Goal: Task Accomplishment & Management: Use online tool/utility

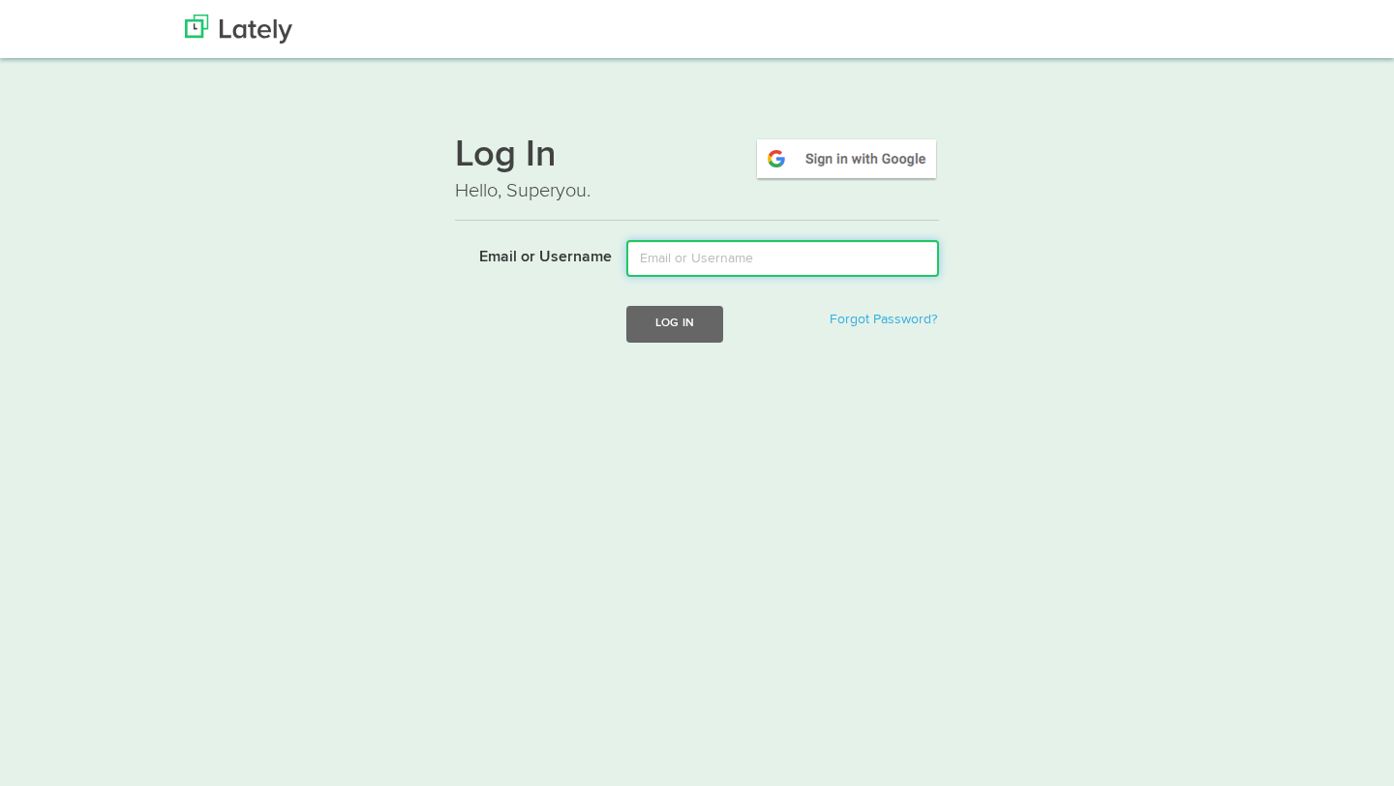
click at [688, 257] on input "Email or Username" at bounding box center [782, 258] width 313 height 37
type input "[EMAIL_ADDRESS][DOMAIN_NAME]"
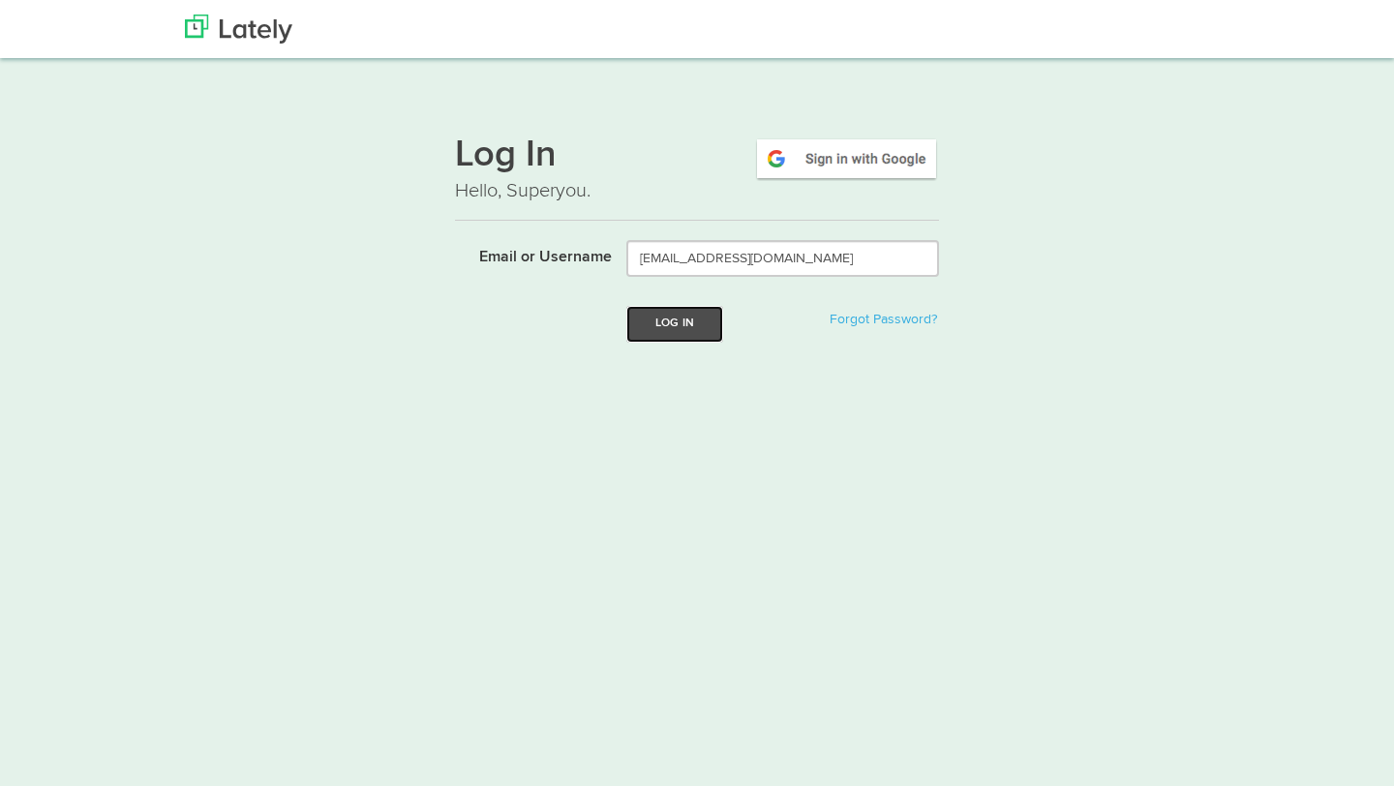
click at [691, 320] on button "Log In" at bounding box center [674, 324] width 97 height 36
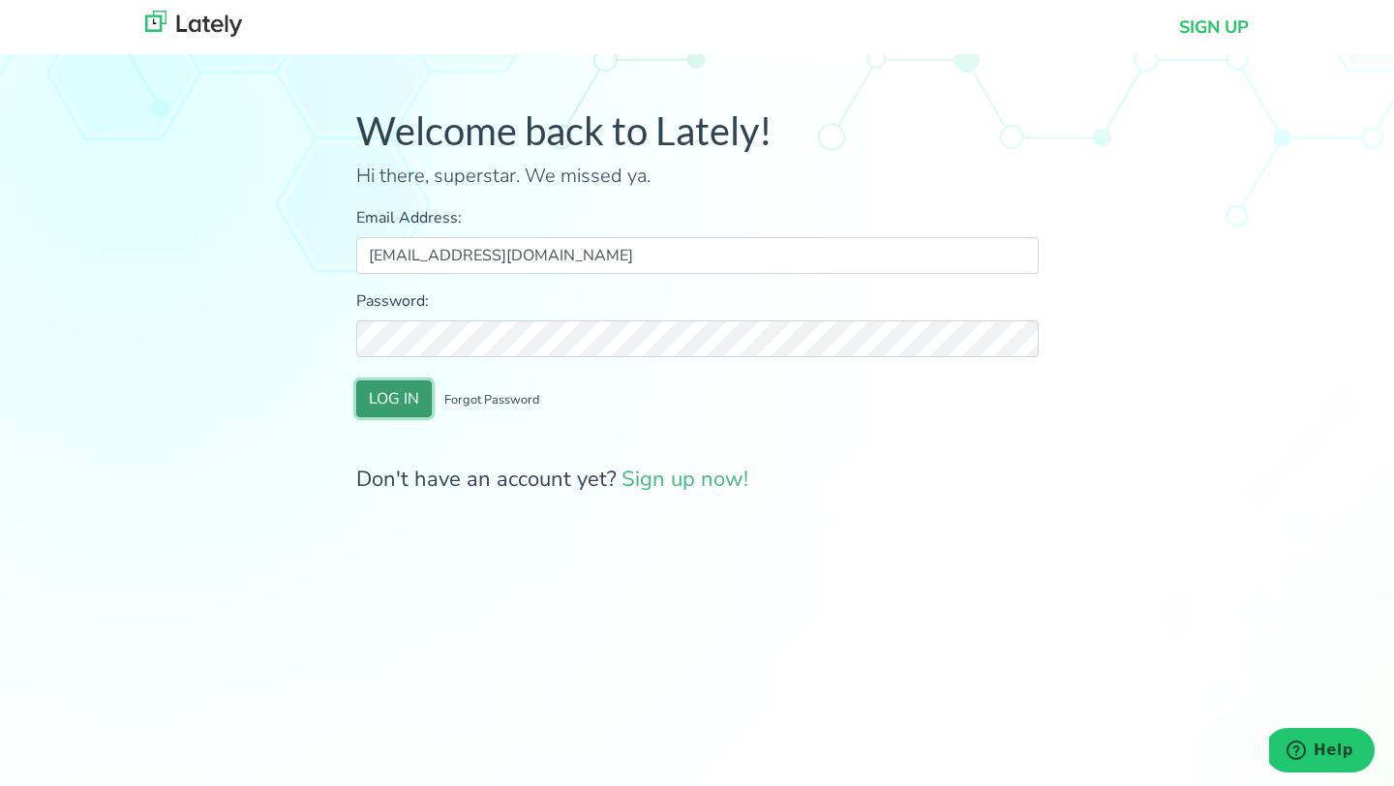
click at [403, 396] on button "LOG IN" at bounding box center [394, 398] width 76 height 37
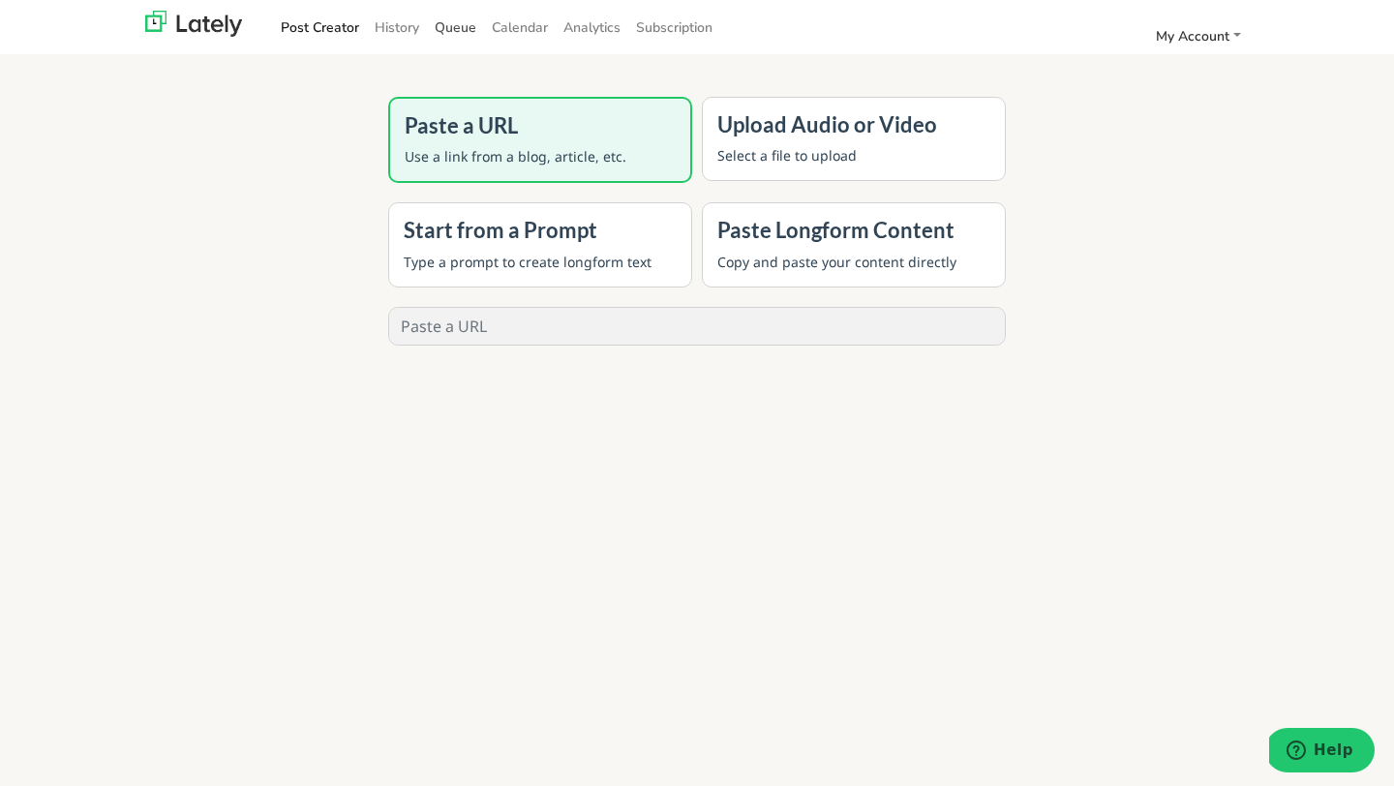
click at [456, 23] on link "Queue" at bounding box center [455, 28] width 57 height 32
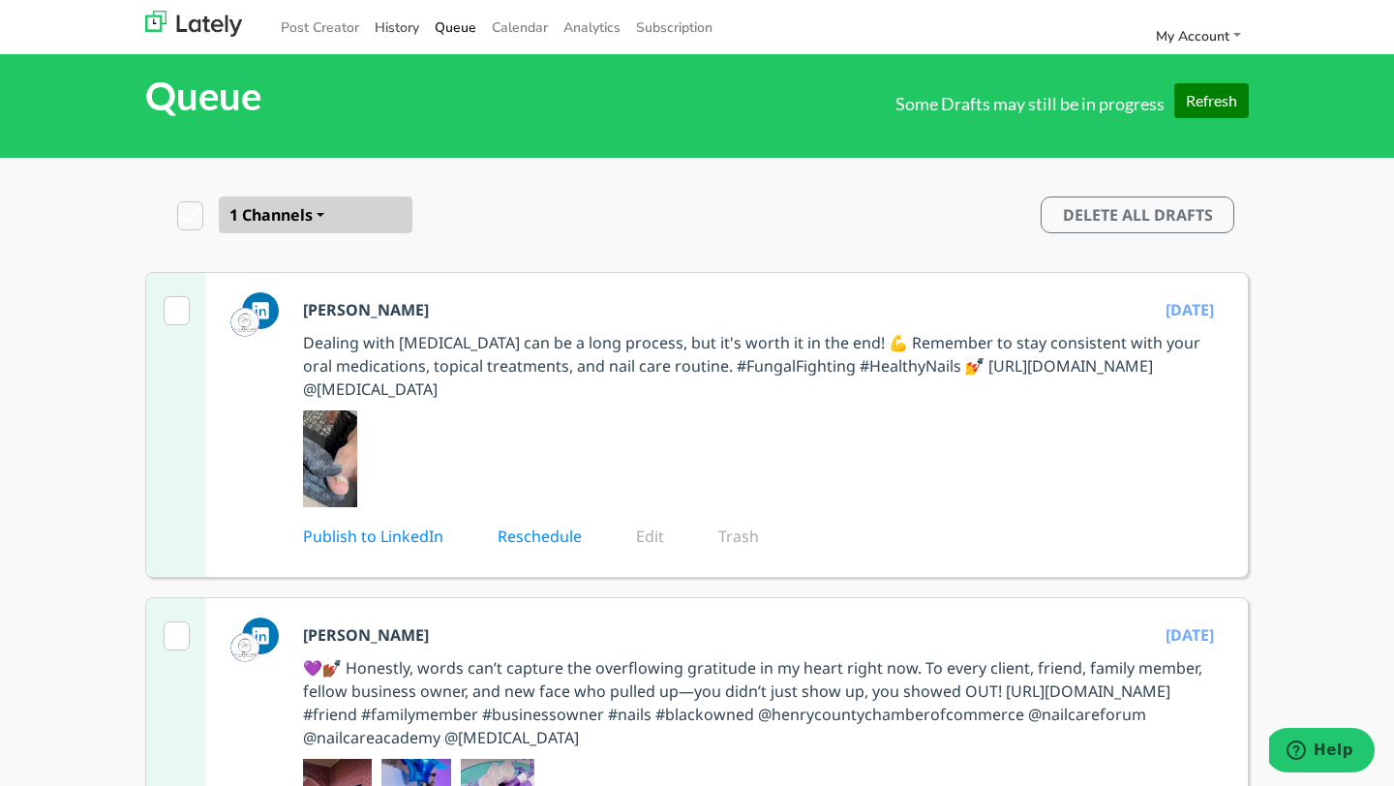
click at [392, 39] on link "History" at bounding box center [397, 28] width 60 height 32
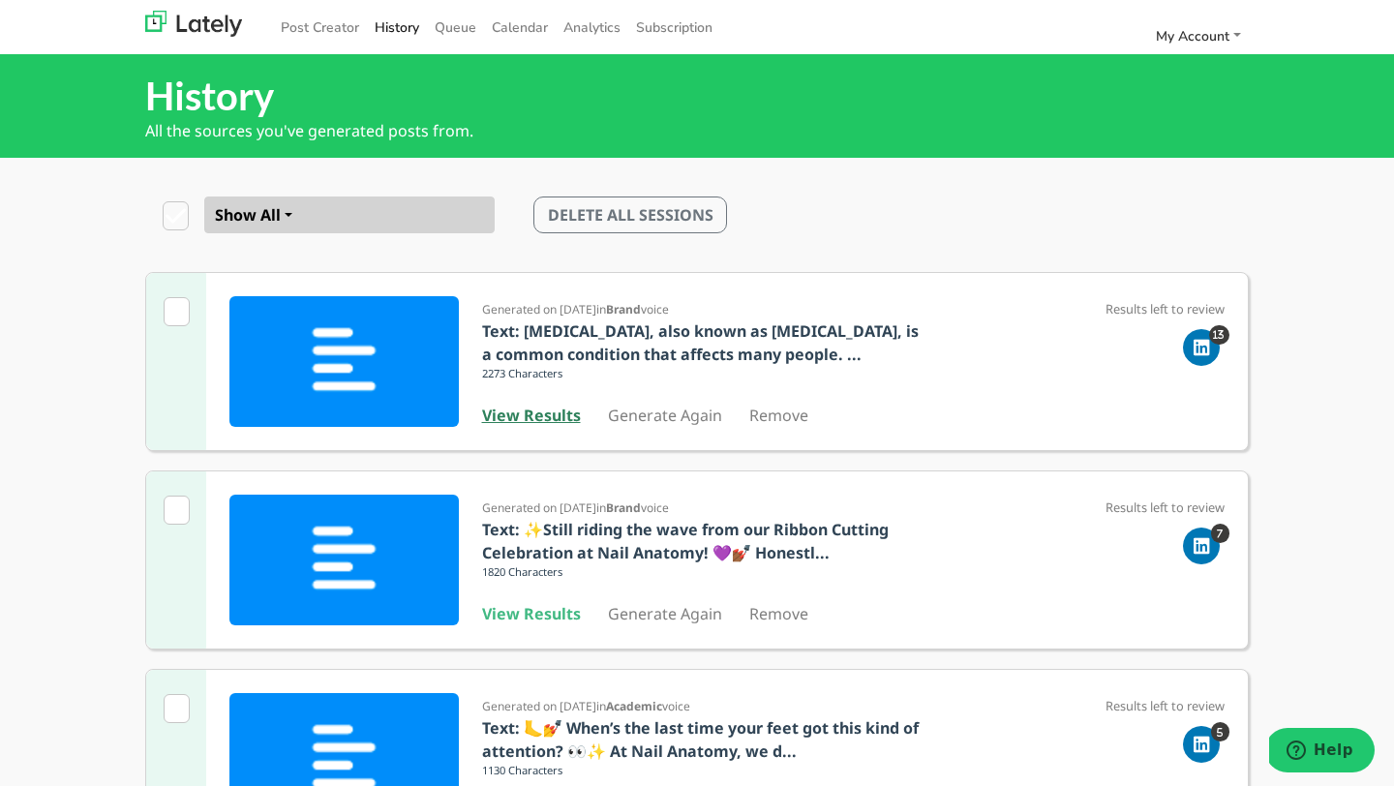
click at [534, 421] on b "View Results" at bounding box center [531, 415] width 99 height 21
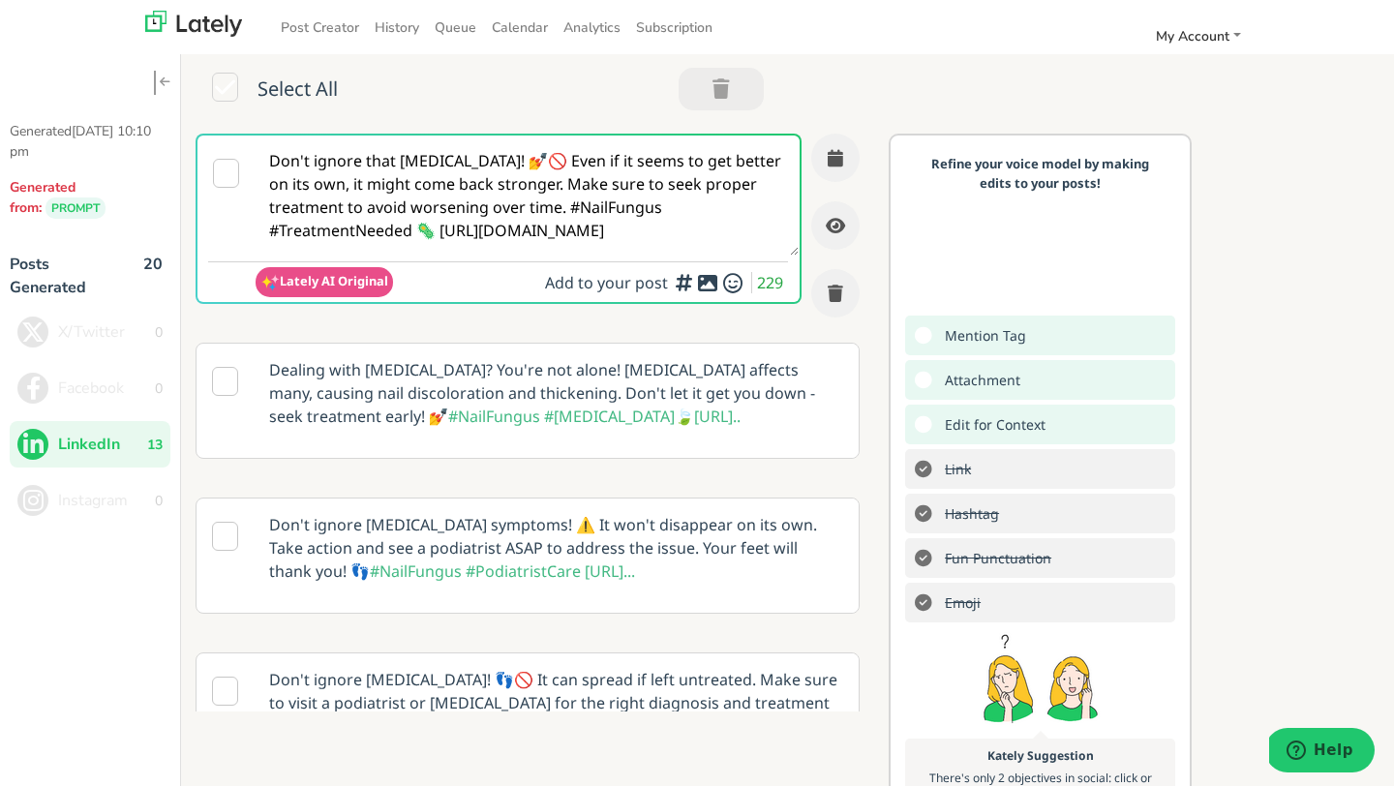
click at [314, 290] on small "Lately AI Original" at bounding box center [324, 282] width 137 height 30
click at [315, 286] on span "Lately AI Original" at bounding box center [334, 280] width 108 height 17
drag, startPoint x: 626, startPoint y: 236, endPoint x: 248, endPoint y: 152, distance: 387.8
click at [248, 153] on div "Don't ignore that nail fungus! 💅🚫 Even if it seems to get better on its own, it…" at bounding box center [499, 219] width 606 height 170
click at [294, 284] on span "Lately AI Original" at bounding box center [334, 280] width 108 height 17
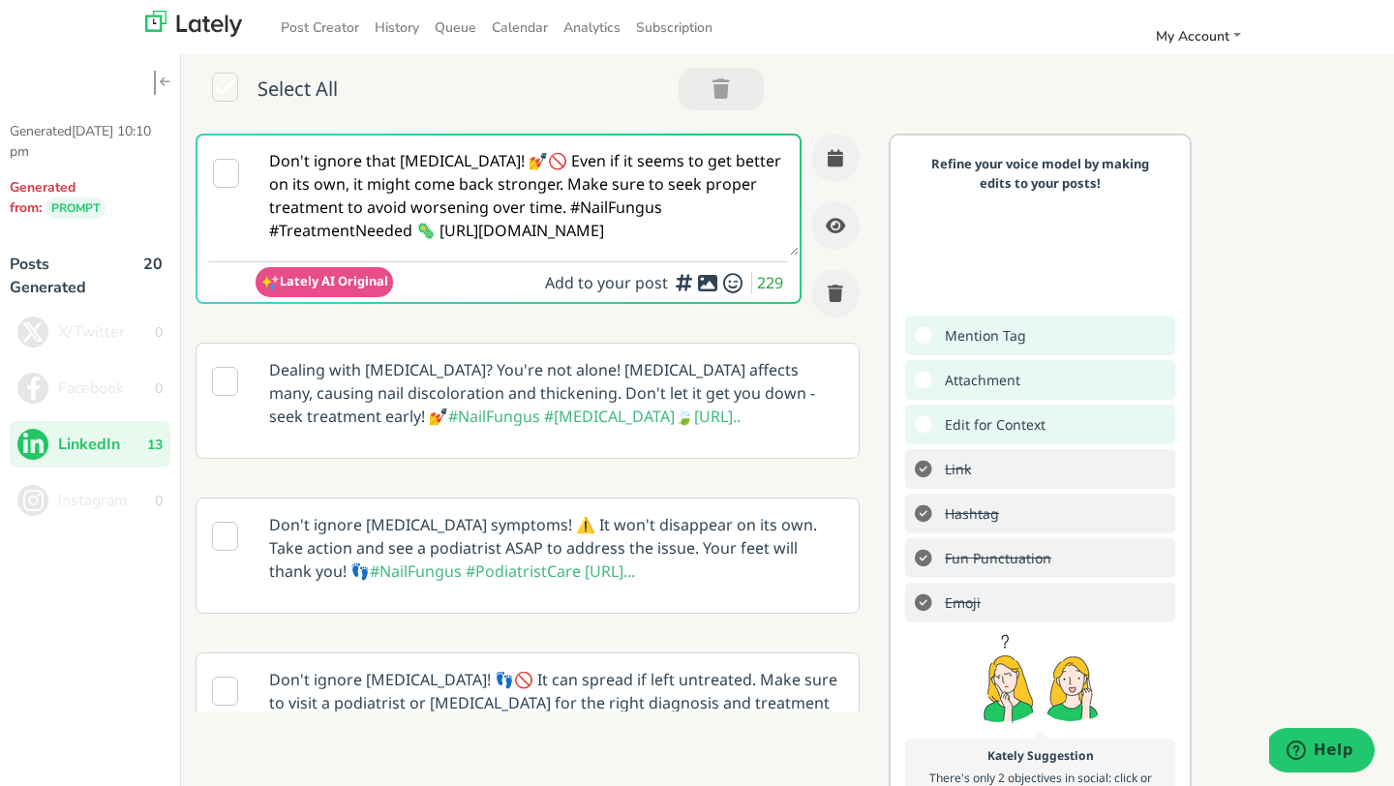
drag, startPoint x: 268, startPoint y: 161, endPoint x: 513, endPoint y: 182, distance: 245.8
click at [513, 182] on textarea "Don't ignore that nail fungus! 💅🚫 Even if it seems to get better on its own, it…" at bounding box center [527, 196] width 543 height 120
click at [268, 163] on textarea "Don't ignore that nail fungus! 💅🚫 Even if it seems to get better on its own, it…" at bounding box center [527, 196] width 543 height 120
paste textarea ""Discover the benefits of a Wellness Pedicure in Morrow, GA 🌿 Soothe stress, bo…"
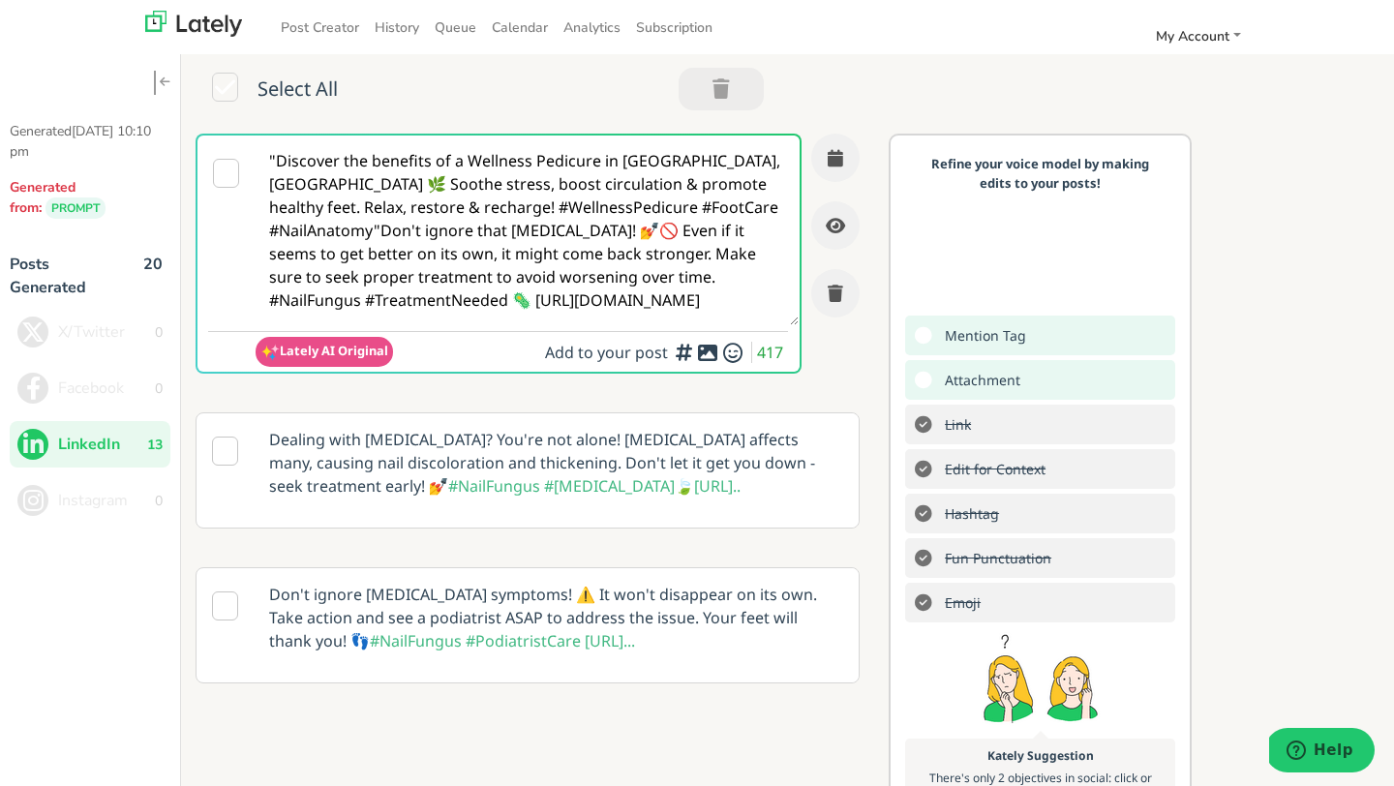
drag, startPoint x: 668, startPoint y: 203, endPoint x: 453, endPoint y: 227, distance: 216.2
click at [453, 227] on textarea ""Discover the benefits of a Wellness Pedicure in Morrow, GA 🌿 Soothe stress, bo…" at bounding box center [527, 231] width 543 height 190
click at [672, 210] on textarea ""Discover the benefits of a Wellness Pedicure in Morrow, GA 🌿 Soothe stress, bo…" at bounding box center [527, 231] width 543 height 190
click at [274, 156] on textarea ""Discover the benefits of a Wellness Pedicure in Morrow, GA 🌿 Soothe stress, bo…" at bounding box center [527, 231] width 543 height 190
drag, startPoint x: 673, startPoint y: 209, endPoint x: 420, endPoint y: 270, distance: 259.9
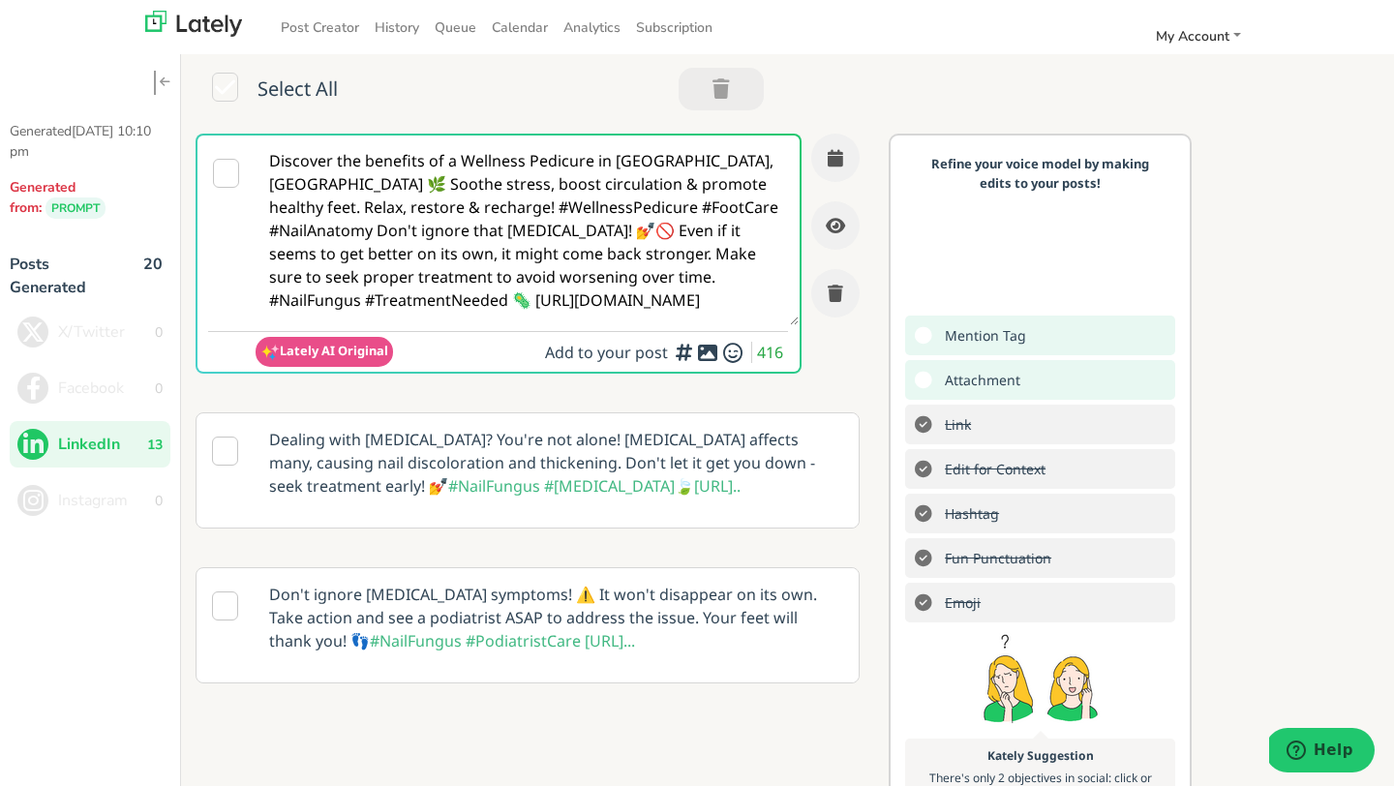
click at [420, 274] on textarea "Discover the benefits of a Wellness Pedicure in Morrow, GA 🌿 Soothe stress, boo…" at bounding box center [527, 231] width 543 height 190
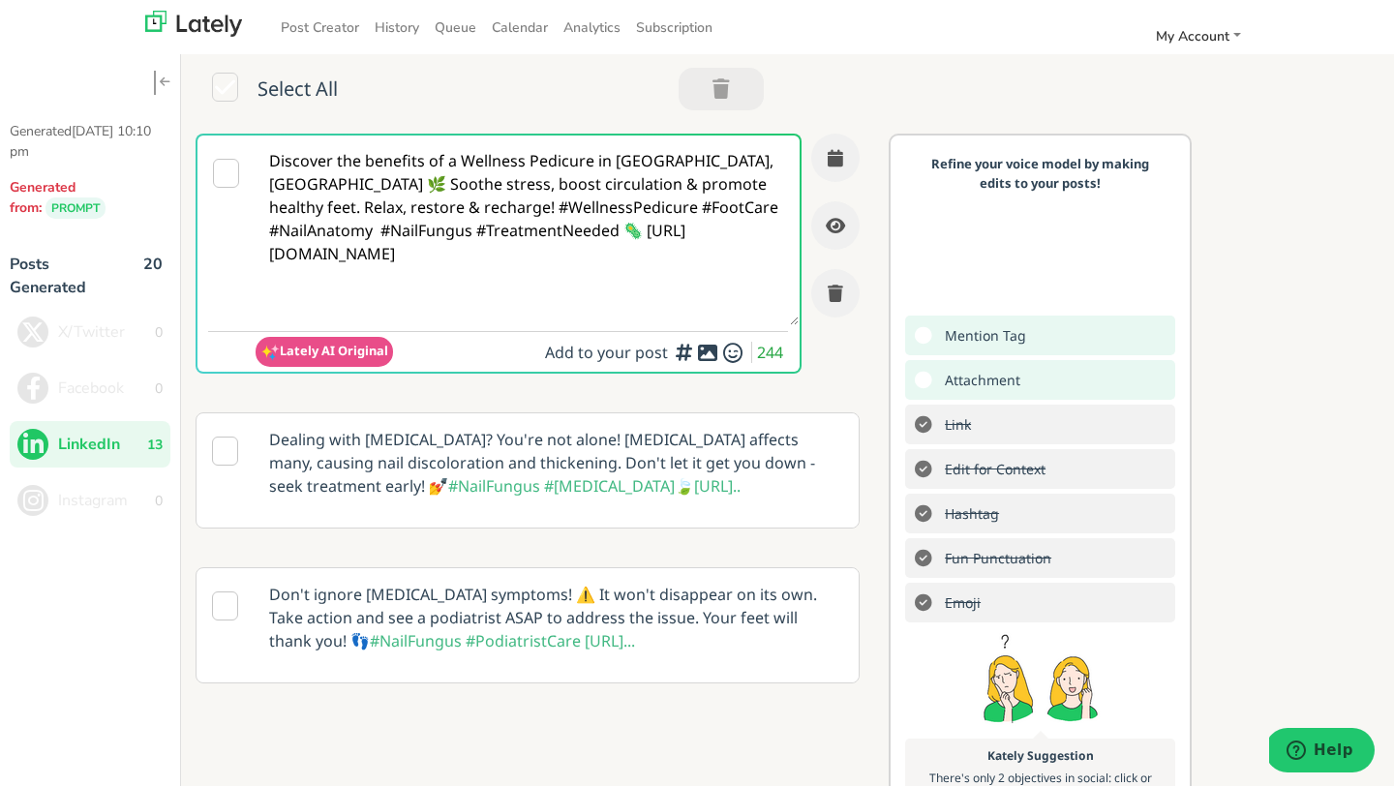
click at [340, 208] on textarea "Discover the benefits of a Wellness Pedicure in Morrow, GA 🌿 Soothe stress, boo…" at bounding box center [527, 231] width 543 height 190
paste textarea "Don't ignore that nail fungus! 💅🚫 Even if it seems to get better on its own, it…"
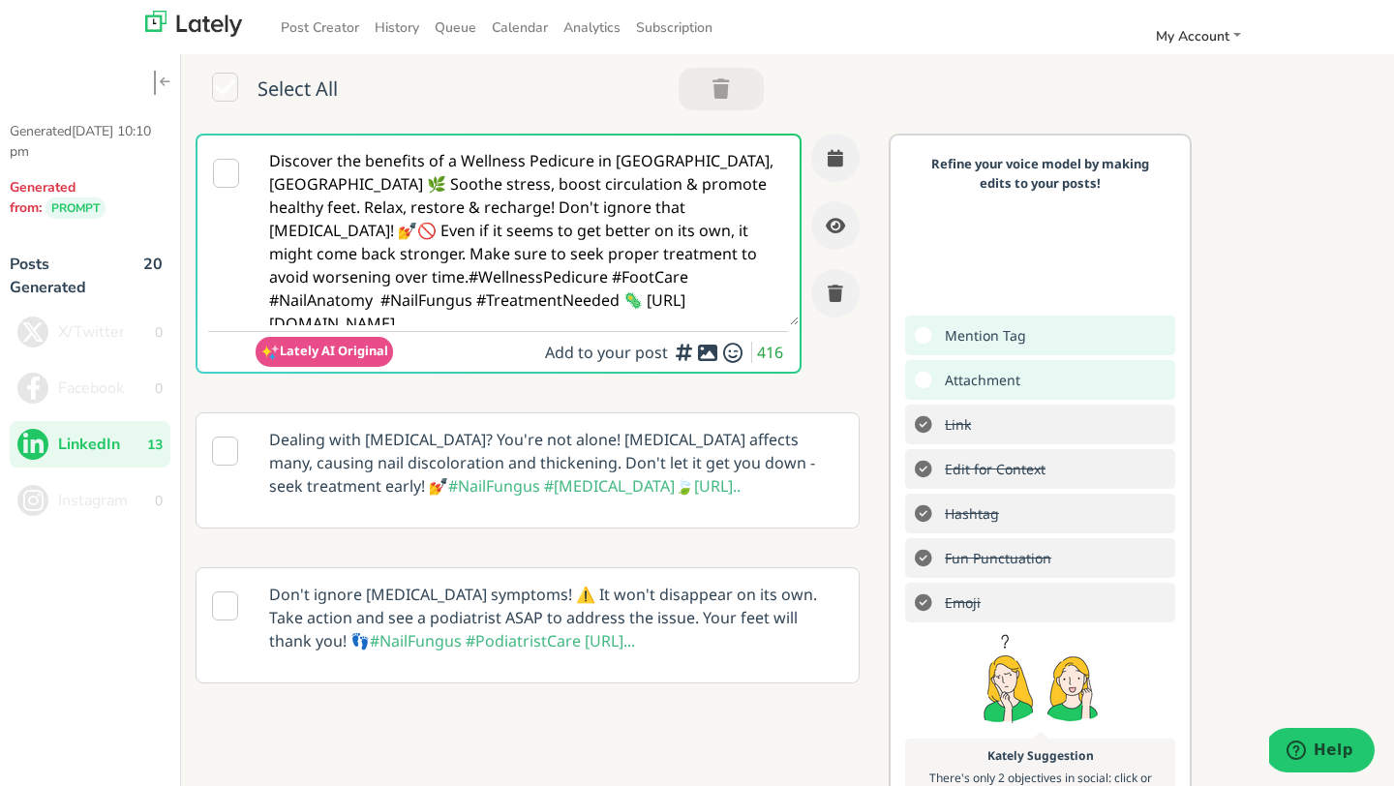
drag, startPoint x: 341, startPoint y: 205, endPoint x: 612, endPoint y: 262, distance: 277.0
click at [612, 262] on textarea "Discover the benefits of a Wellness Pedicure in Morrow, GA 🌿 Soothe stress, boo…" at bounding box center [527, 231] width 543 height 190
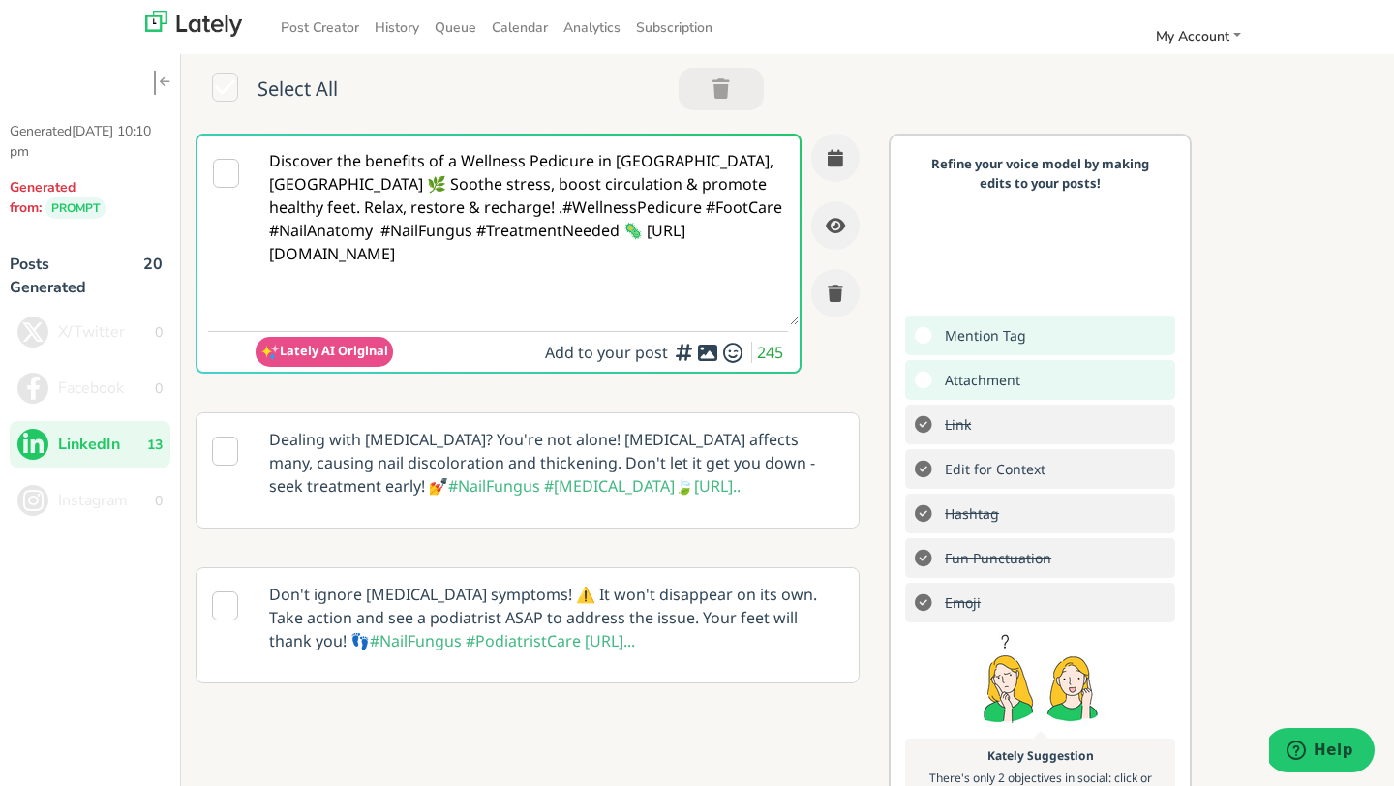
click at [497, 236] on textarea "Discover the benefits of a Wellness Pedicure in Morrow, GA 🌿 Soothe stress, boo…" at bounding box center [527, 231] width 543 height 190
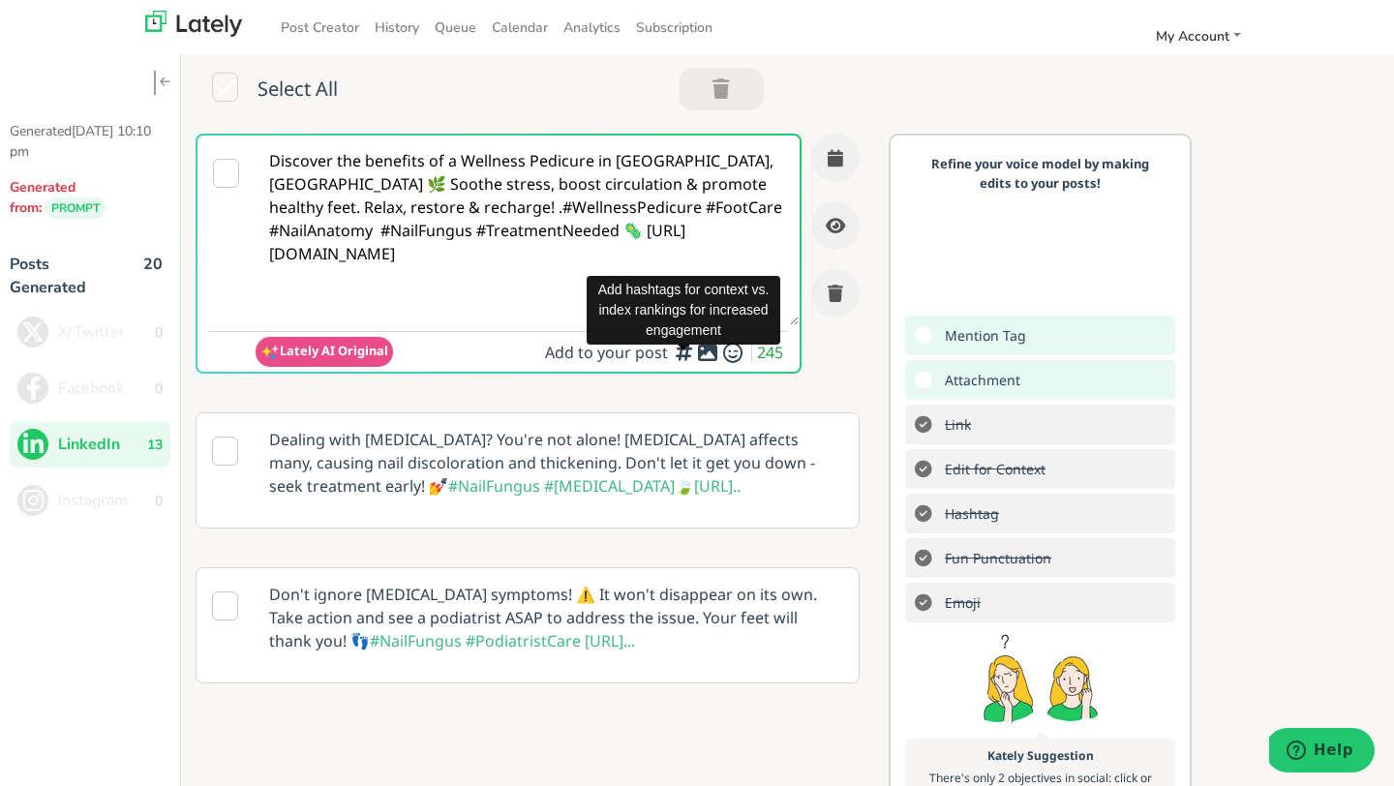
click at [682, 352] on icon "button" at bounding box center [684, 351] width 23 height 1
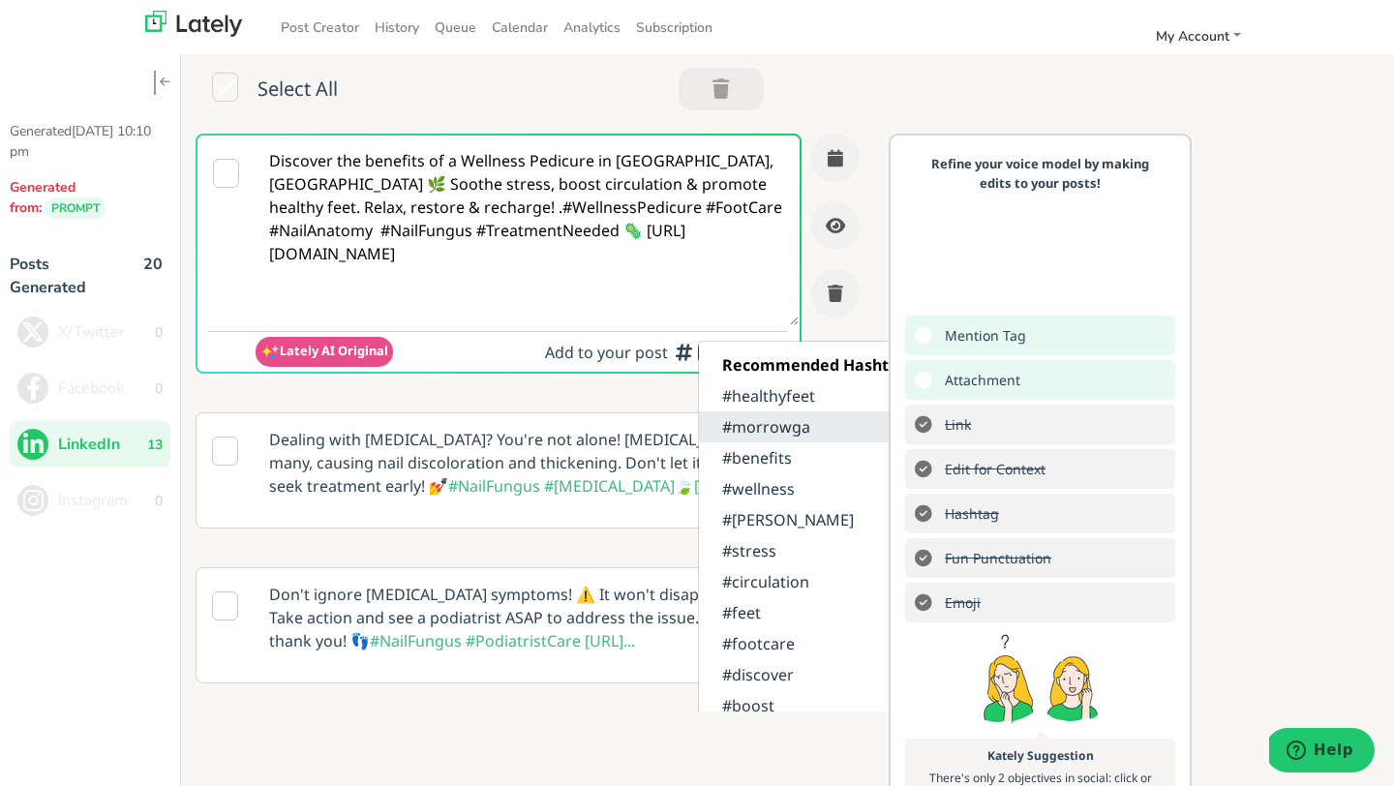
click at [787, 436] on link "#morrowga" at bounding box center [819, 426] width 240 height 31
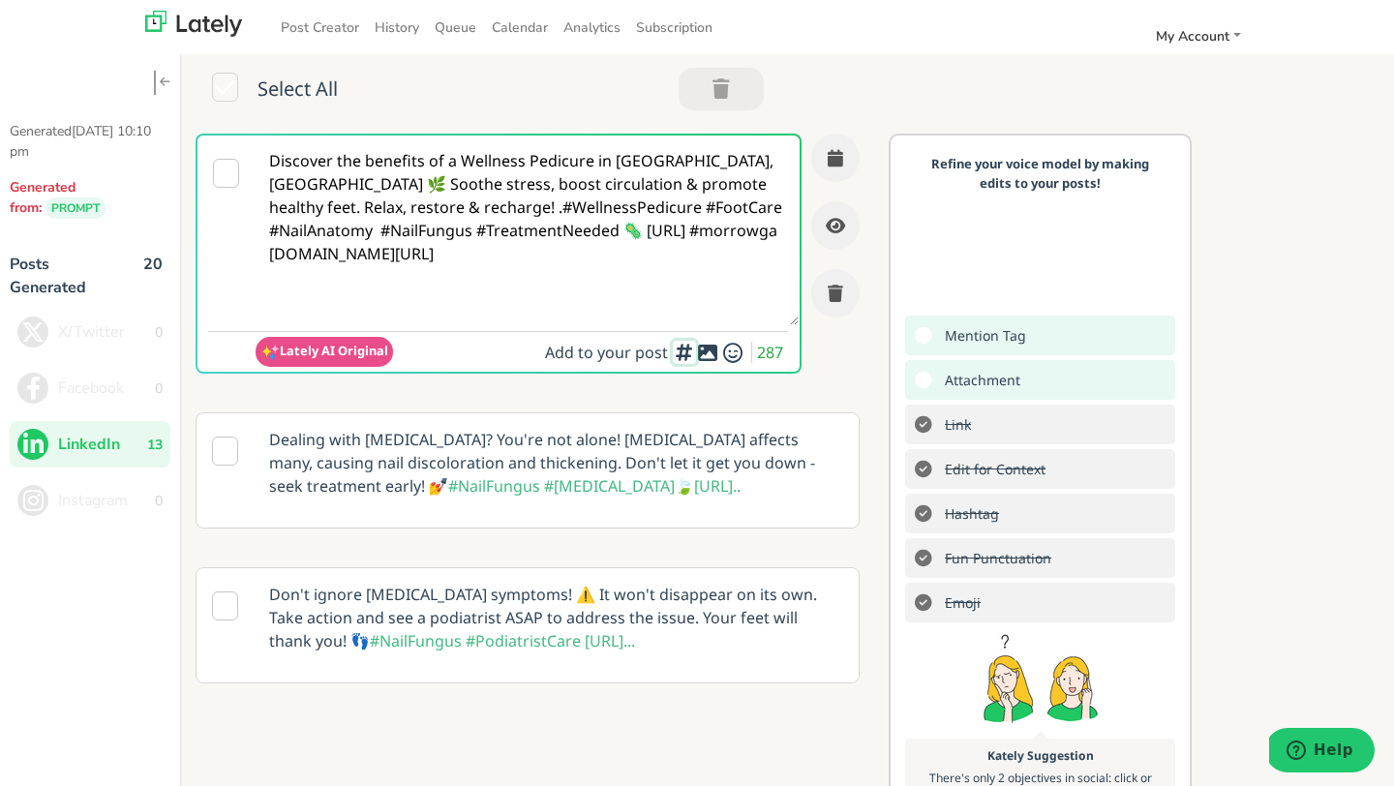
scroll to position [1, 0]
click at [594, 247] on textarea "Discover the benefits of a Wellness Pedicure in Morrow, GA 🌿 Soothe stress, boo…" at bounding box center [527, 230] width 543 height 190
paste textarea "Beverly Caine"
click at [610, 257] on textarea "Discover the benefits of a Wellness Pedicure in Morrow, GA 🌿 Soothe stress, boo…" at bounding box center [527, 230] width 543 height 190
click at [680, 266] on textarea "Discover the benefits of a Wellness Pedicure in Morrow, GA 🌿 Soothe stress, boo…" at bounding box center [527, 230] width 543 height 190
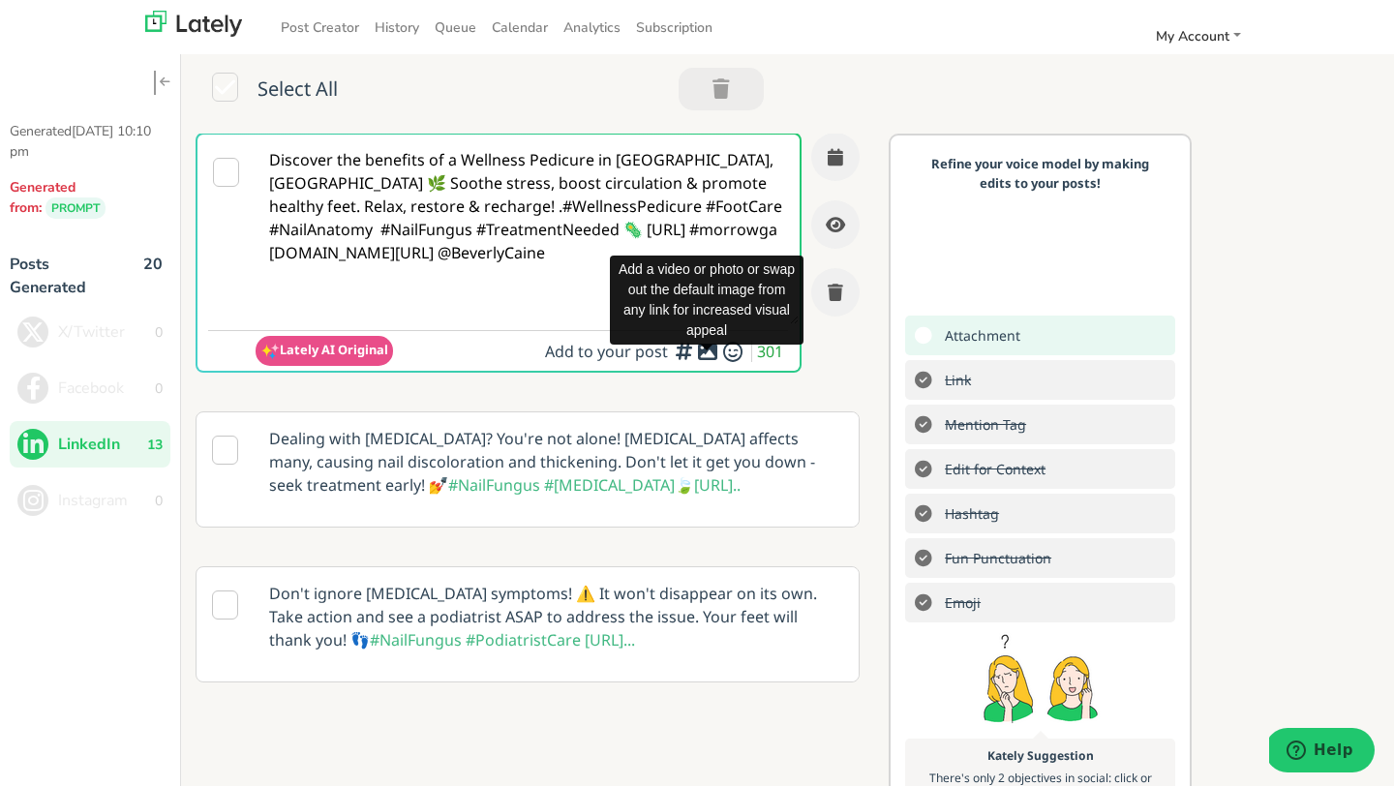
type textarea "Discover the benefits of a Wellness Pedicure in Morrow, GA 🌿 Soothe stress, boo…"
click at [706, 352] on icon at bounding box center [707, 351] width 23 height 1
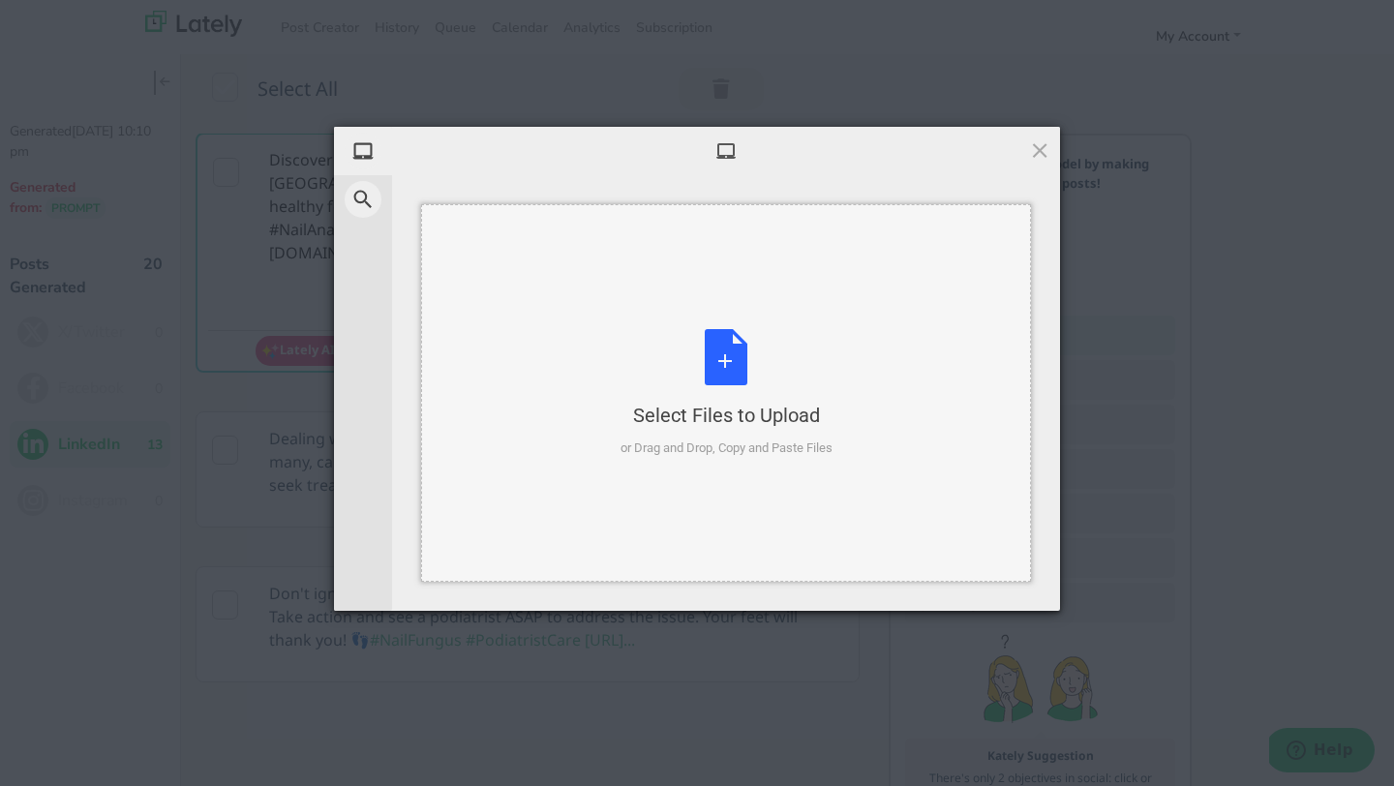
click at [718, 355] on div "Select Files to Upload or Drag and Drop, Copy and Paste Files" at bounding box center [726, 393] width 212 height 129
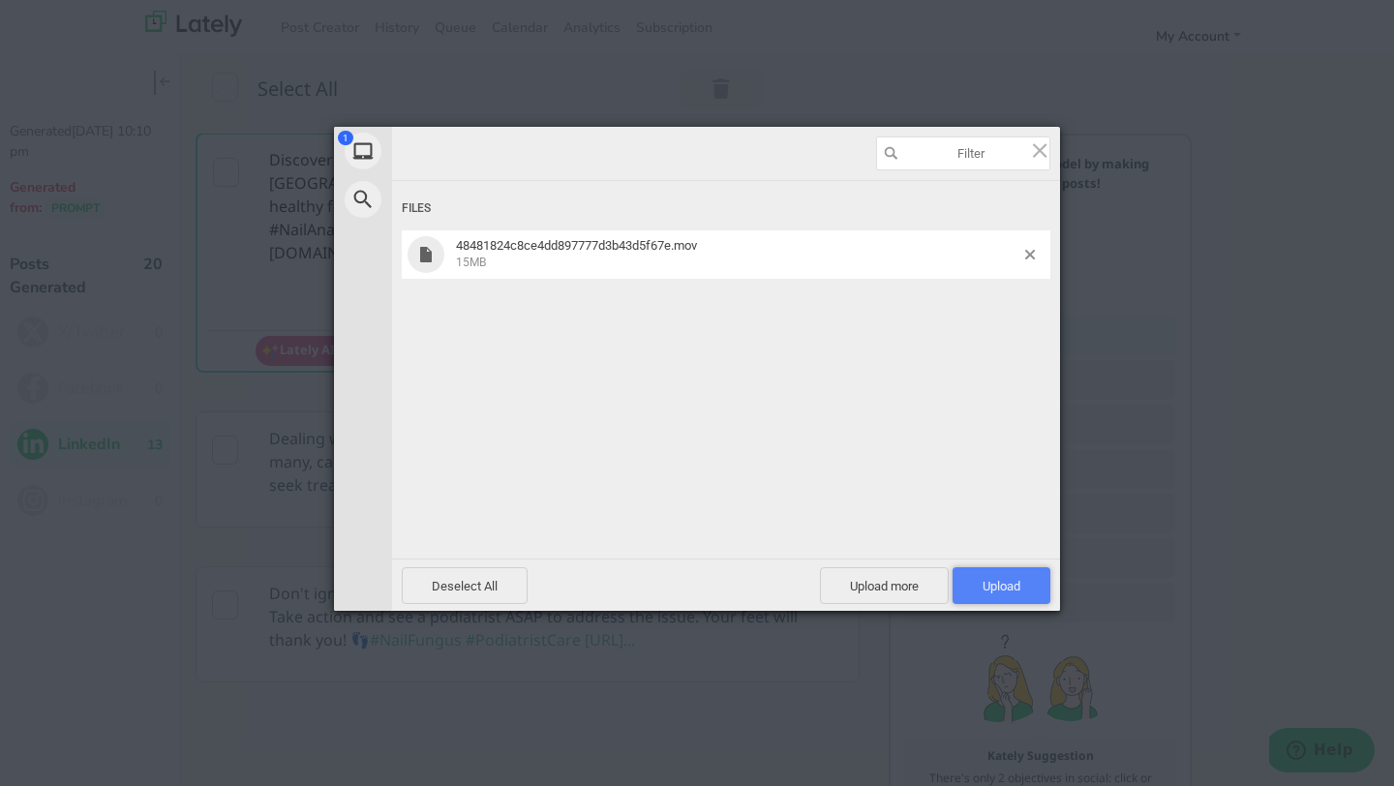
click at [995, 585] on span "Upload 1" at bounding box center [1002, 586] width 38 height 15
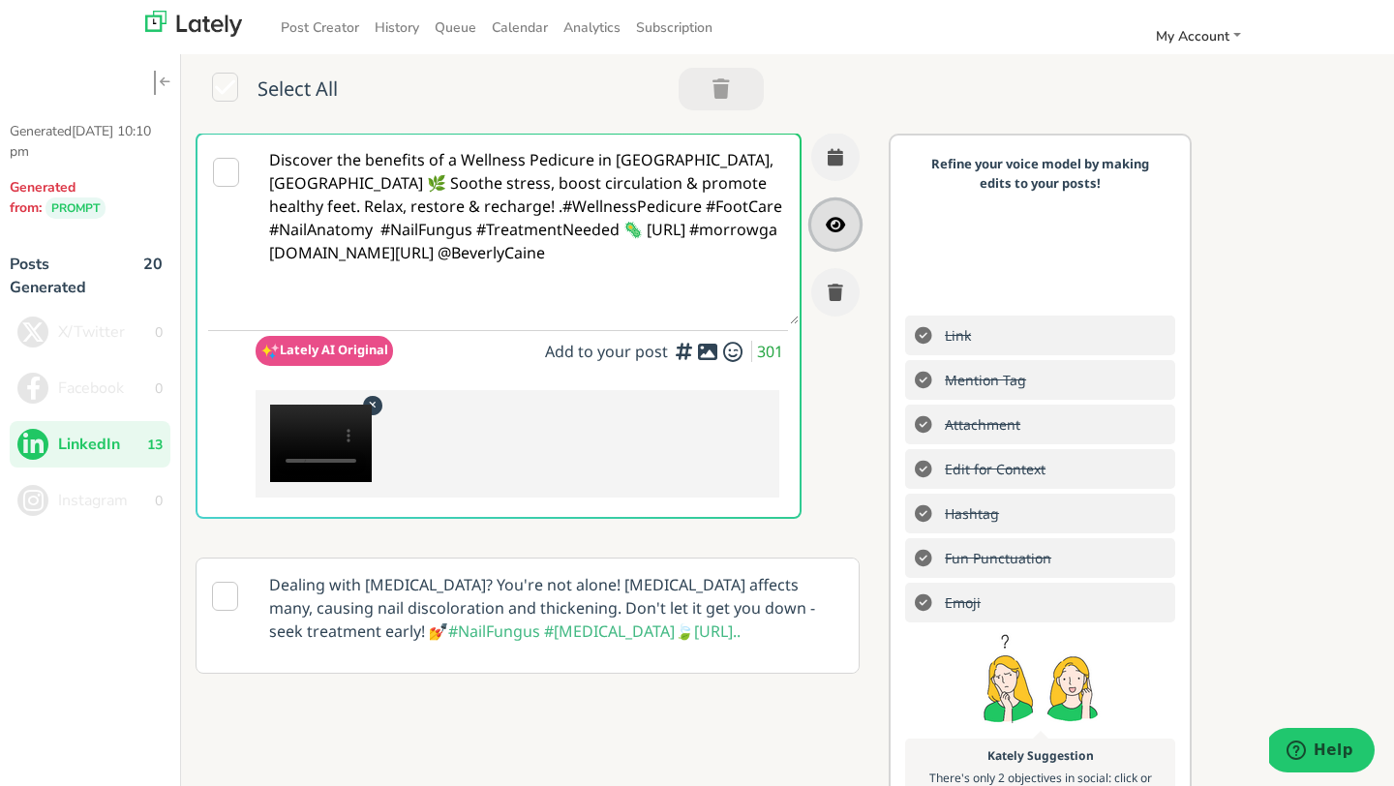
click at [833, 218] on icon "button" at bounding box center [835, 224] width 19 height 17
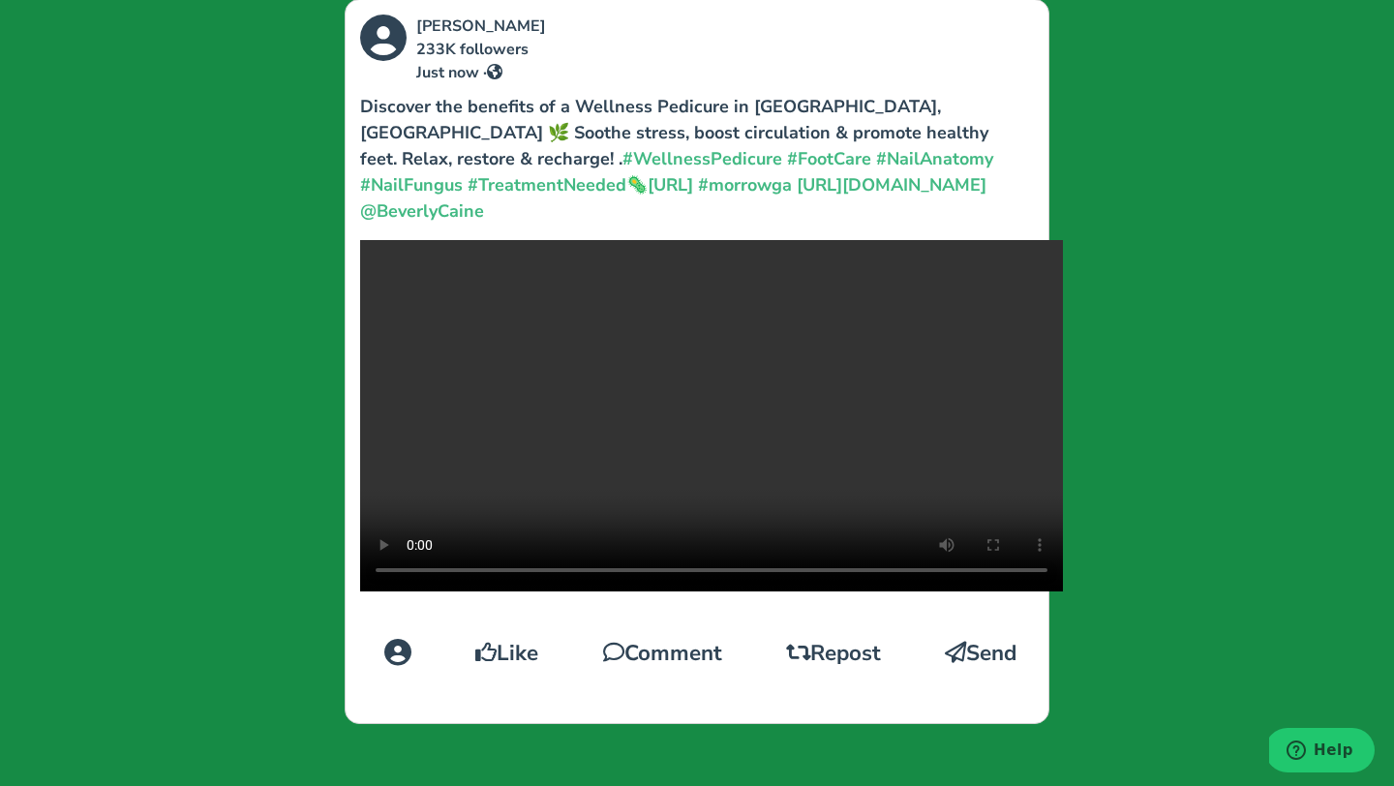
scroll to position [402, 0]
click at [1186, 384] on div "Leilani Ross 233K followers Just now · Discover the benefits of a Wellness Pedi…" at bounding box center [697, 393] width 1394 height 786
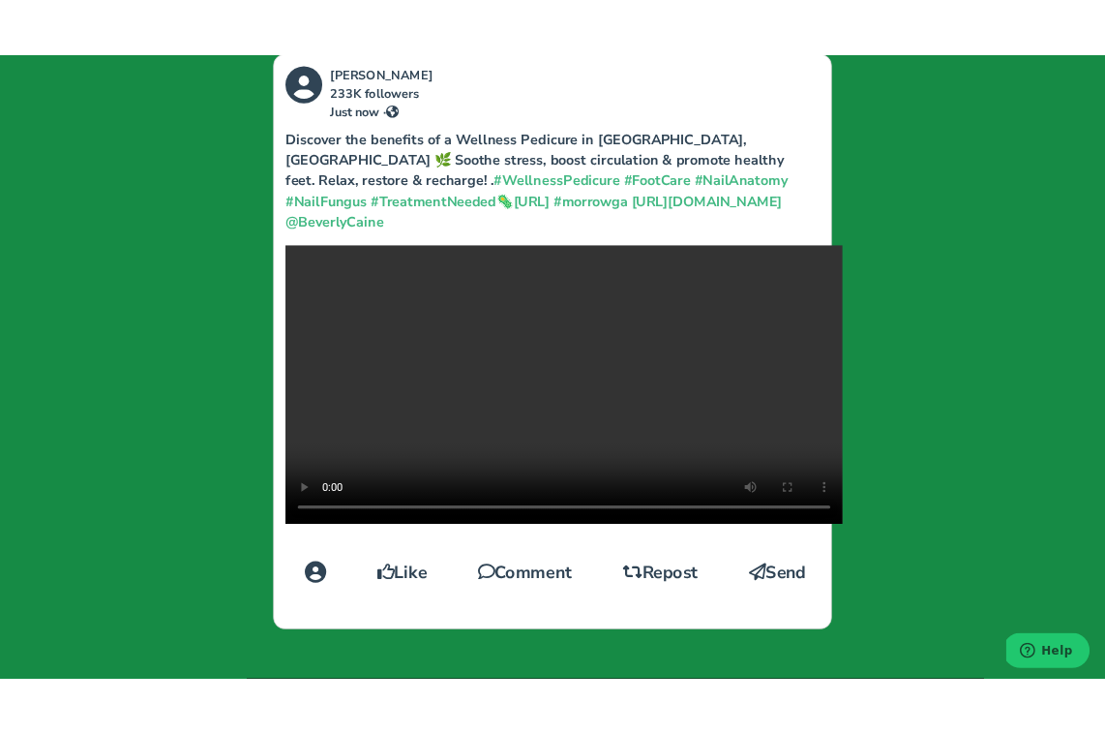
scroll to position [0, 0]
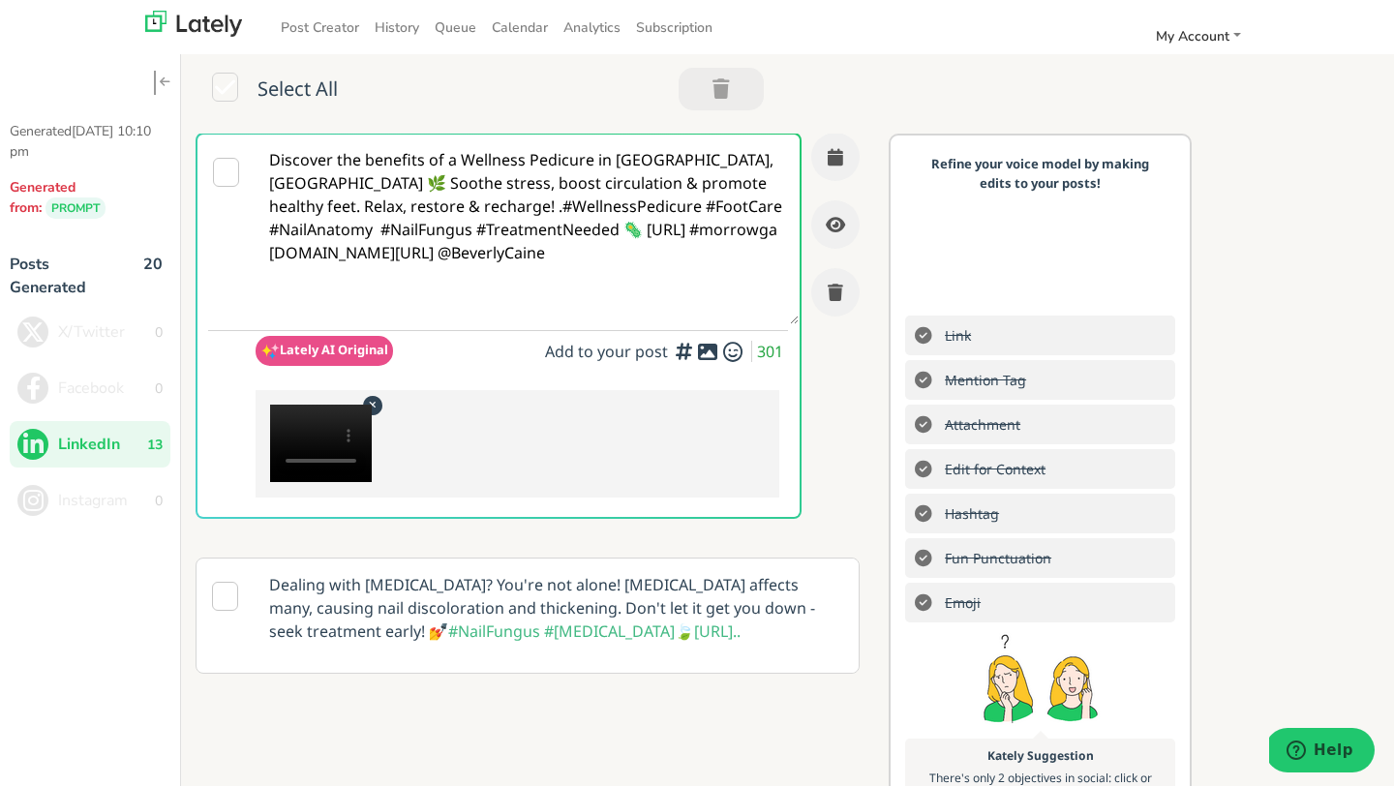
click at [367, 407] on video at bounding box center [321, 443] width 102 height 77
click at [375, 409] on icon at bounding box center [372, 404] width 24 height 19
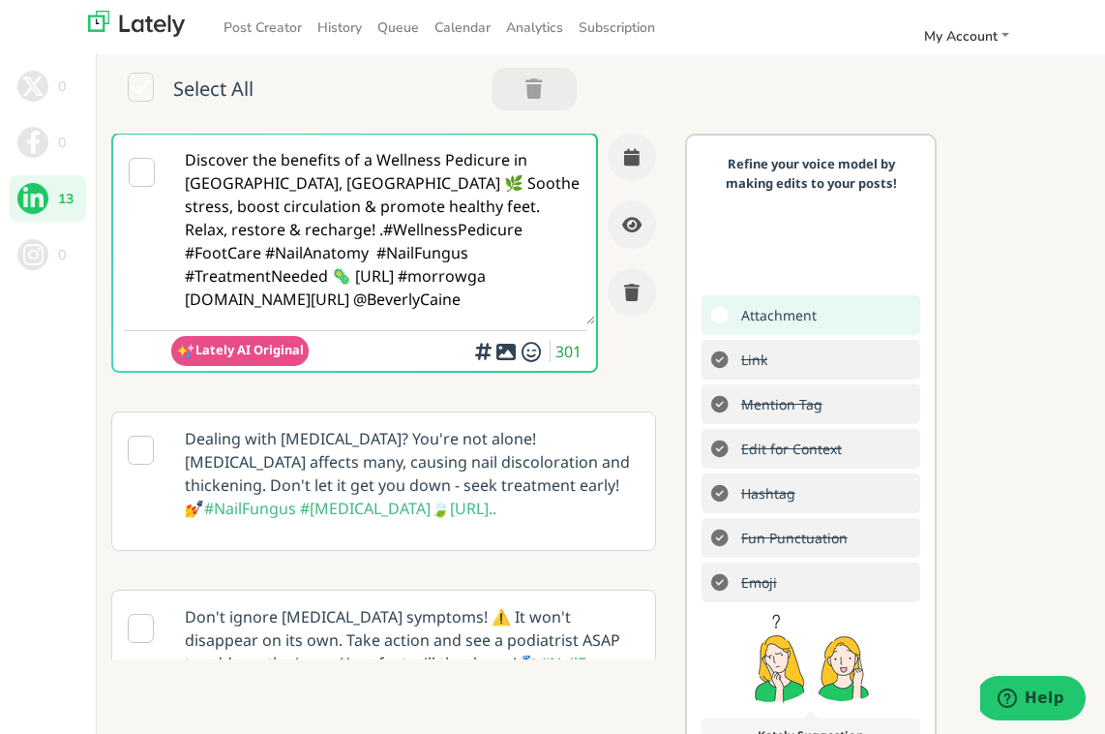
click at [508, 350] on div at bounding box center [506, 348] width 13 height 6
click at [502, 352] on icon at bounding box center [506, 351] width 23 height 1
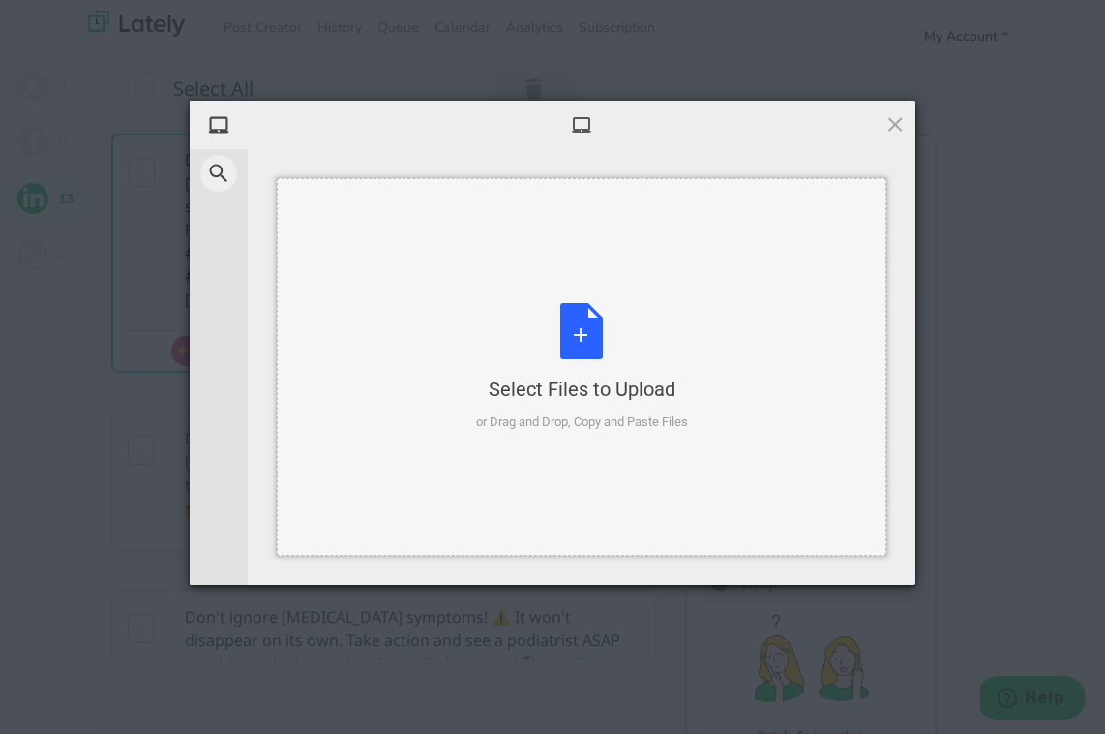
click at [565, 348] on div "Select Files to Upload or Drag and Drop, Copy and Paste Files" at bounding box center [582, 367] width 212 height 129
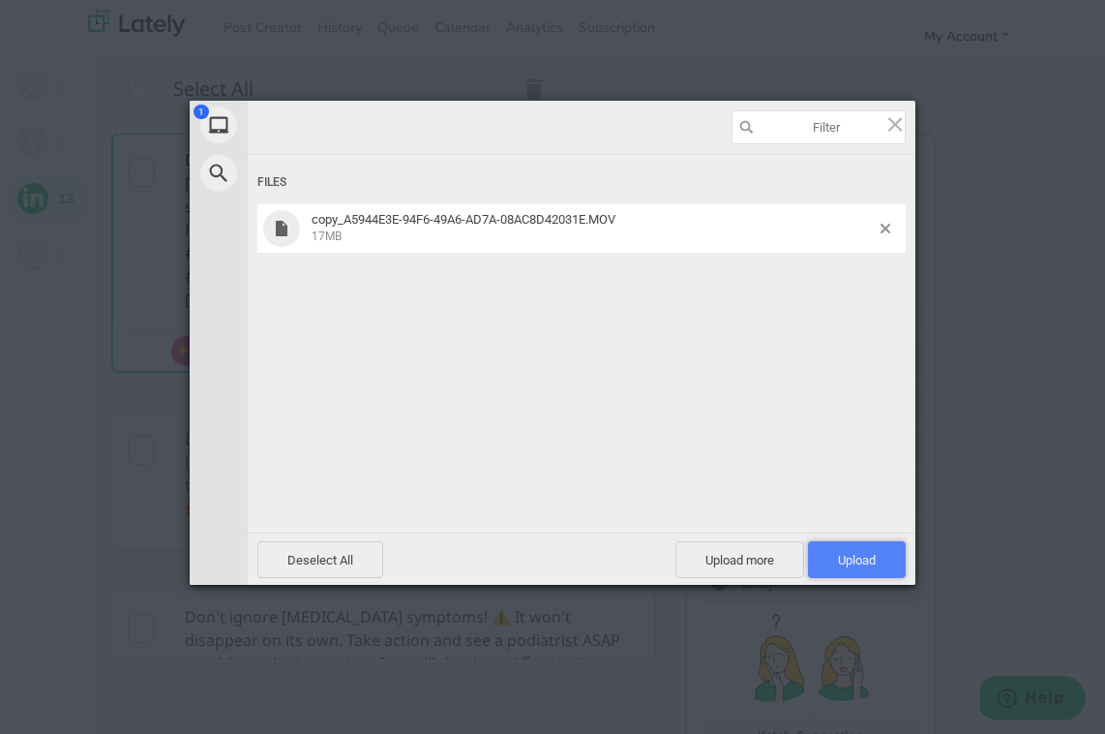
click at [851, 558] on span "Upload 1" at bounding box center [857, 560] width 38 height 15
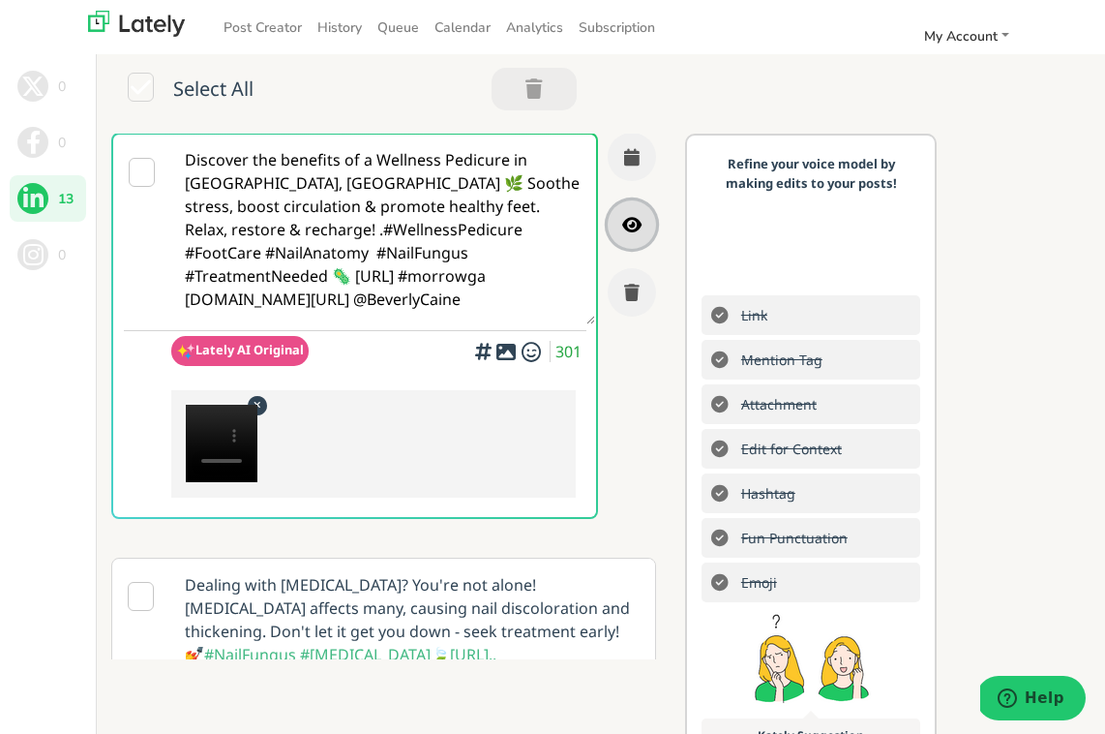
click at [638, 235] on button "button" at bounding box center [632, 224] width 48 height 48
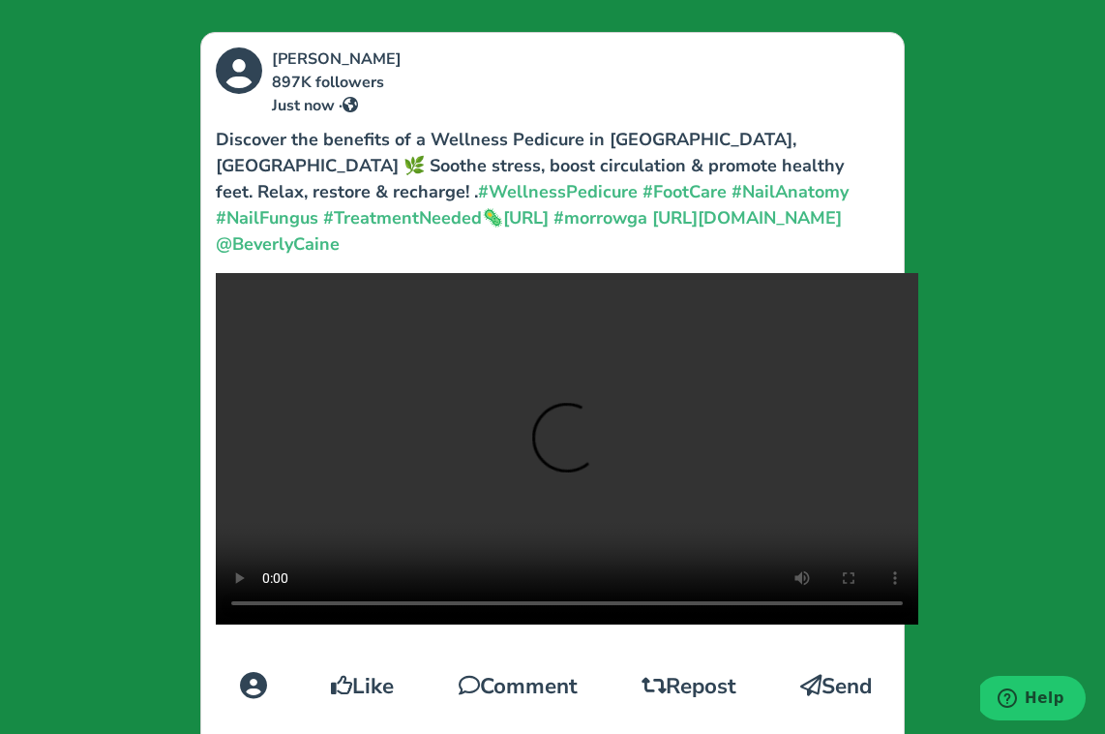
scroll to position [27, 0]
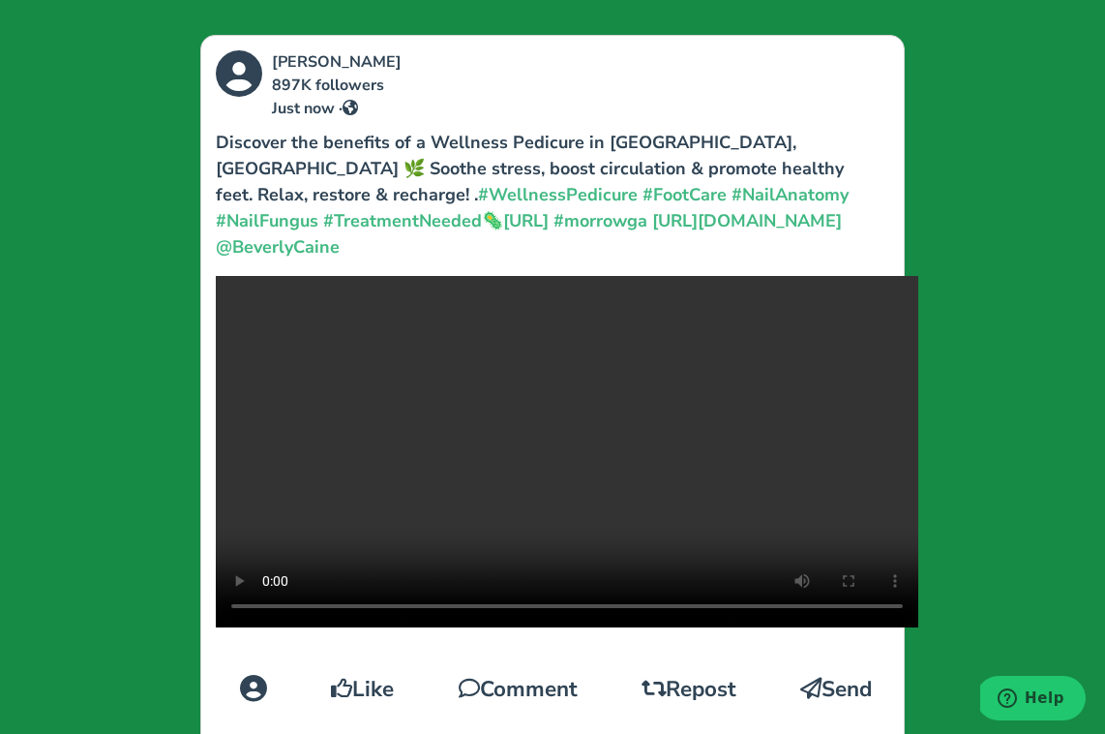
click at [786, 171] on p "Discover the benefits of a Wellness Pedicure in Morrow, GA 🌿 Soothe stress, boo…" at bounding box center [537, 195] width 642 height 131
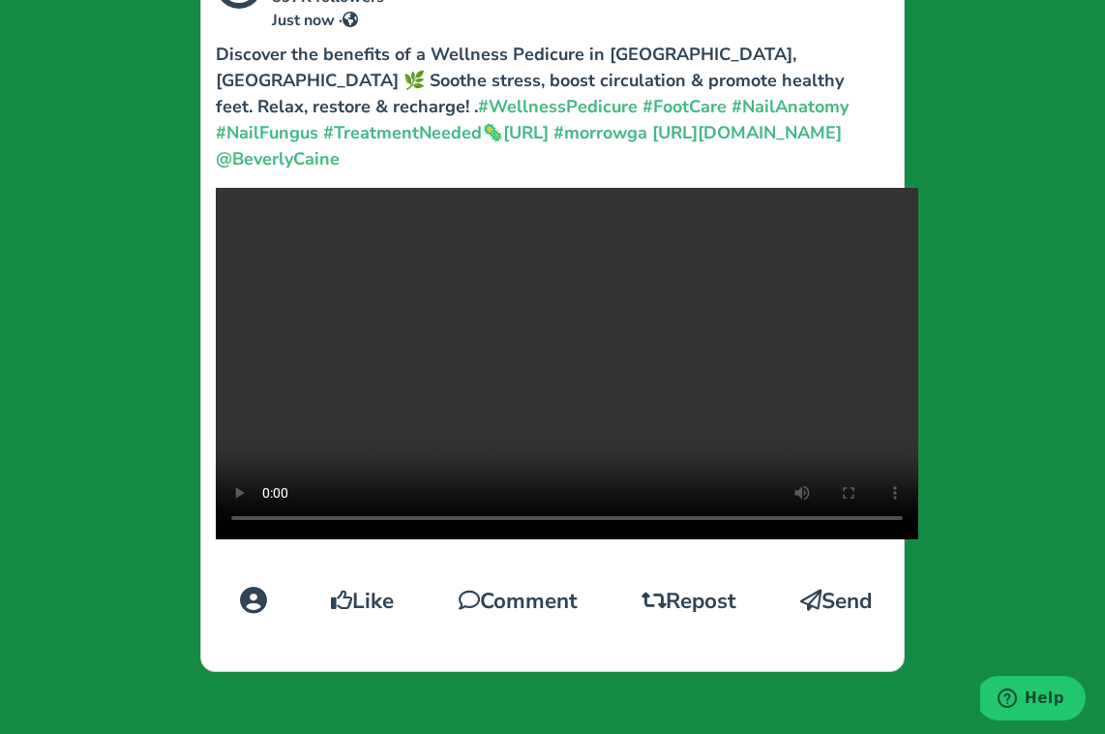
scroll to position [889, 0]
click at [566, 439] on video at bounding box center [567, 363] width 703 height 351
click at [983, 533] on div "Leilani Ross 897K followers Just now · Discover the benefits of a Wellness Pedi…" at bounding box center [552, 367] width 1105 height 734
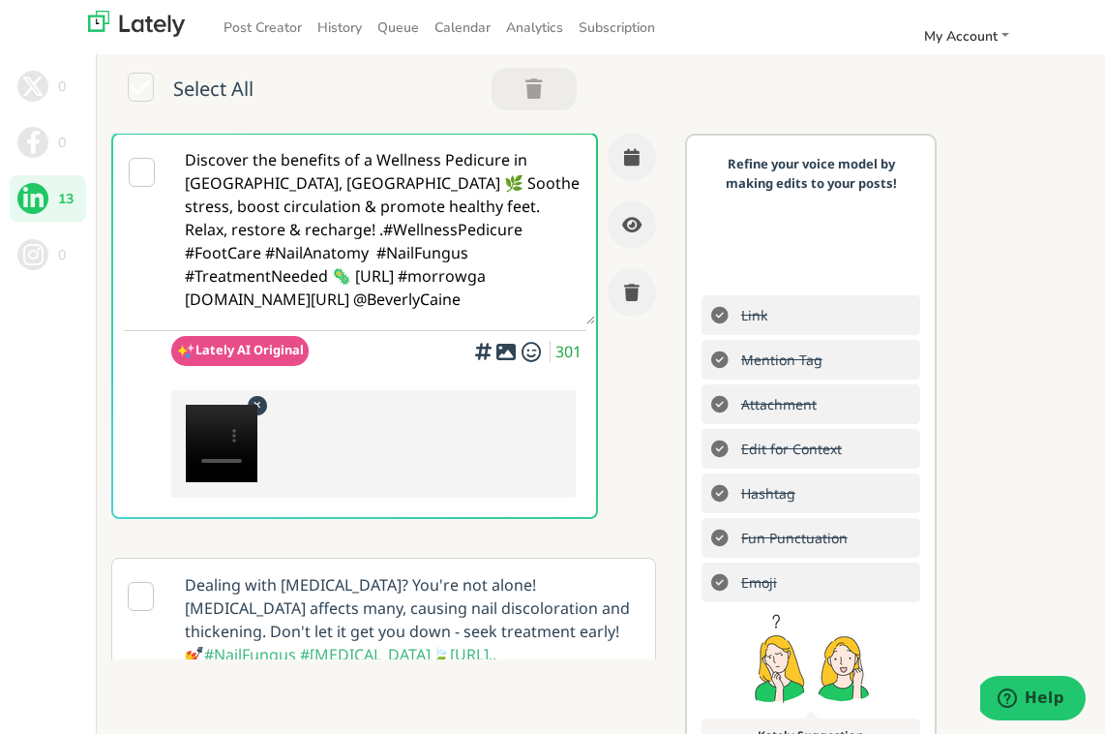
scroll to position [0, 0]
click at [321, 307] on textarea "Discover the benefits of a Wellness Pedicure in Morrow, GA 🌿 Soothe stress, boo…" at bounding box center [383, 230] width 424 height 190
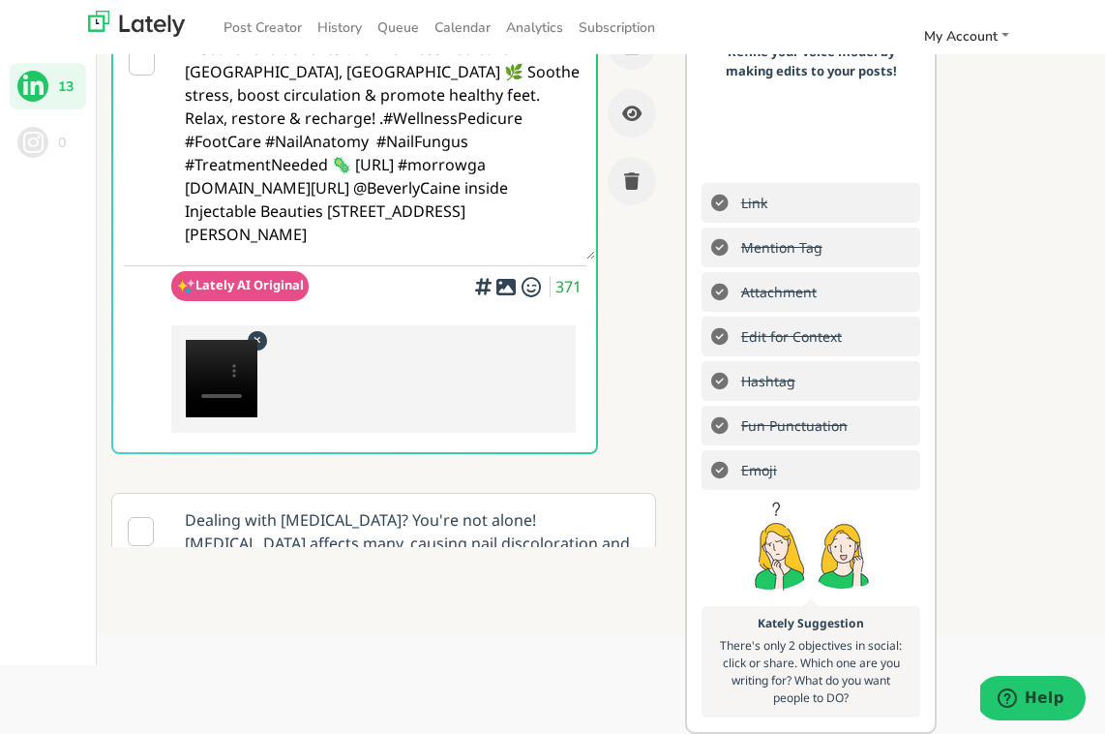
paste textarea "https://www.fresha.com/a/nail-anatomy-morrow-morrow-7147-jonesboro-road-h4hd11vb"
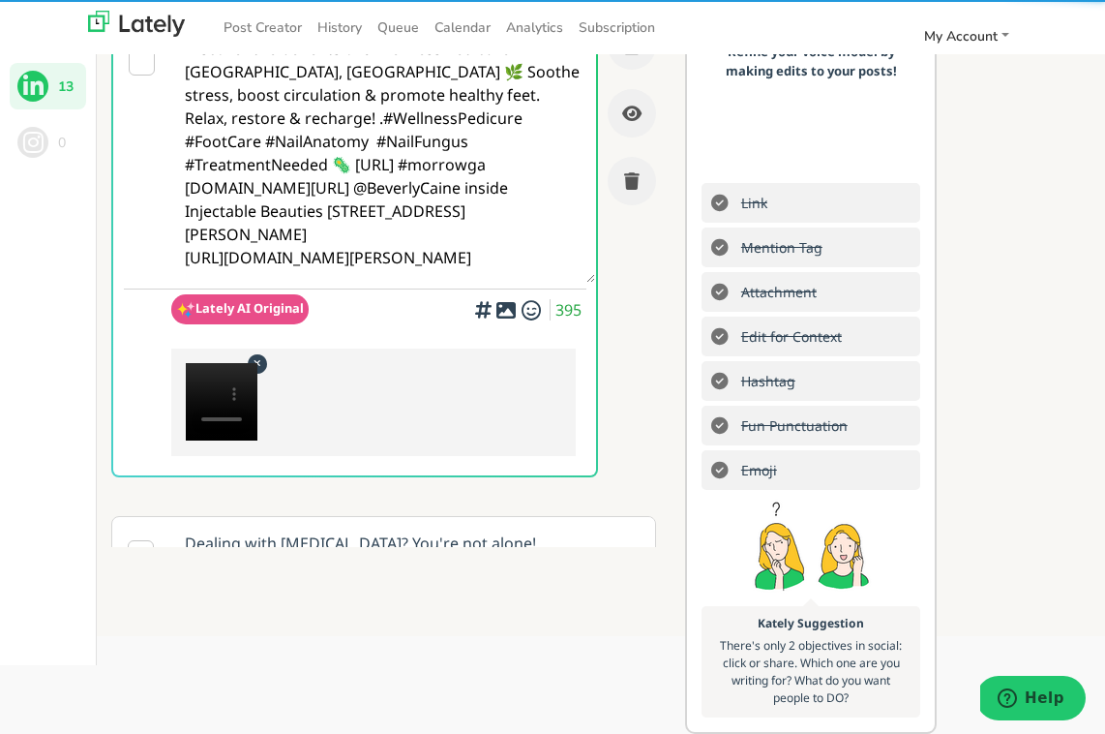
click at [176, 194] on textarea "Discover the benefits of a Wellness Pedicure in Morrow, GA 🌿 Soothe stress, boo…" at bounding box center [383, 152] width 424 height 259
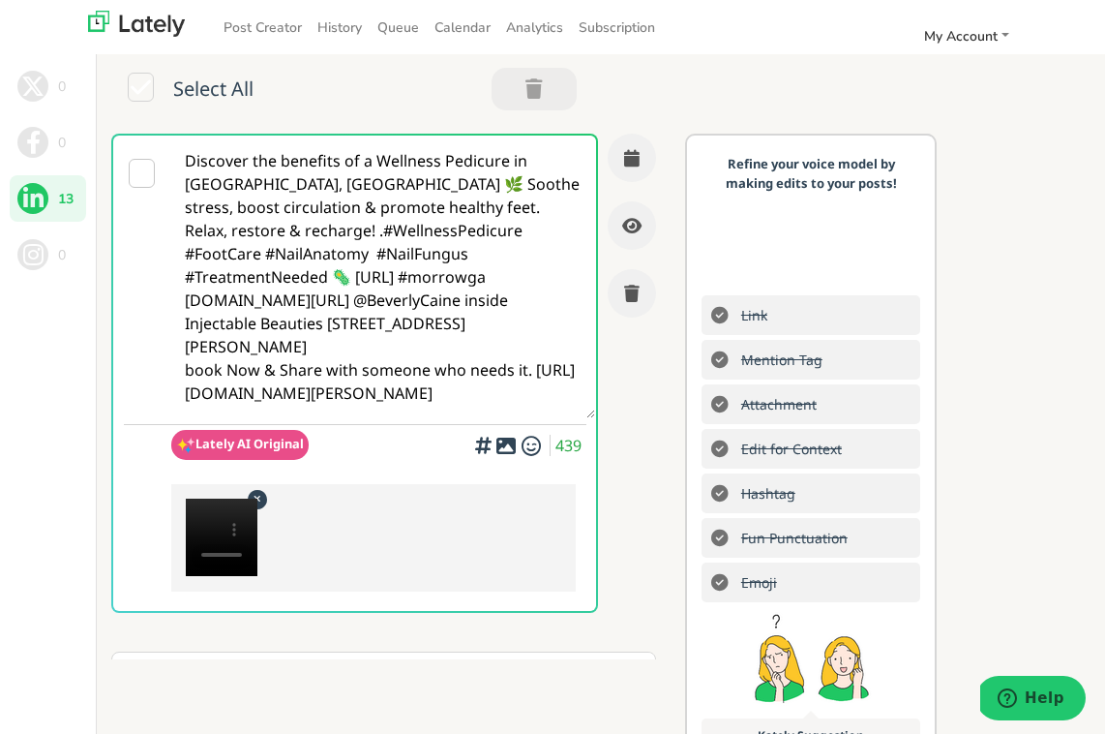
click at [296, 302] on textarea "Discover the benefits of a Wellness Pedicure in Morrow, GA 🌿 Soothe stress, boo…" at bounding box center [383, 277] width 424 height 283
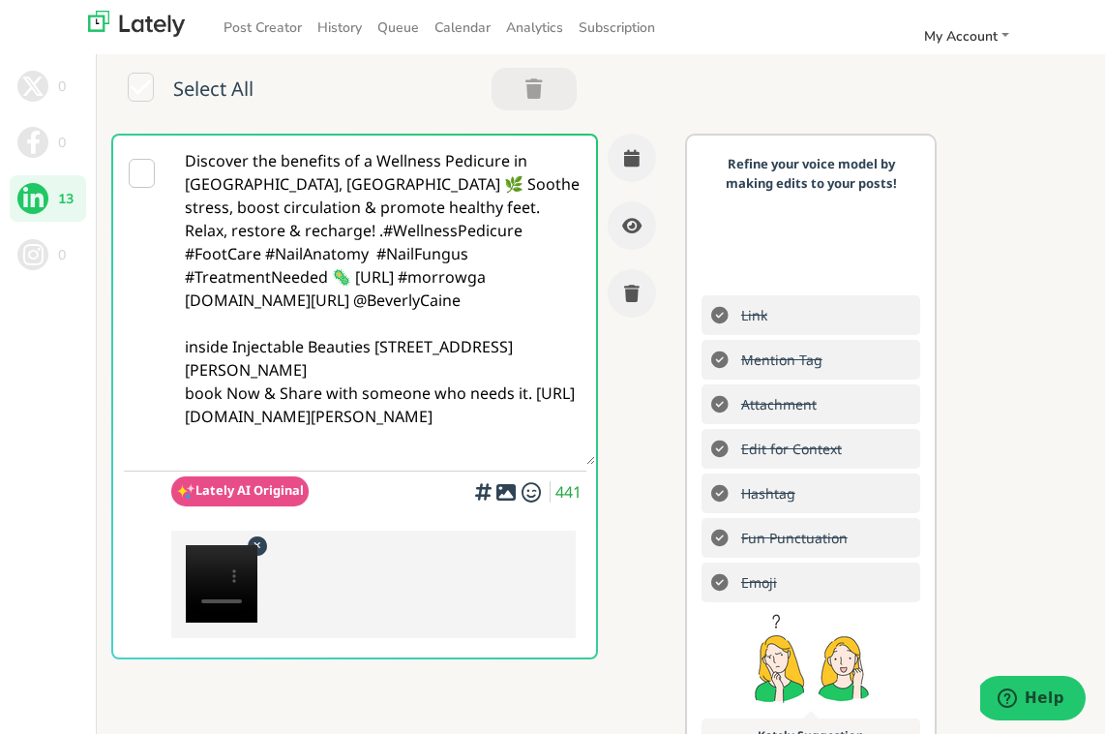
click at [227, 350] on textarea "Discover the benefits of a Wellness Pedicure in Morrow, GA 🌿 Soothe stress, boo…" at bounding box center [383, 300] width 424 height 329
click at [353, 378] on textarea "Discover the benefits of a Wellness Pedicure in Morrow, GA 🌿 Soothe stress, boo…" at bounding box center [383, 300] width 424 height 329
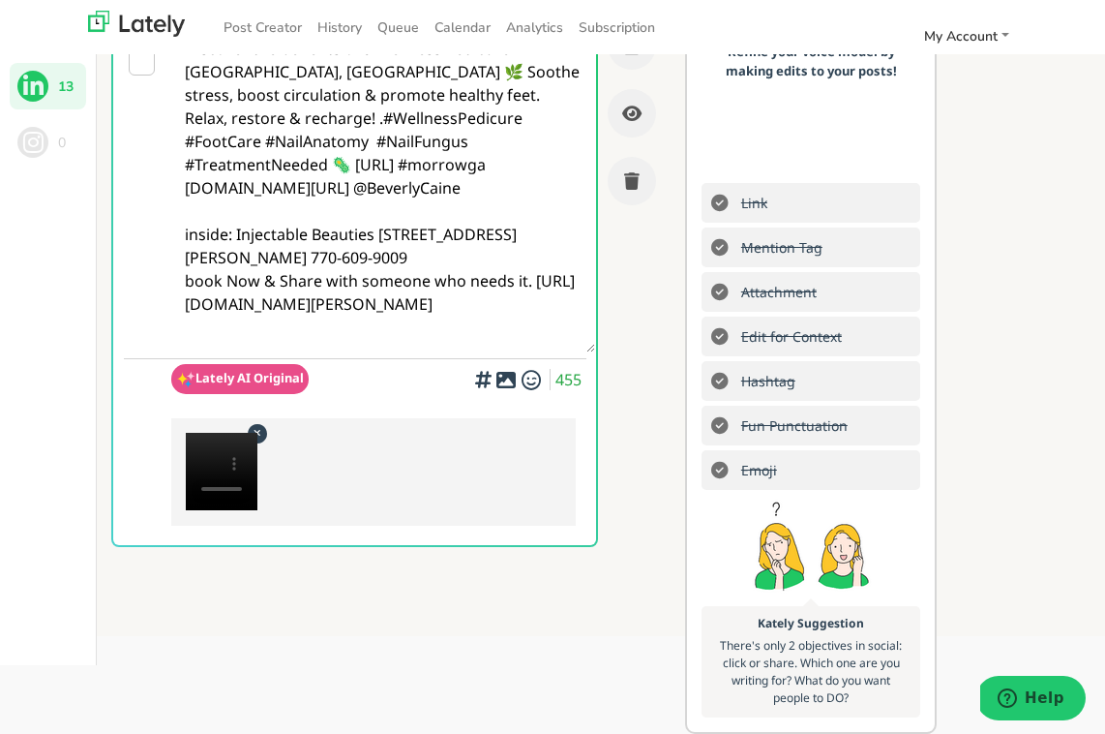
type textarea "Discover the benefits of a Wellness Pedicure in [GEOGRAPHIC_DATA], [GEOGRAPHIC_…"
click at [807, 656] on span "There's only 2 objectives in social: click or share. Which one are you writing …" at bounding box center [811, 671] width 182 height 69
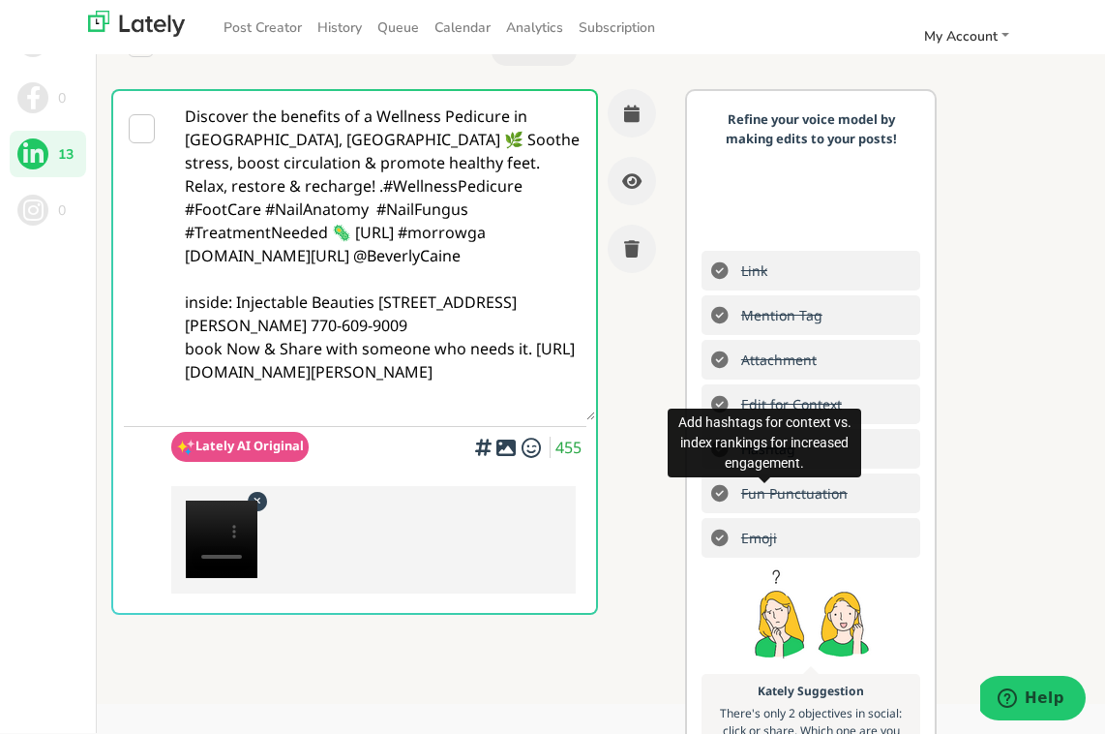
scroll to position [0, 0]
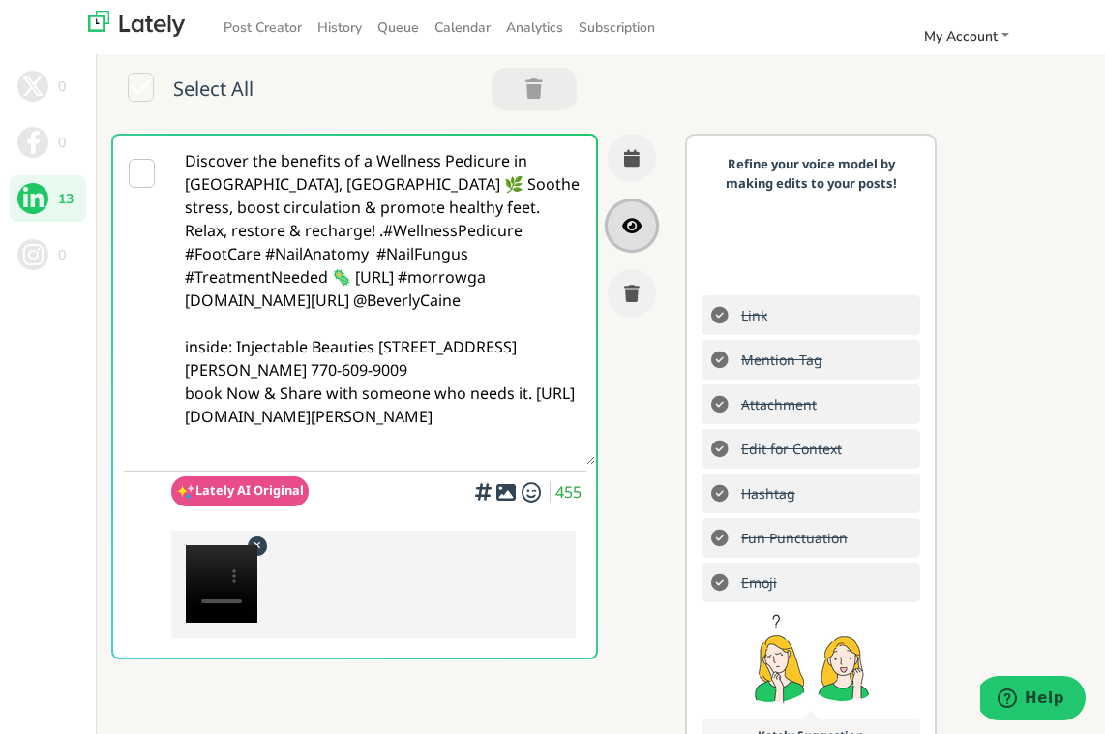
click at [635, 226] on icon "button" at bounding box center [631, 225] width 19 height 17
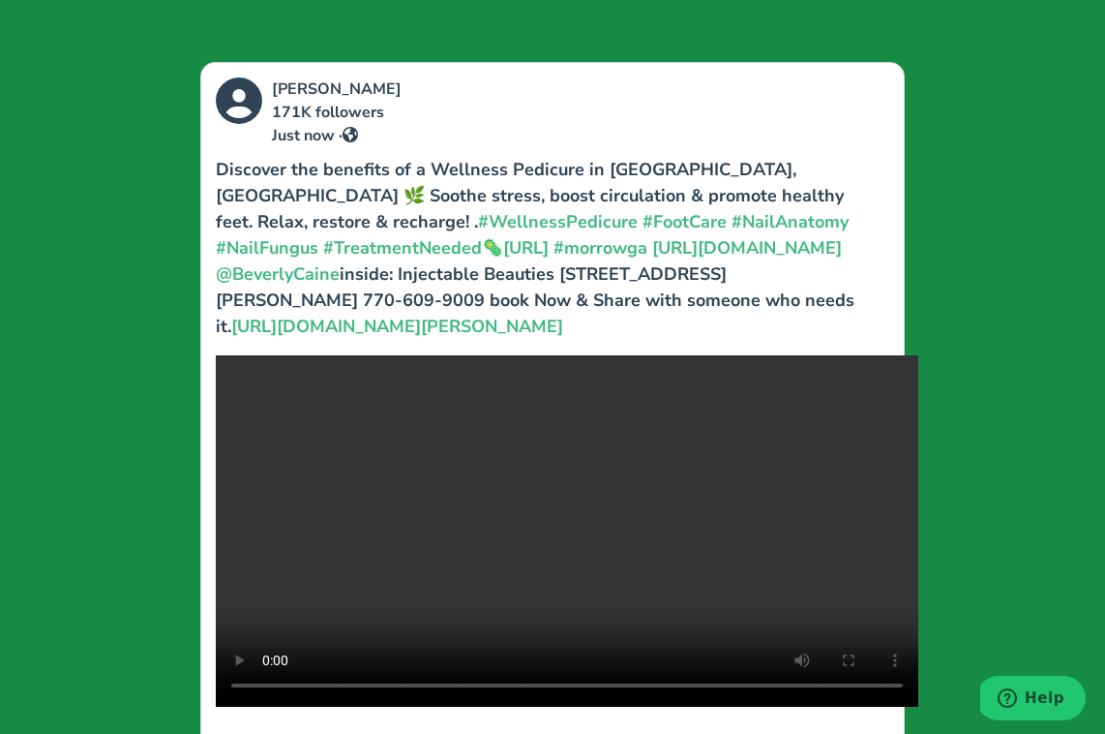
click at [1057, 278] on div "Leilani Ross 171K followers Just now · Discover the benefits of a Wellness Pedi…" at bounding box center [552, 367] width 1105 height 734
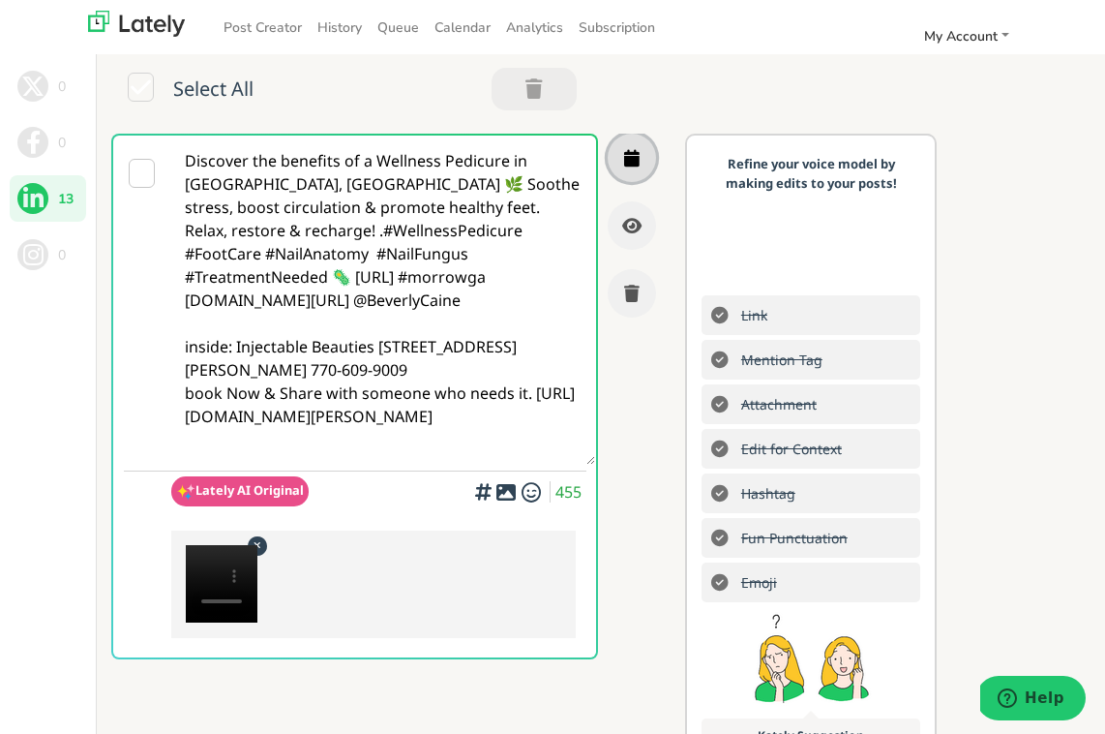
click at [628, 168] on button "button" at bounding box center [632, 158] width 48 height 48
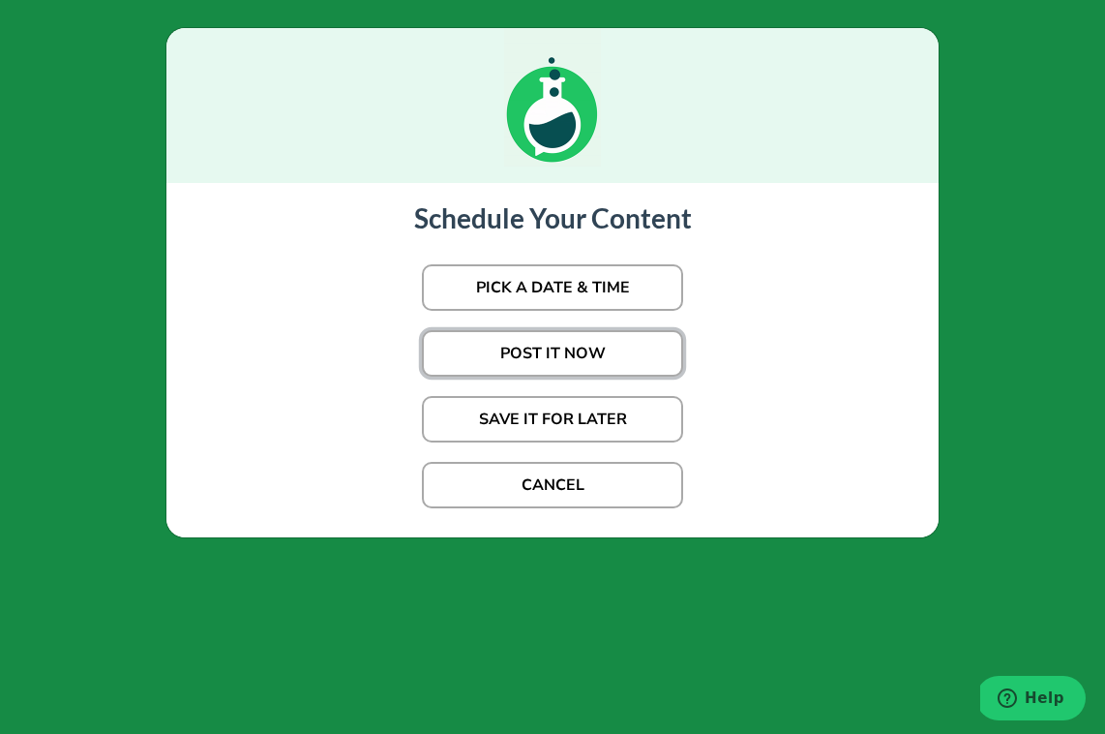
click at [597, 357] on button "POST IT NOW" at bounding box center [552, 353] width 261 height 46
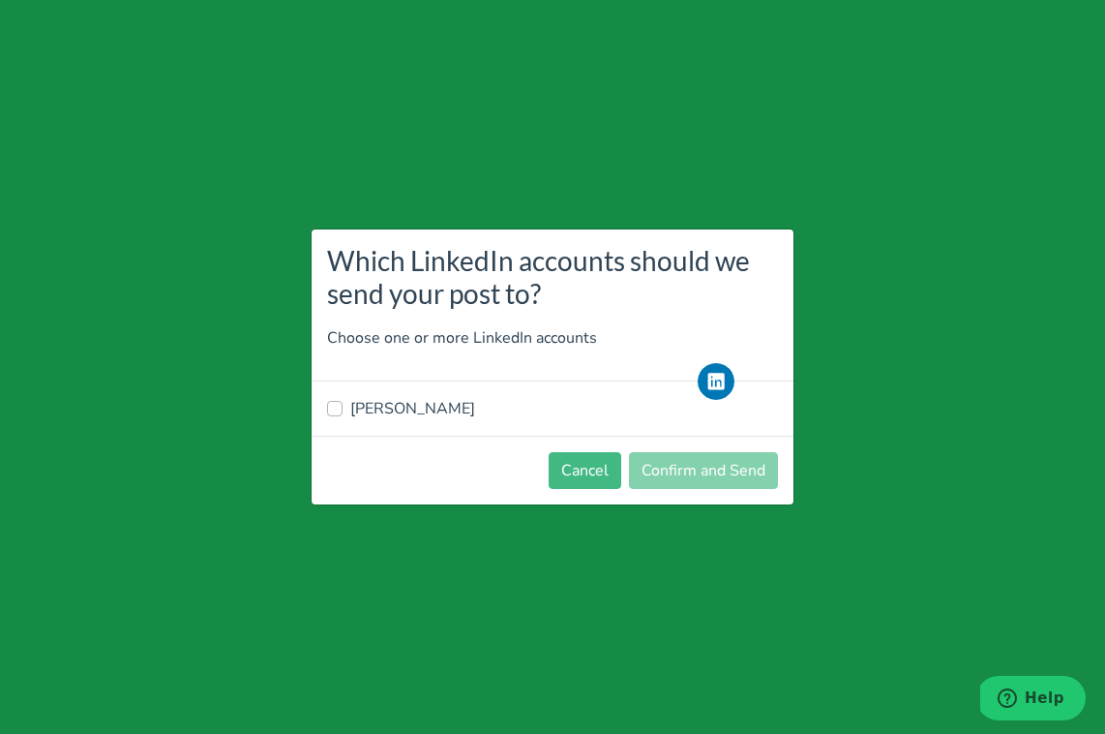
click at [350, 412] on label "[PERSON_NAME]" at bounding box center [412, 408] width 125 height 23
click at [335, 412] on input "[PERSON_NAME]" at bounding box center [334, 406] width 15 height 19
checkbox input "true"
click at [689, 478] on button "Confirm and Send" at bounding box center [703, 470] width 149 height 37
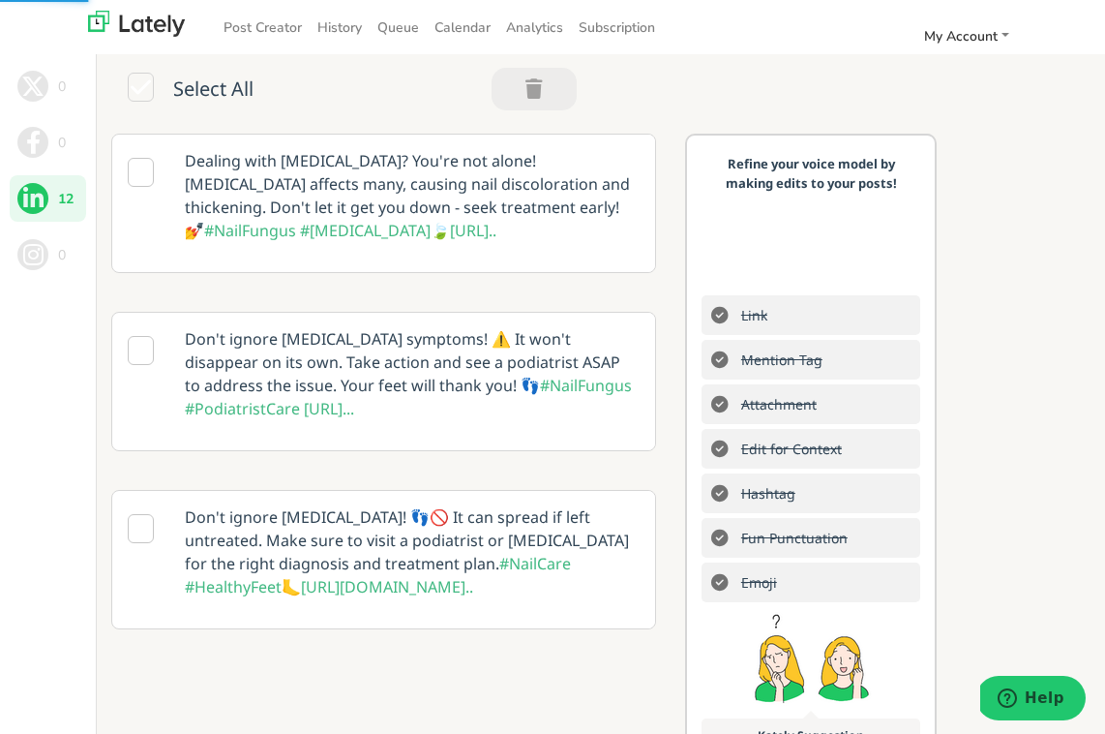
click at [260, 172] on p "Dealing with nail fungus? You're not alone! Onychomycosis affects many, causing…" at bounding box center [412, 196] width 484 height 122
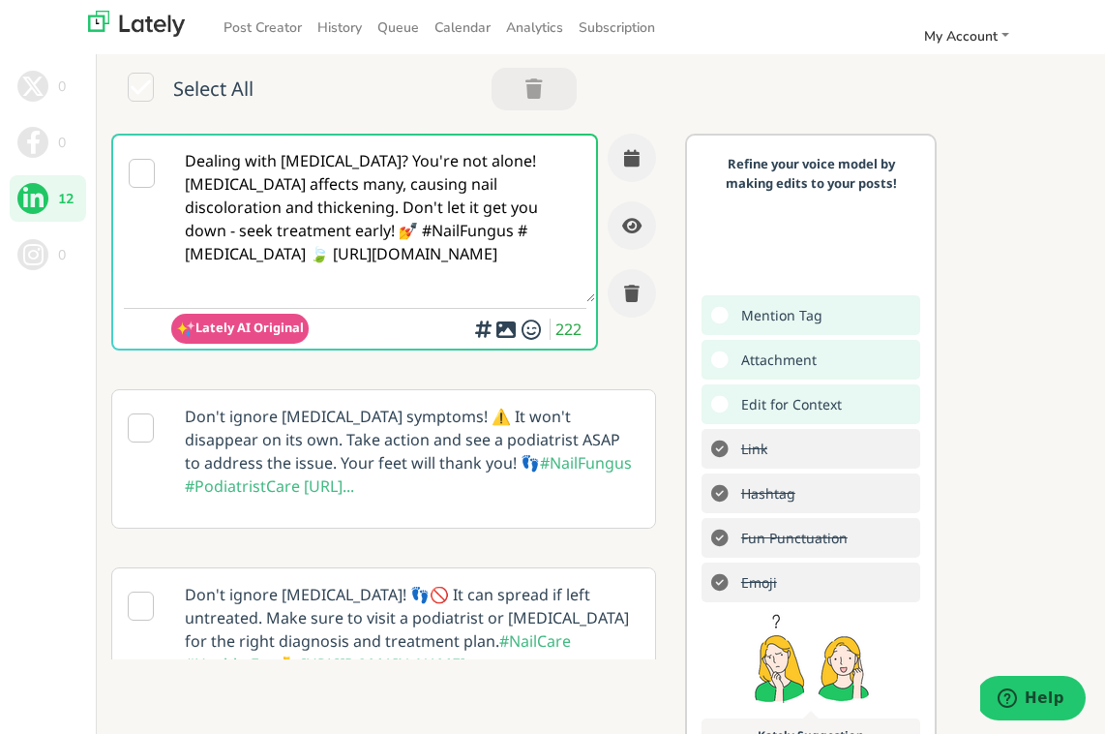
click at [480, 231] on textarea "Dealing with nail fungus? You're not alone! Onychomycosis affects many, causing…" at bounding box center [383, 219] width 424 height 166
click at [568, 278] on textarea "Dealing with nail fungus? You're not alone! Onychomycosis affects many, causing…" at bounding box center [383, 219] width 424 height 166
paste textarea "Gina Reich"
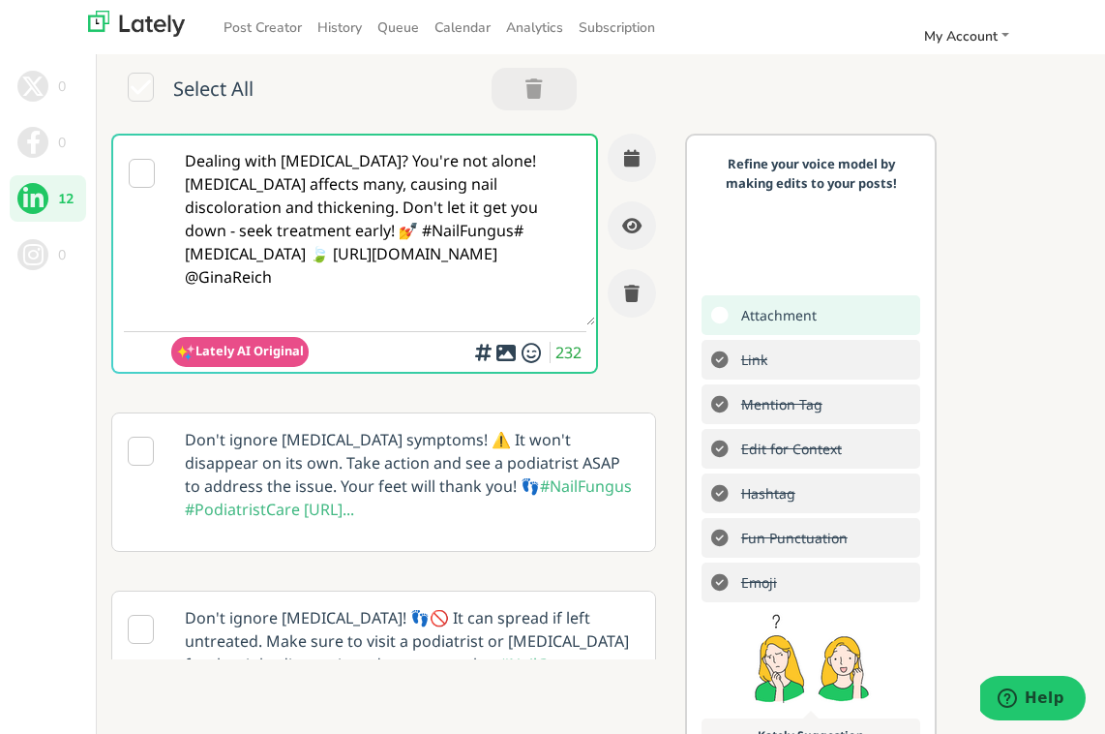
click at [420, 309] on textarea "Dealing with nail fungus? You're not alone! Onychomycosis affects many, causing…" at bounding box center [383, 231] width 424 height 190
type textarea "Dealing with nail fungus? You're not alone! Onychomycosis affects many, causing…"
click at [499, 353] on icon at bounding box center [506, 352] width 23 height 1
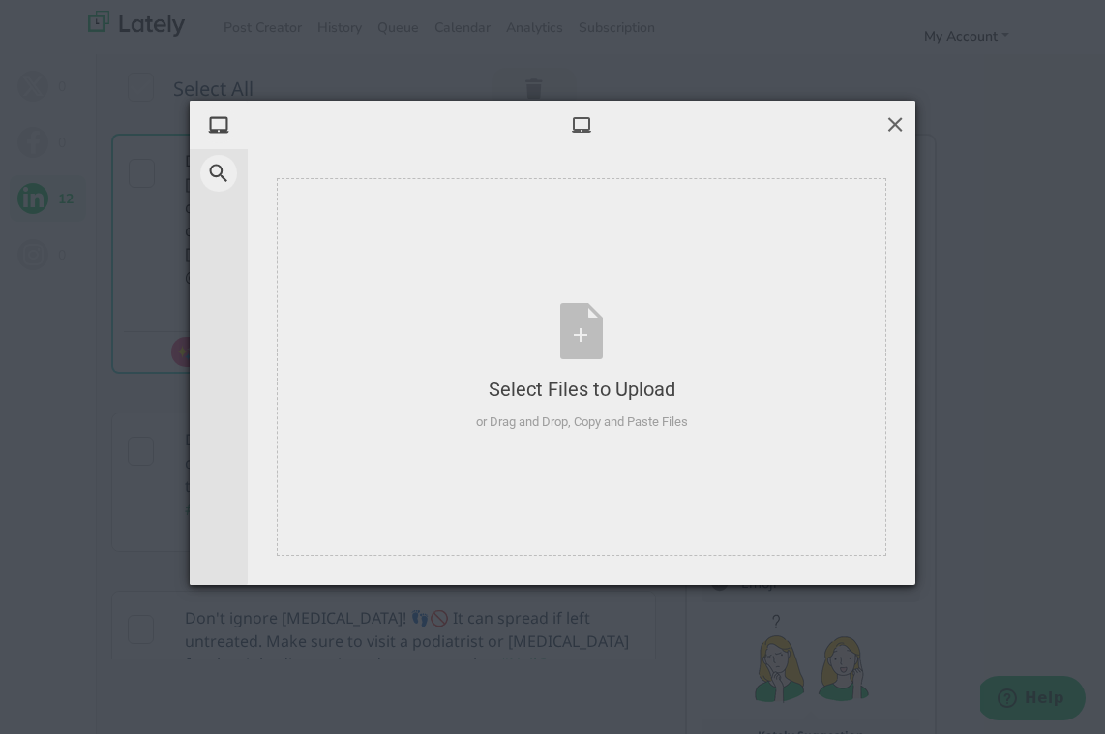
click at [896, 127] on span at bounding box center [895, 123] width 21 height 21
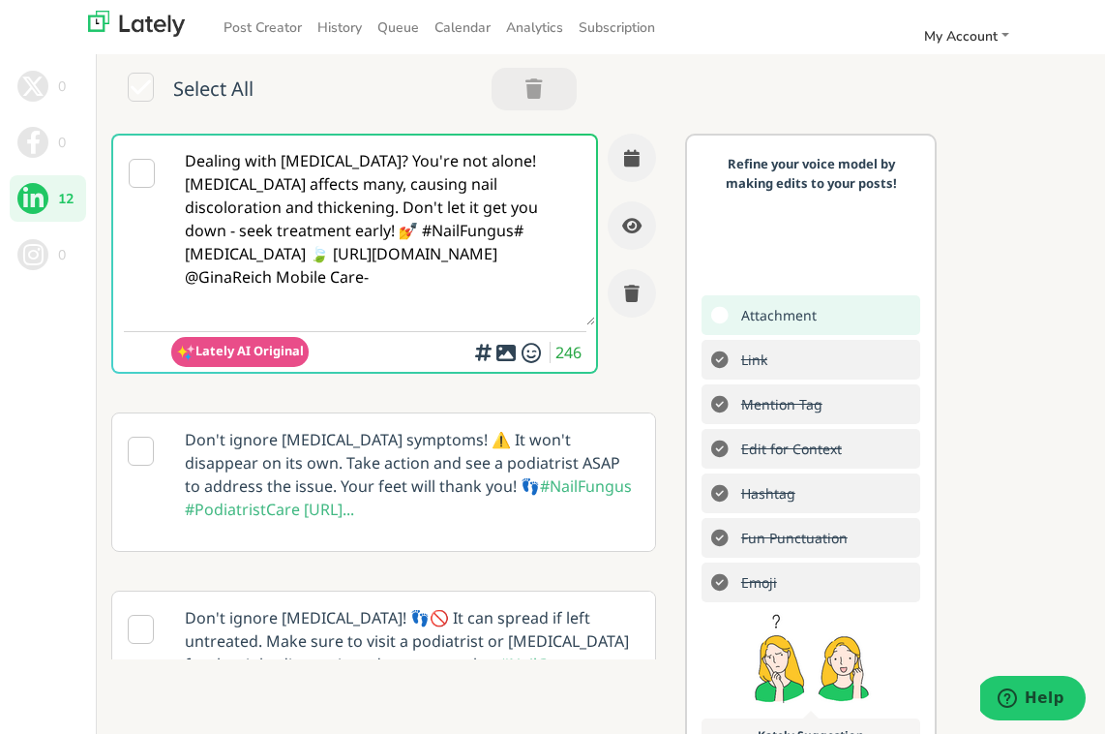
click at [330, 302] on textarea "Dealing with nail fungus? You're not alone! Onychomycosis affects many, causing…" at bounding box center [383, 231] width 424 height 190
click at [439, 304] on textarea "Dealing with nail fungus? You're not alone! Onychomycosis affects many, causing…" at bounding box center [383, 231] width 424 height 190
paste textarea "https://www.fresha.com/a/nail-anatomy-mobile-stockbridge-mobile-experience-r4ty…"
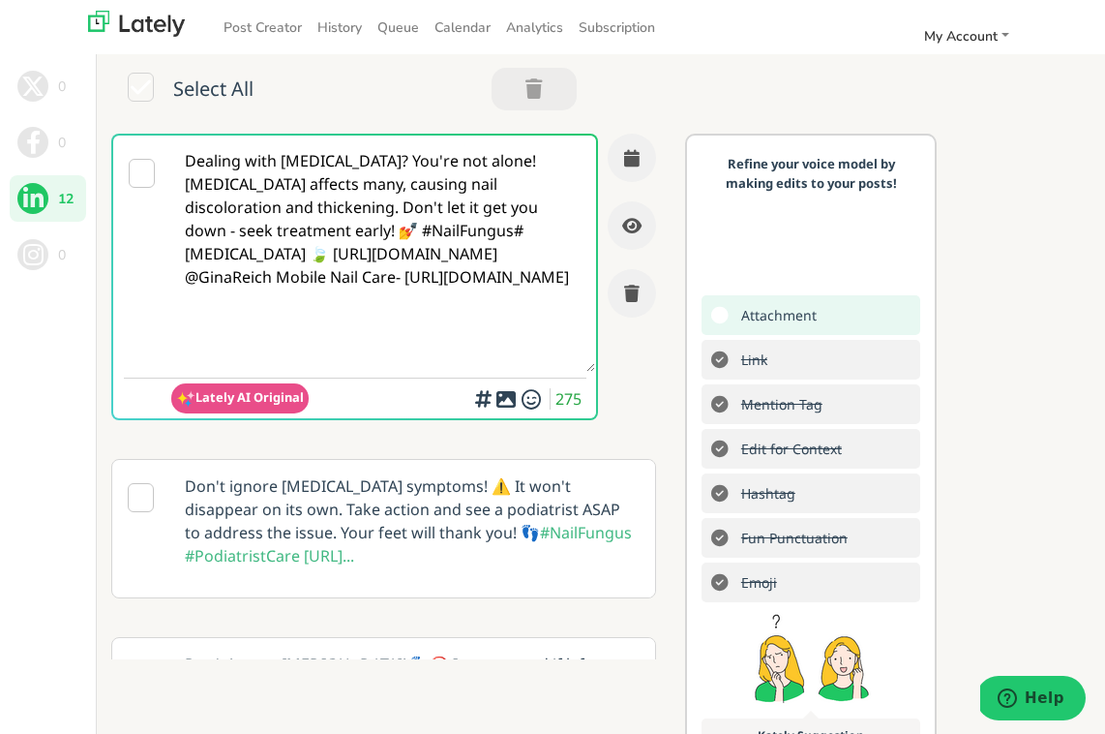
type textarea "Dealing with nail fungus? You're not alone! Onychomycosis affects many, causing…"
click at [496, 400] on icon at bounding box center [506, 399] width 23 height 1
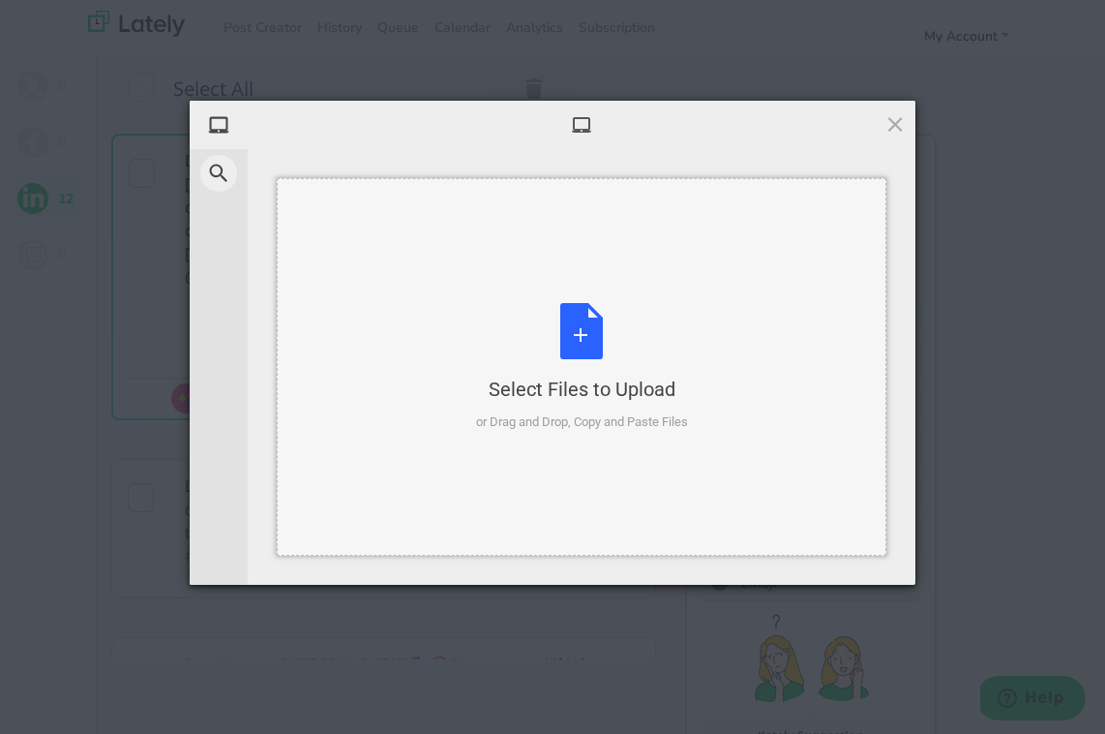
click at [572, 336] on div "Select Files to Upload or Drag and Drop, Copy and Paste Files" at bounding box center [582, 367] width 212 height 129
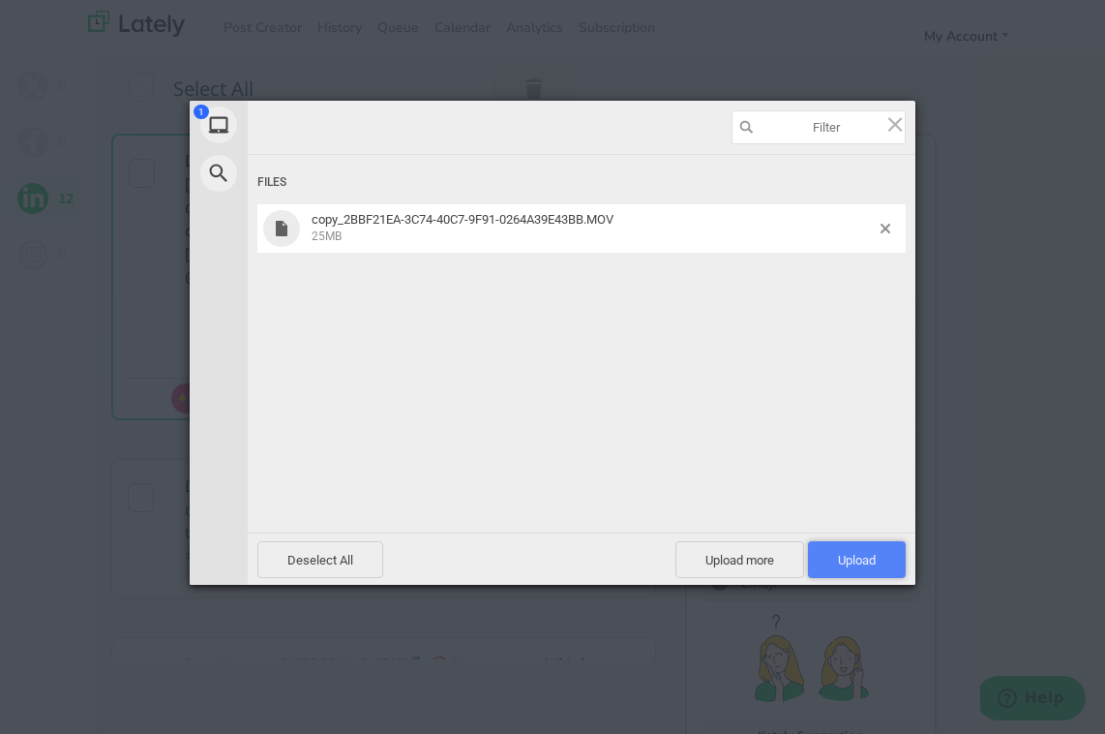
click at [878, 560] on span "Upload 1" at bounding box center [857, 559] width 98 height 37
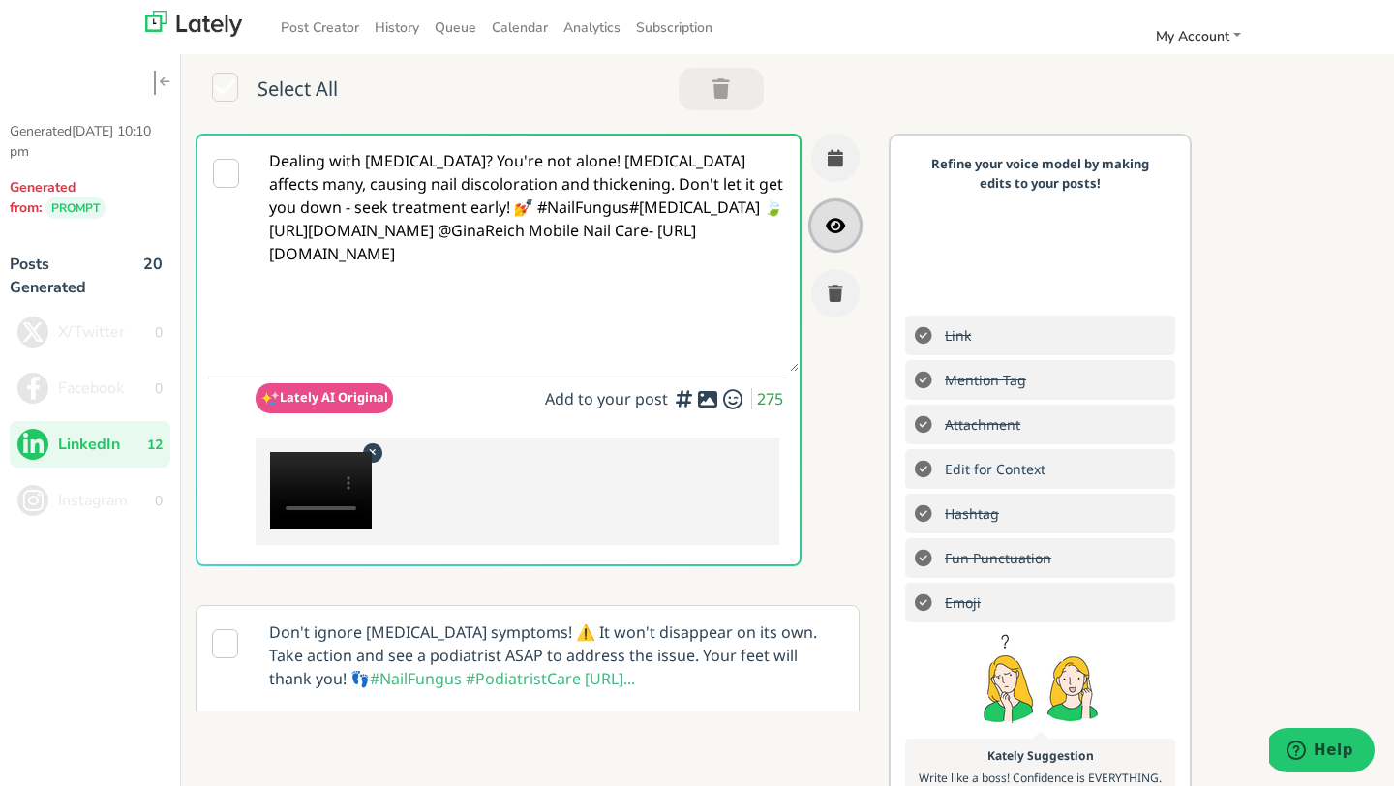
click at [854, 226] on button "button" at bounding box center [835, 225] width 48 height 48
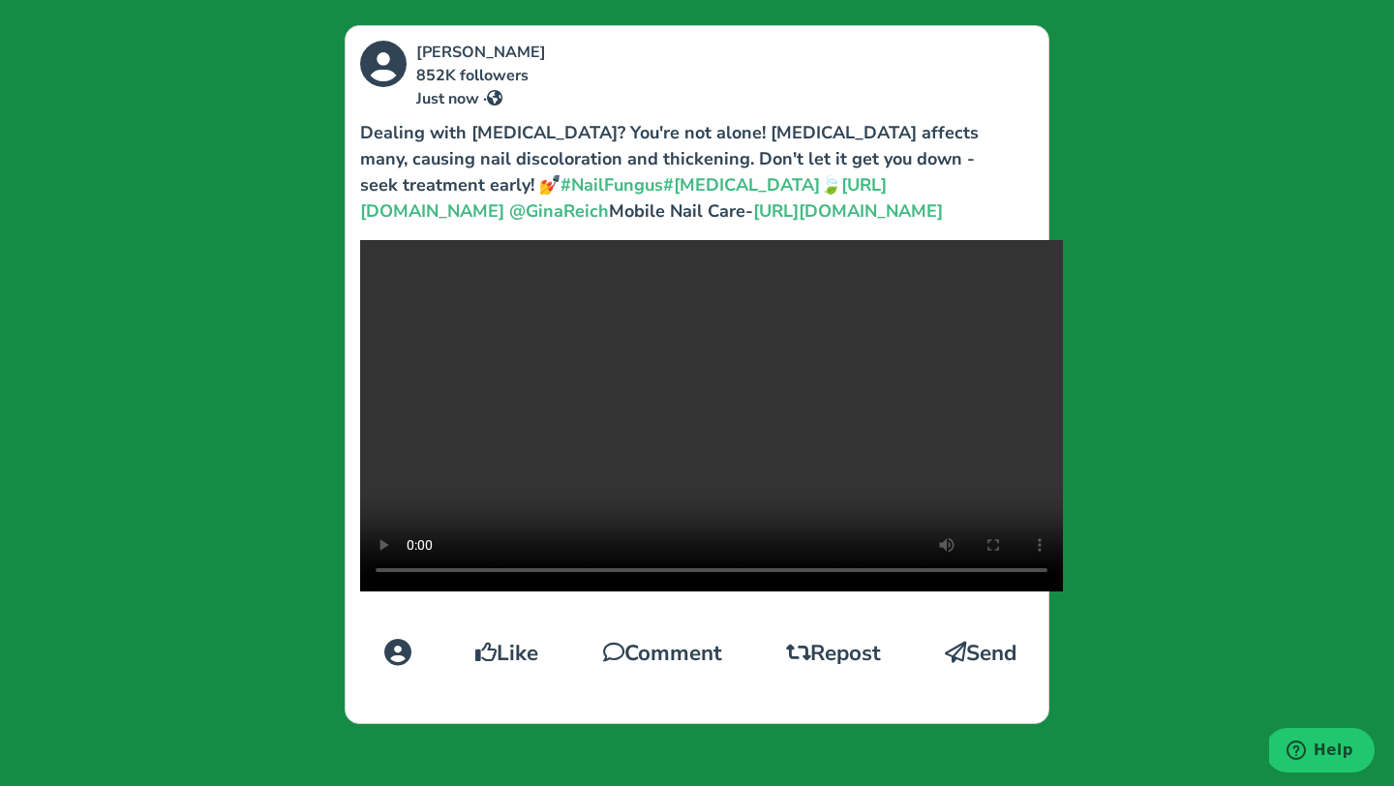
scroll to position [696, 0]
click at [252, 247] on div "Leilani Ross 852K followers Just now · Dealing with nail fungus? You're not alo…" at bounding box center [697, 393] width 1394 height 786
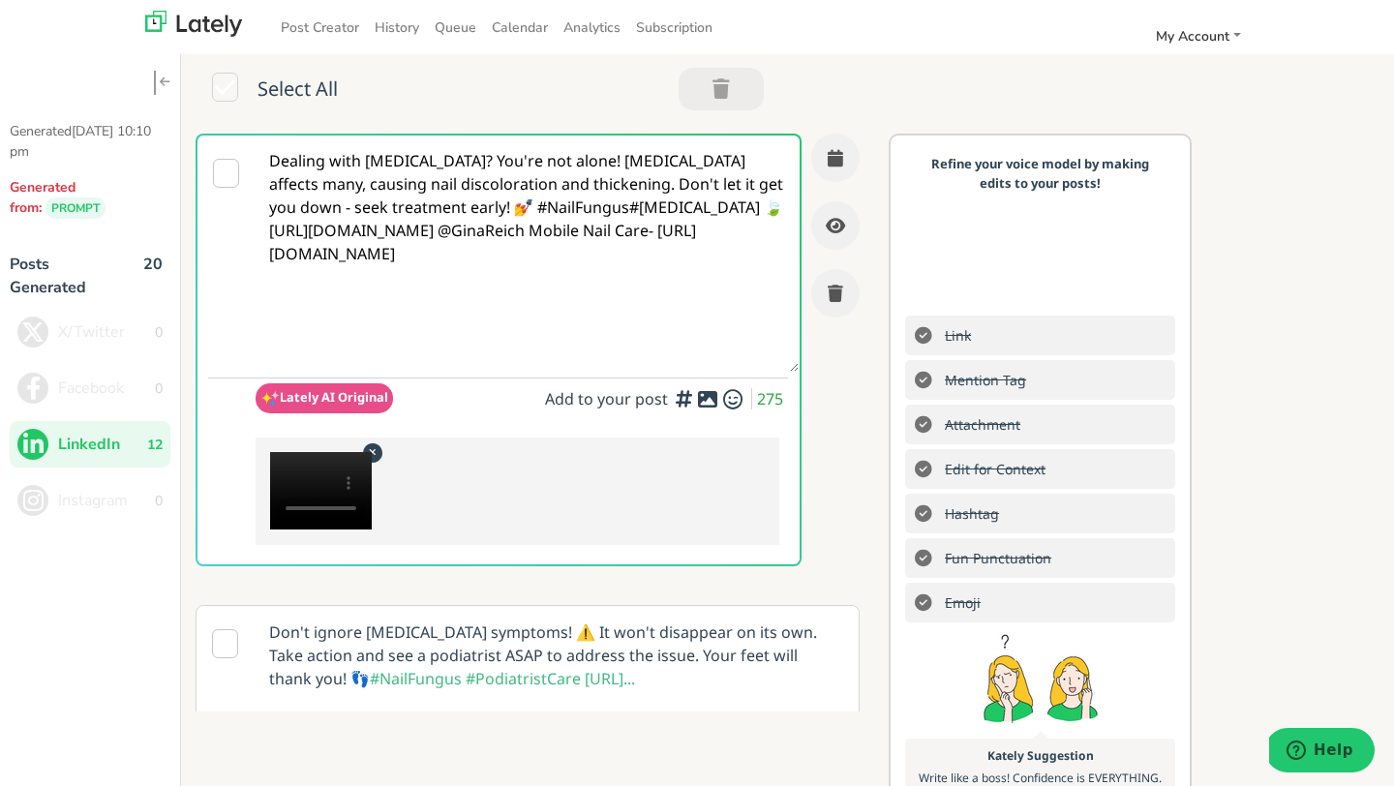
scroll to position [0, 0]
click at [835, 150] on icon "button" at bounding box center [835, 157] width 15 height 17
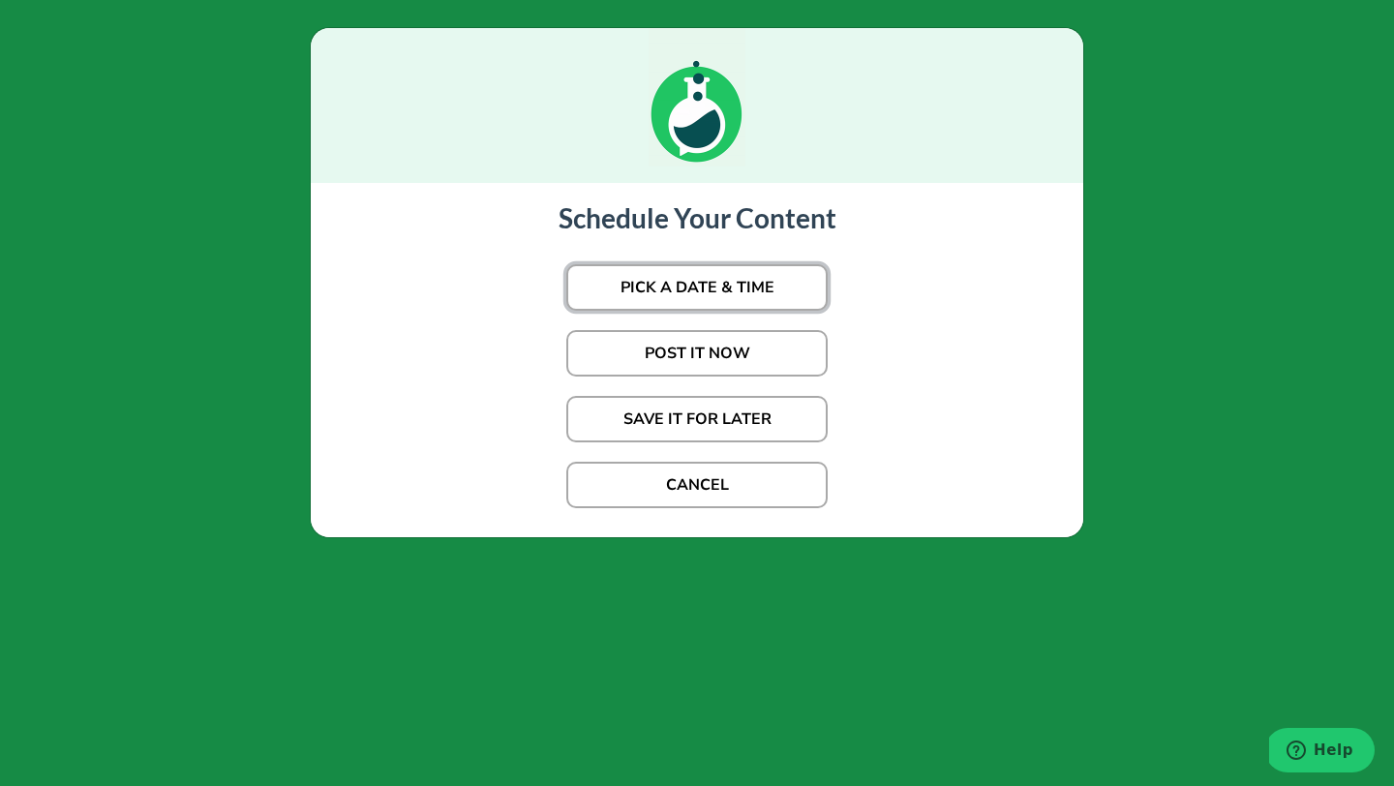
click at [682, 282] on button "PICK A DATE & TIME" at bounding box center [696, 287] width 261 height 46
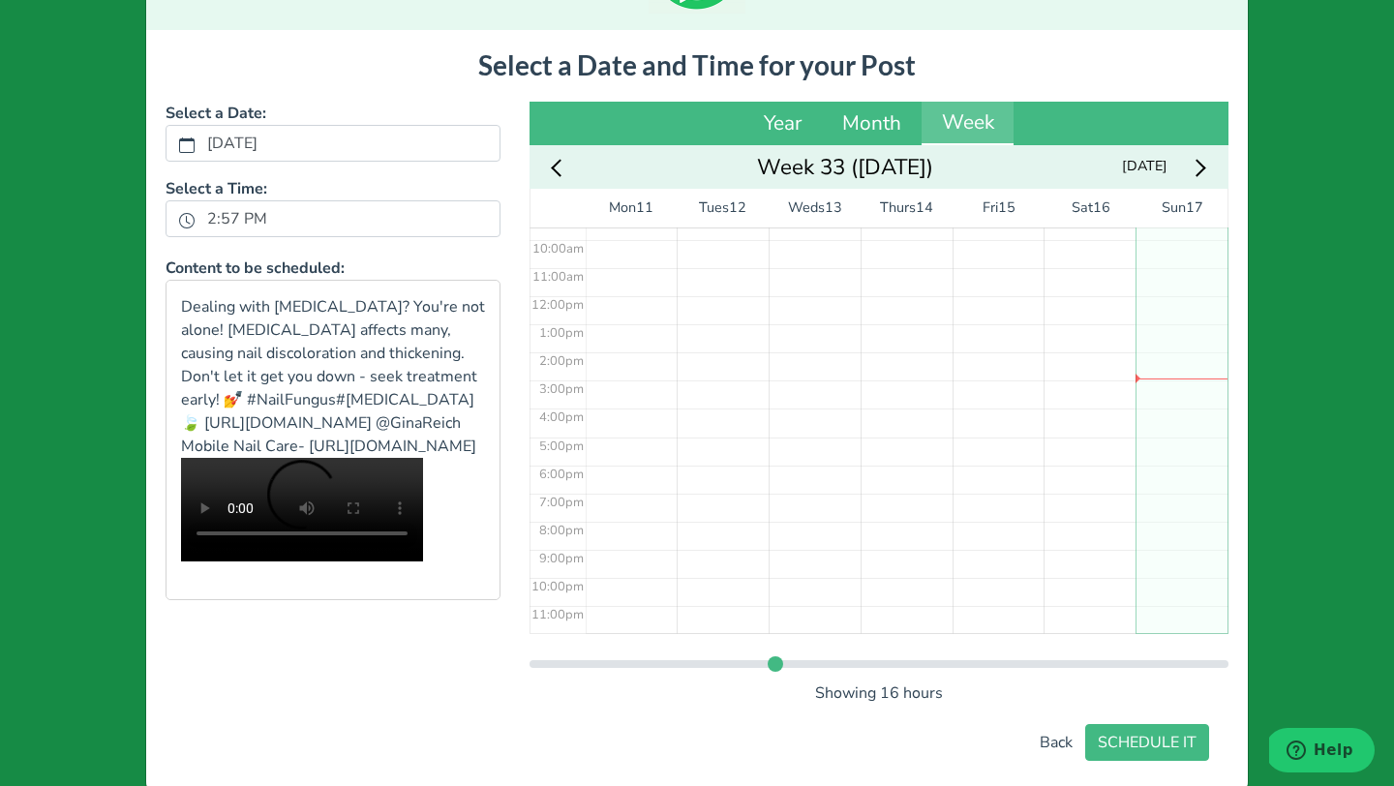
scroll to position [195, 0]
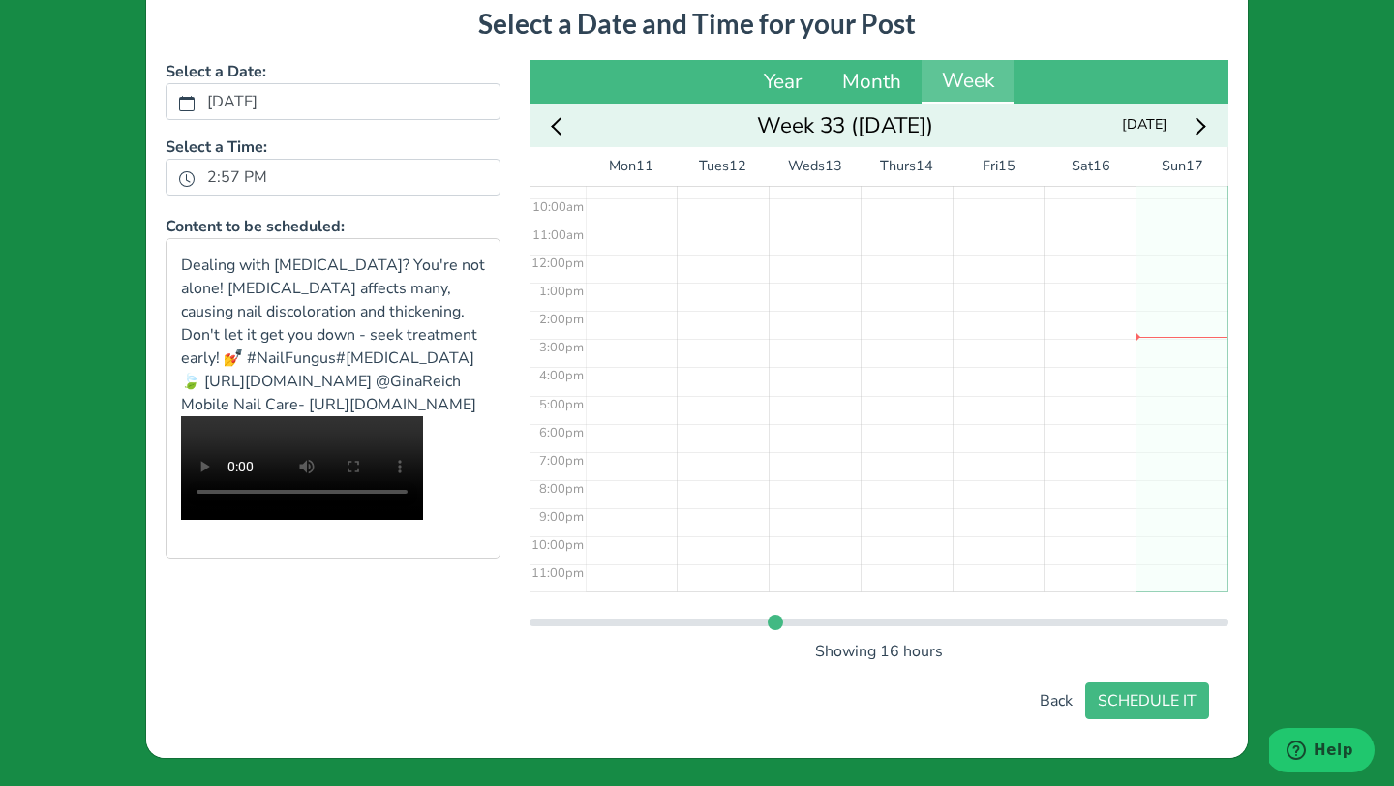
click at [1105, 125] on icon "Next week" at bounding box center [1198, 126] width 18 height 18
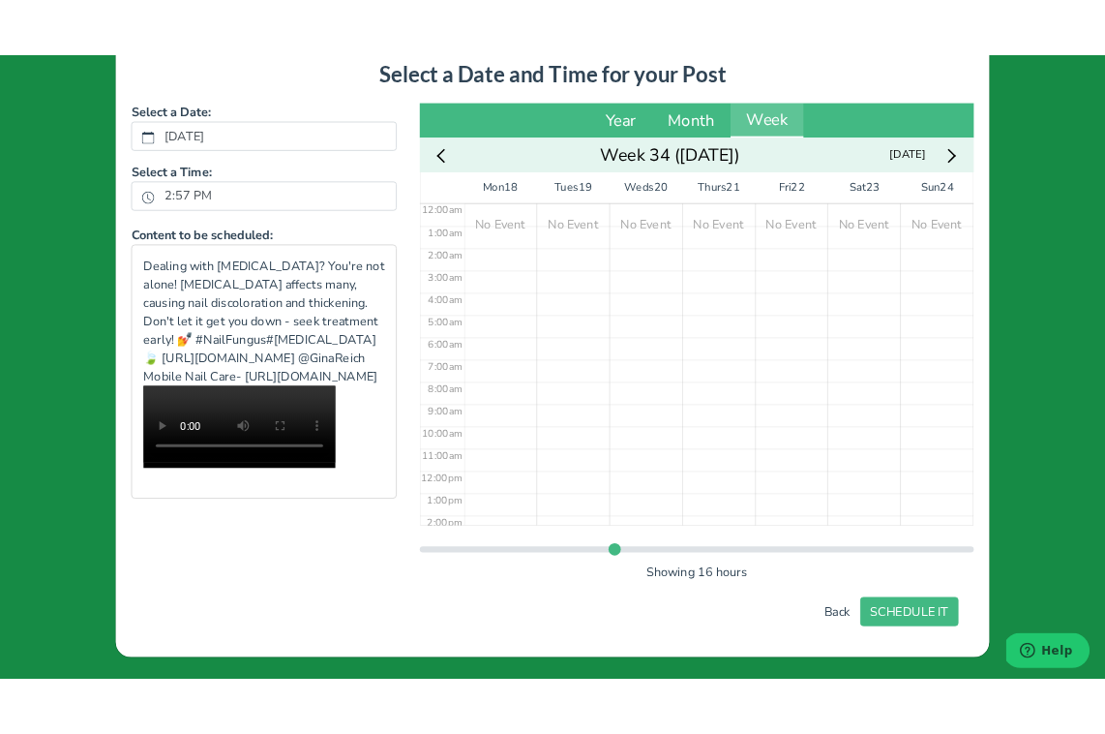
scroll to position [0, 0]
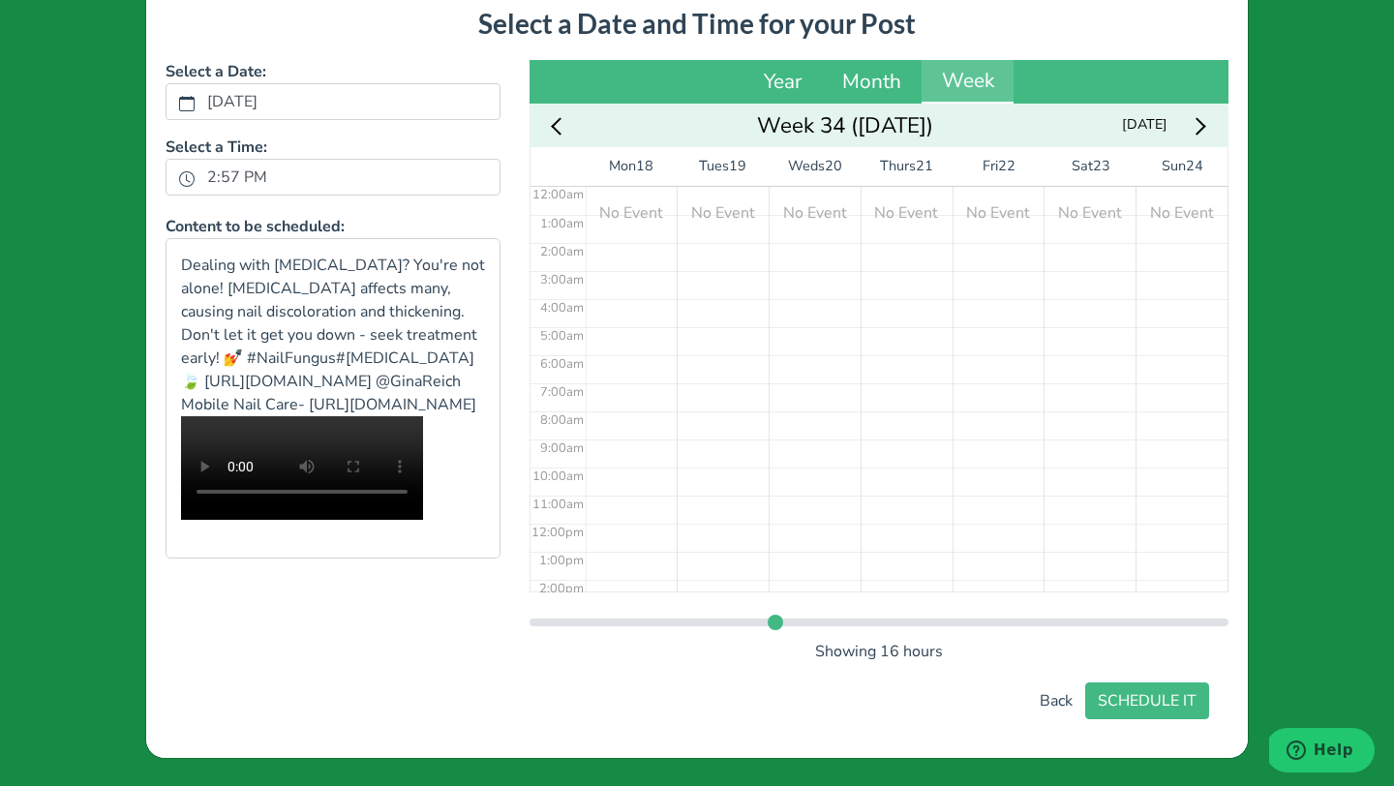
click at [620, 288] on div "No Event" at bounding box center [632, 523] width 92 height 675
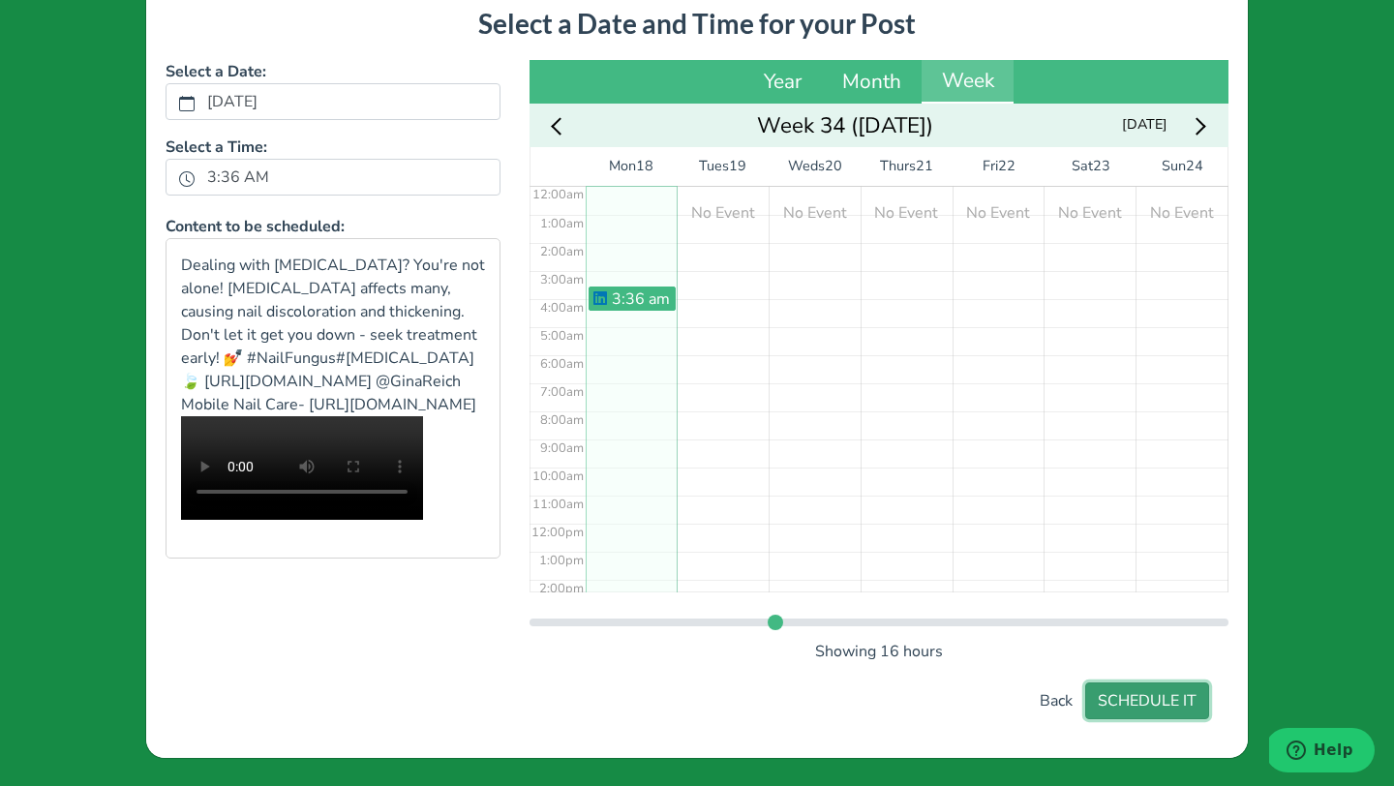
click at [1105, 701] on button "SCHEDULE IT" at bounding box center [1147, 700] width 124 height 37
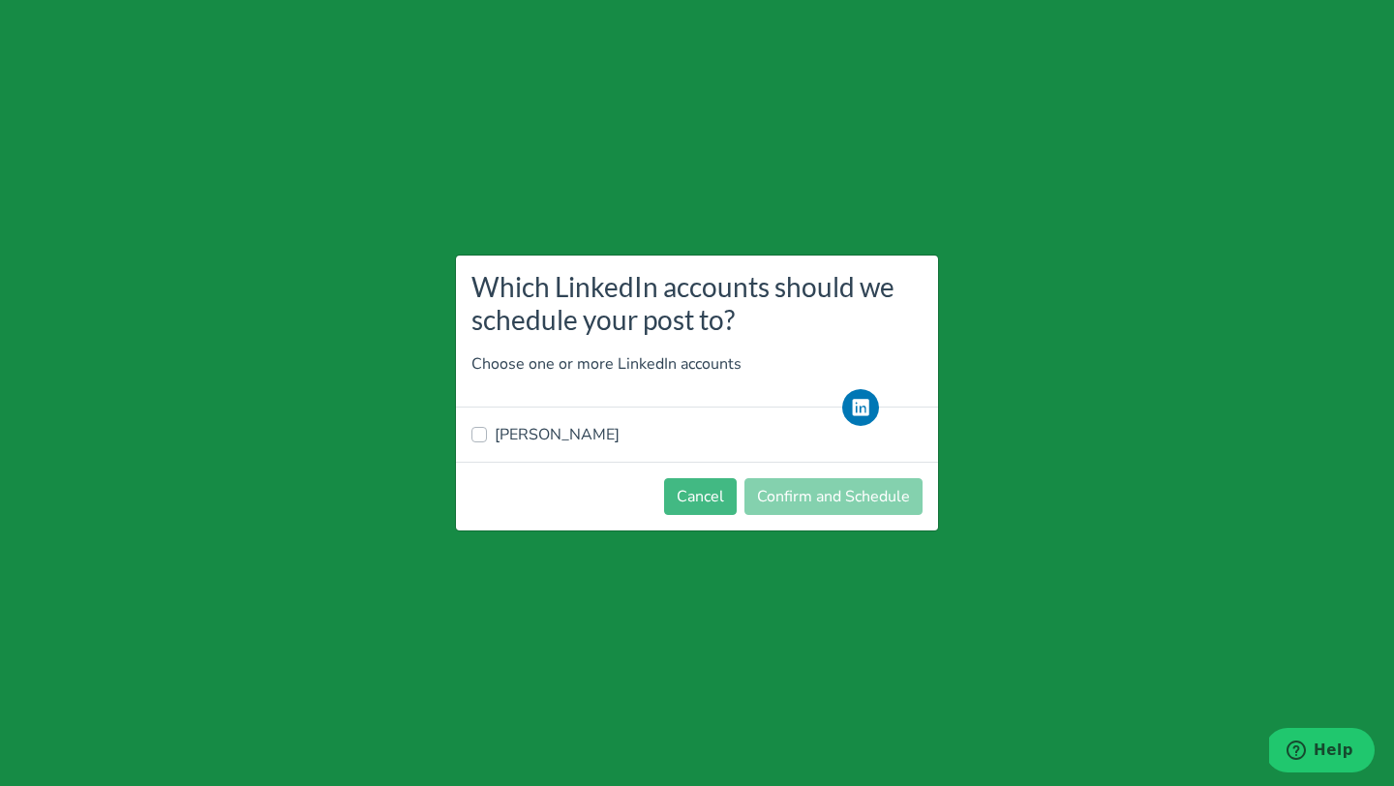
click at [467, 436] on div "Leilani Ross" at bounding box center [697, 435] width 482 height 54
click at [489, 438] on div "Leilani Ross" at bounding box center [696, 434] width 451 height 23
click at [495, 435] on label "Leilani Ross" at bounding box center [557, 434] width 125 height 23
click at [480, 435] on input "Leilani Ross" at bounding box center [478, 432] width 15 height 19
checkbox input "true"
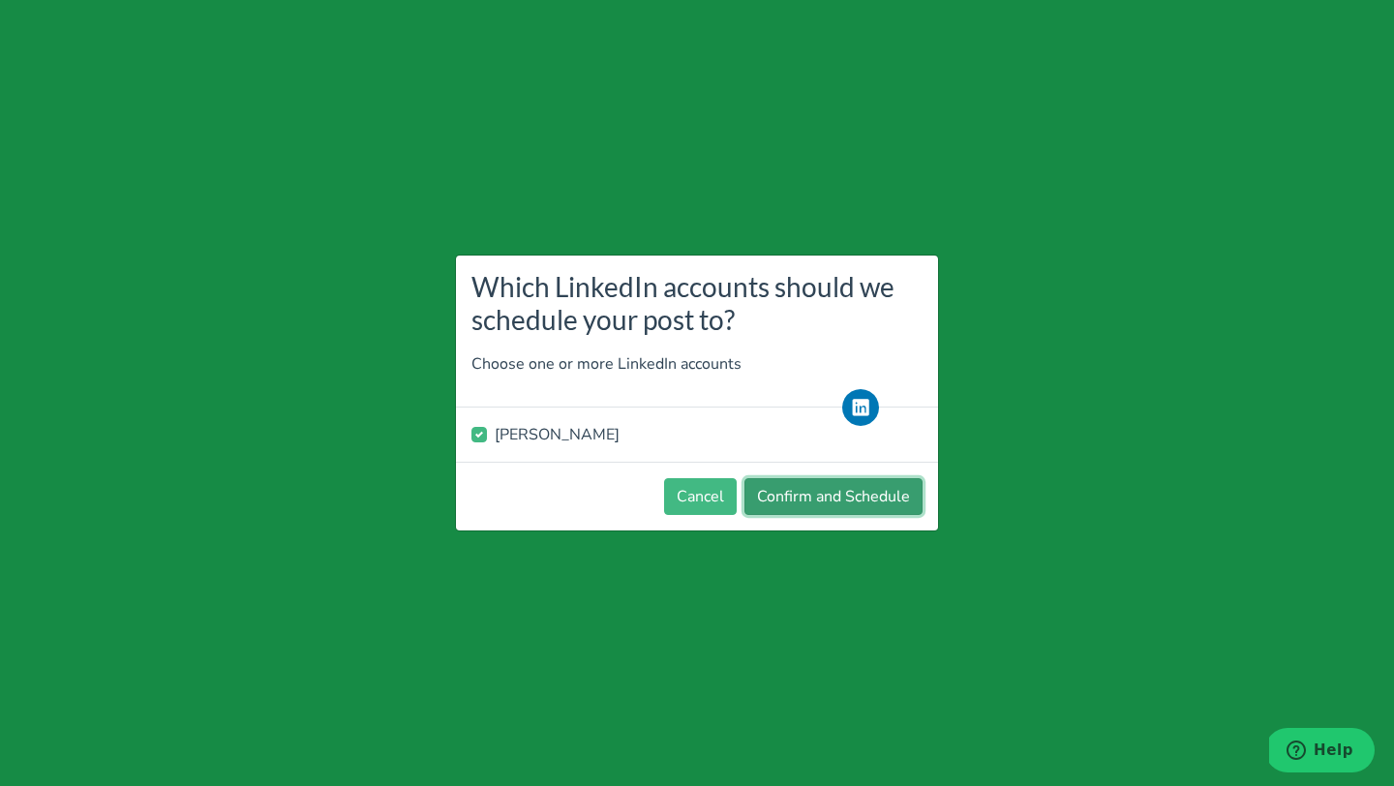
click at [867, 500] on button "Confirm and Schedule" at bounding box center [833, 496] width 178 height 37
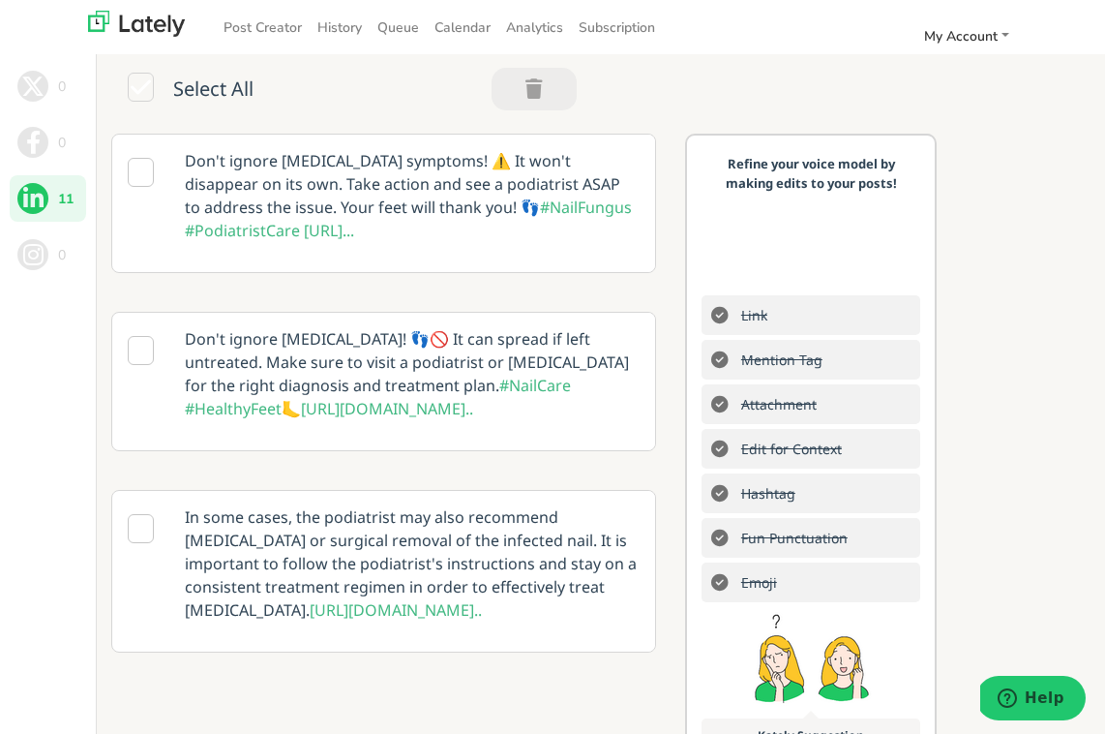
click at [348, 209] on p "Don't ignore nail fungus symptoms! ⚠️ It won't disappear on its own. Take actio…" at bounding box center [412, 196] width 484 height 122
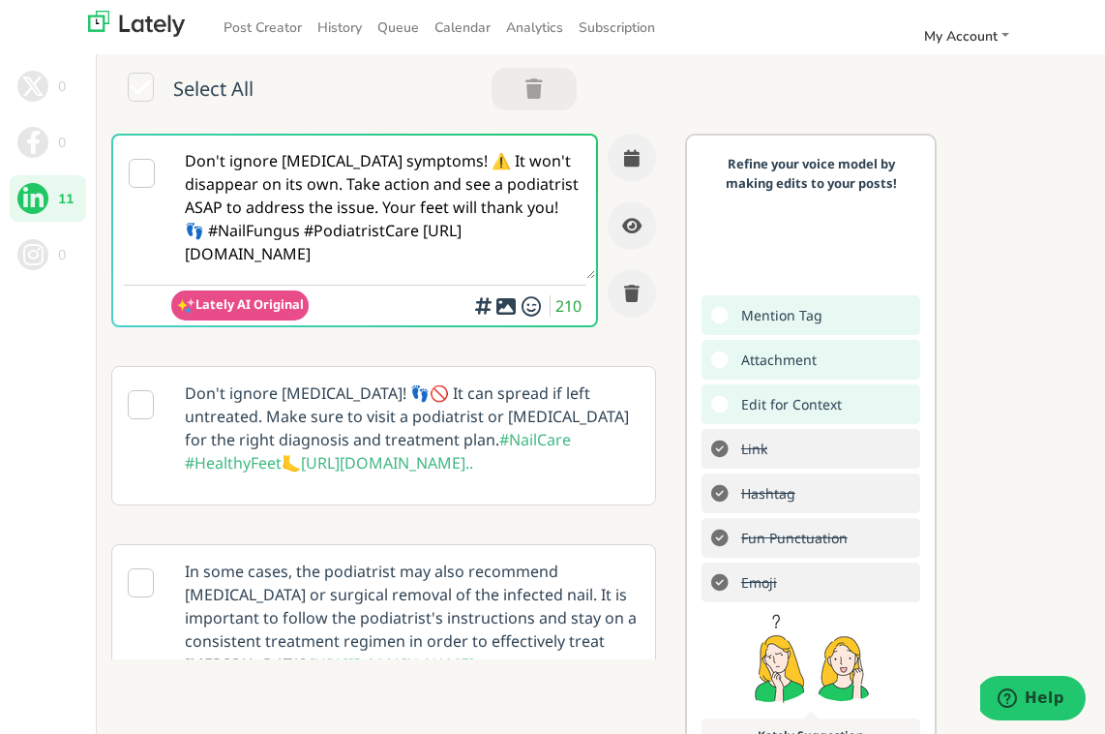
click at [415, 230] on textarea "Don't ignore nail fungus symptoms! ⚠️ It won't disappear on its own. Take actio…" at bounding box center [383, 207] width 424 height 143
paste textarea "Ida Leonard‑Martin"
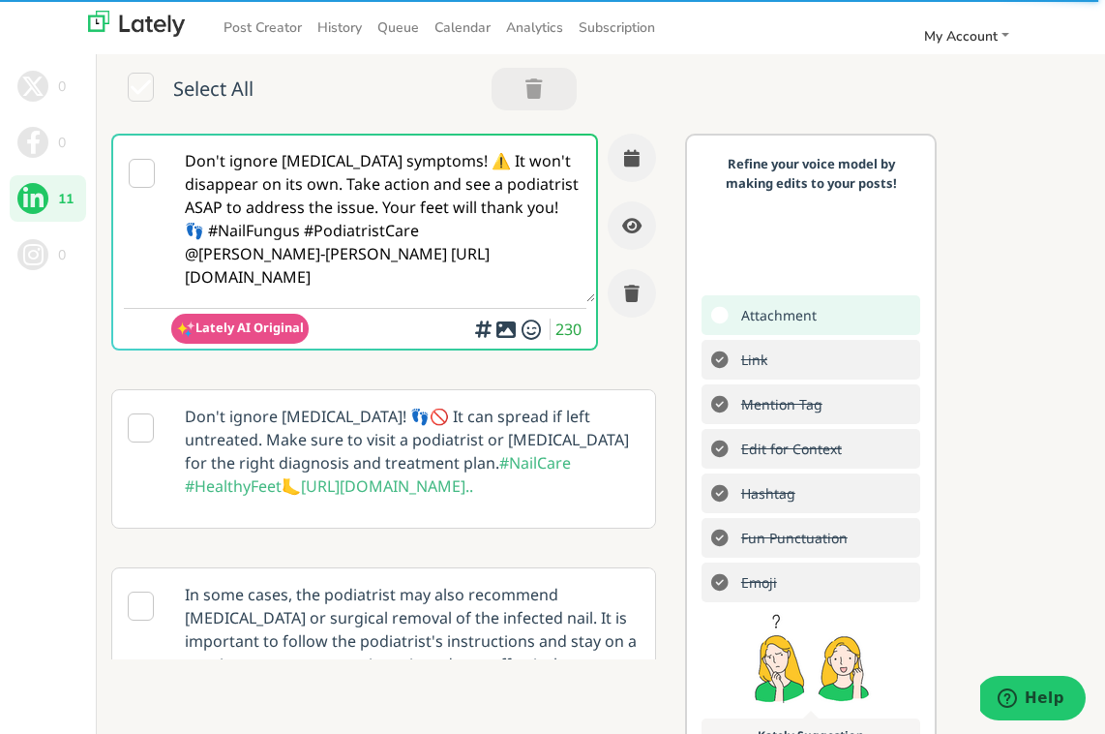
click at [441, 229] on textarea "Don't ignore nail fungus symptoms! ⚠️ It won't disappear on its own. Take actio…" at bounding box center [383, 219] width 424 height 166
type textarea "Don't ignore nail fungus symptoms! ⚠️ It won't disappear on its own. Take actio…"
click at [550, 261] on div "Add hashtags for context vs. index rankings for increased engagement" at bounding box center [483, 287] width 194 height 69
click at [548, 255] on div "Add hashtags for context vs. index rankings for increased engagement" at bounding box center [483, 287] width 194 height 69
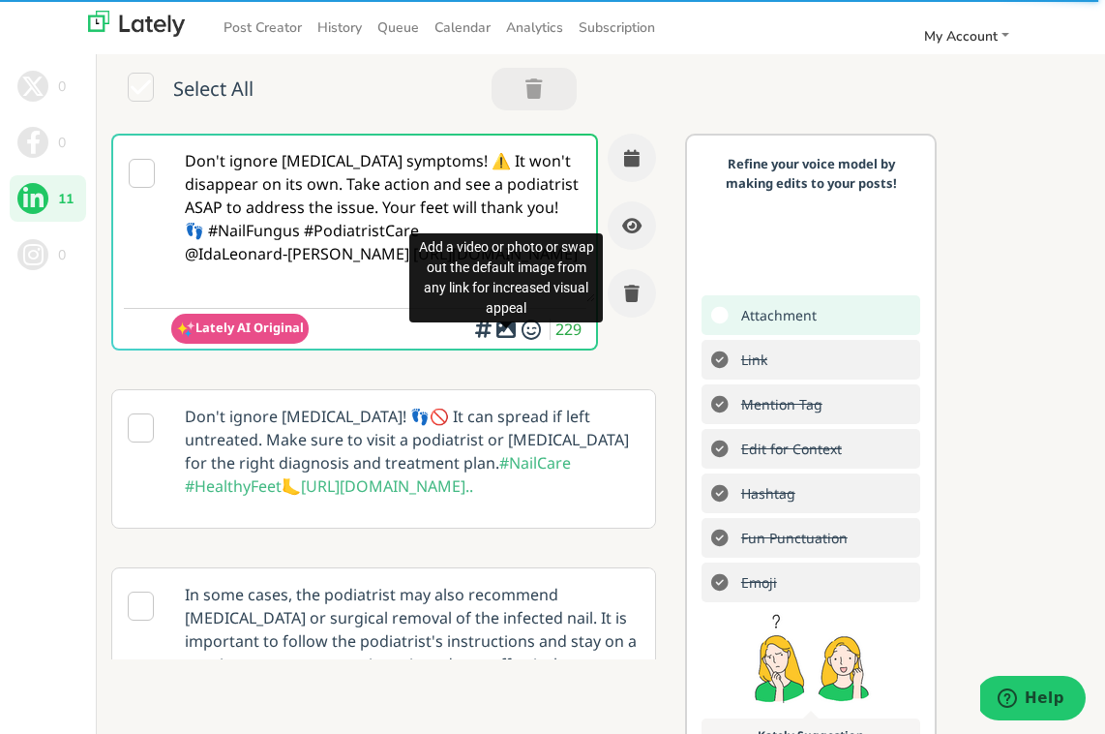
click at [508, 327] on body "Post Creator History Queue Calendar Analytics Subscription My Account Settings …" at bounding box center [552, 374] width 1105 height 748
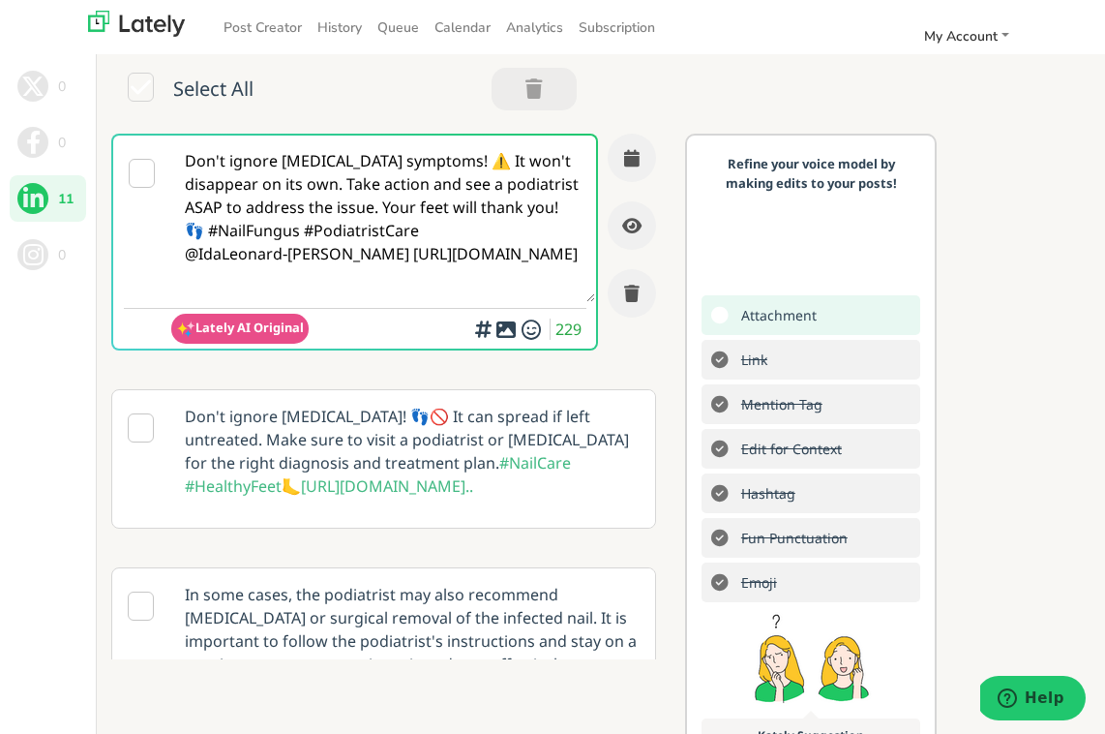
click at [508, 330] on icon at bounding box center [506, 329] width 23 height 1
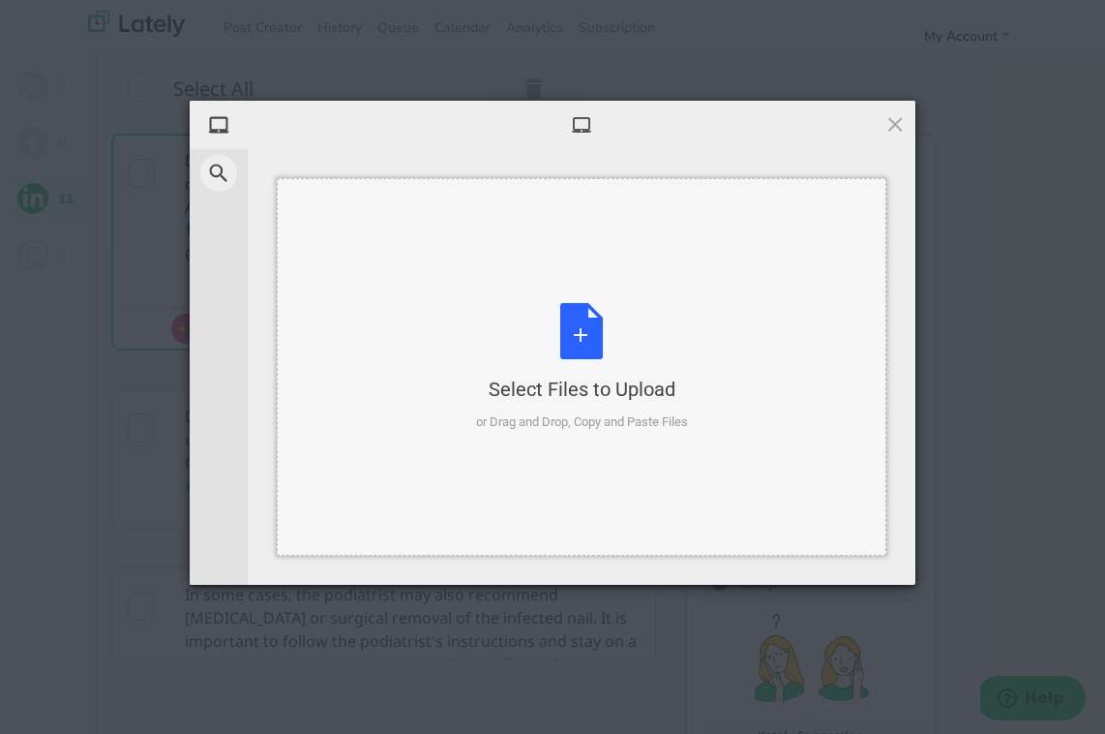
click at [589, 336] on div "Select Files to Upload or Drag and Drop, Copy and Paste Files" at bounding box center [582, 367] width 212 height 129
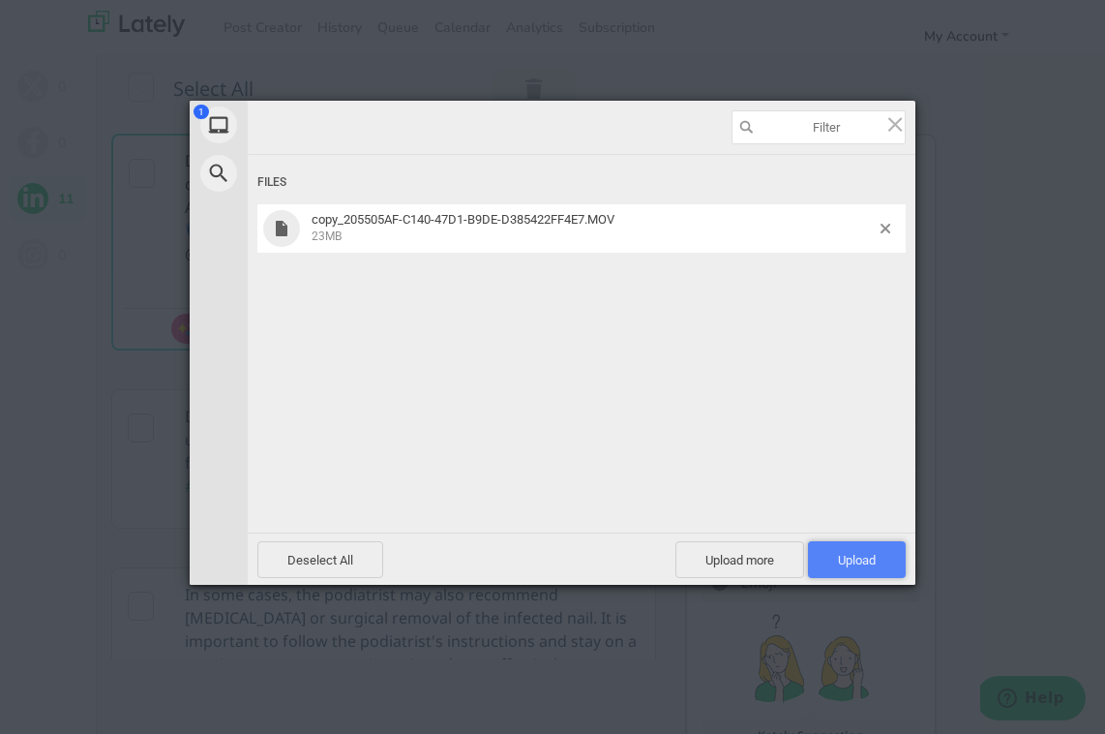
click at [862, 567] on span "Upload 1" at bounding box center [857, 559] width 98 height 37
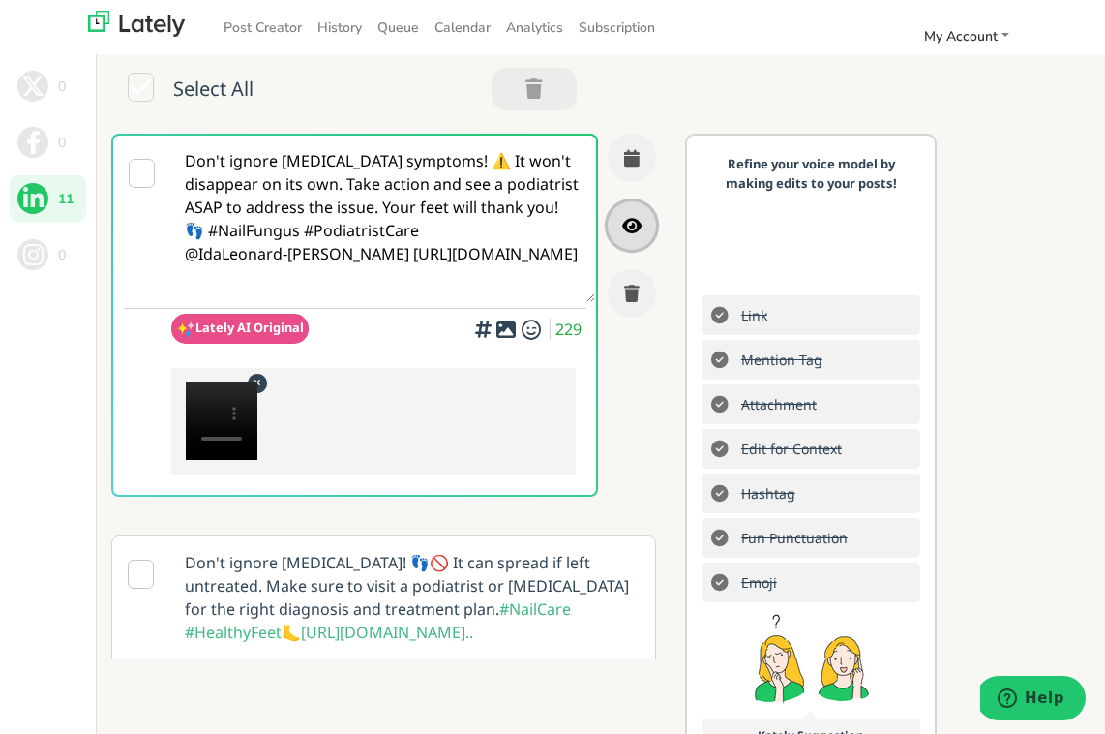
click at [633, 225] on icon "button" at bounding box center [631, 225] width 19 height 17
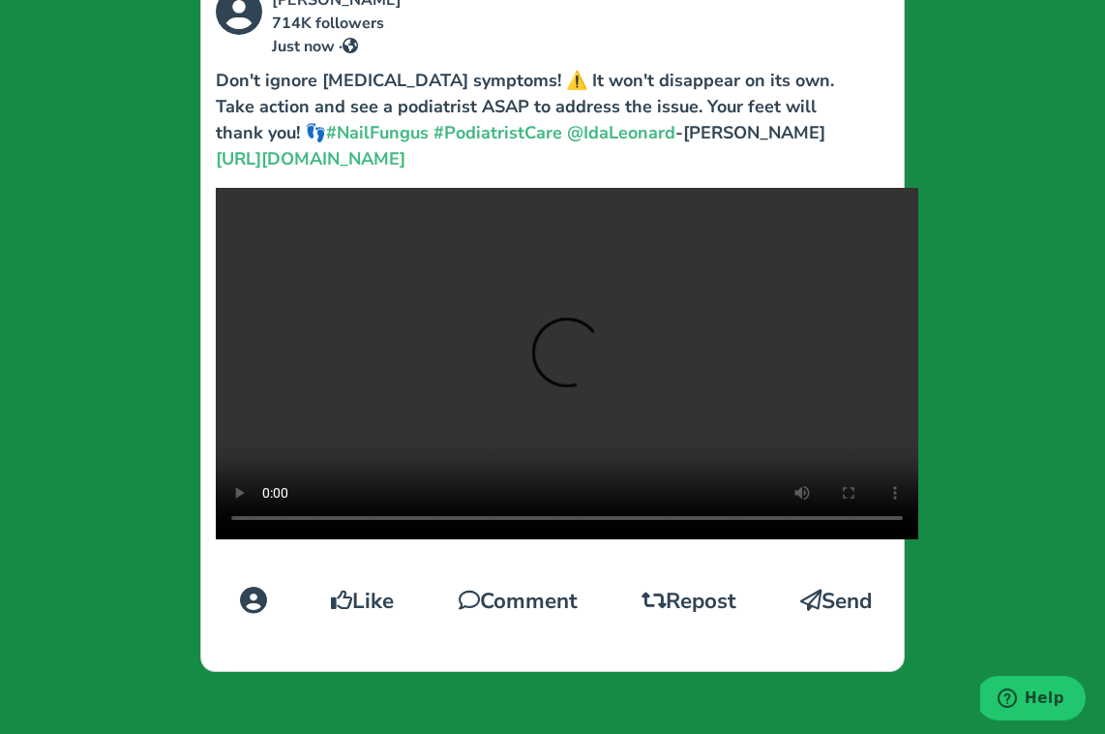
scroll to position [397, 0]
click at [516, 397] on video at bounding box center [567, 363] width 703 height 351
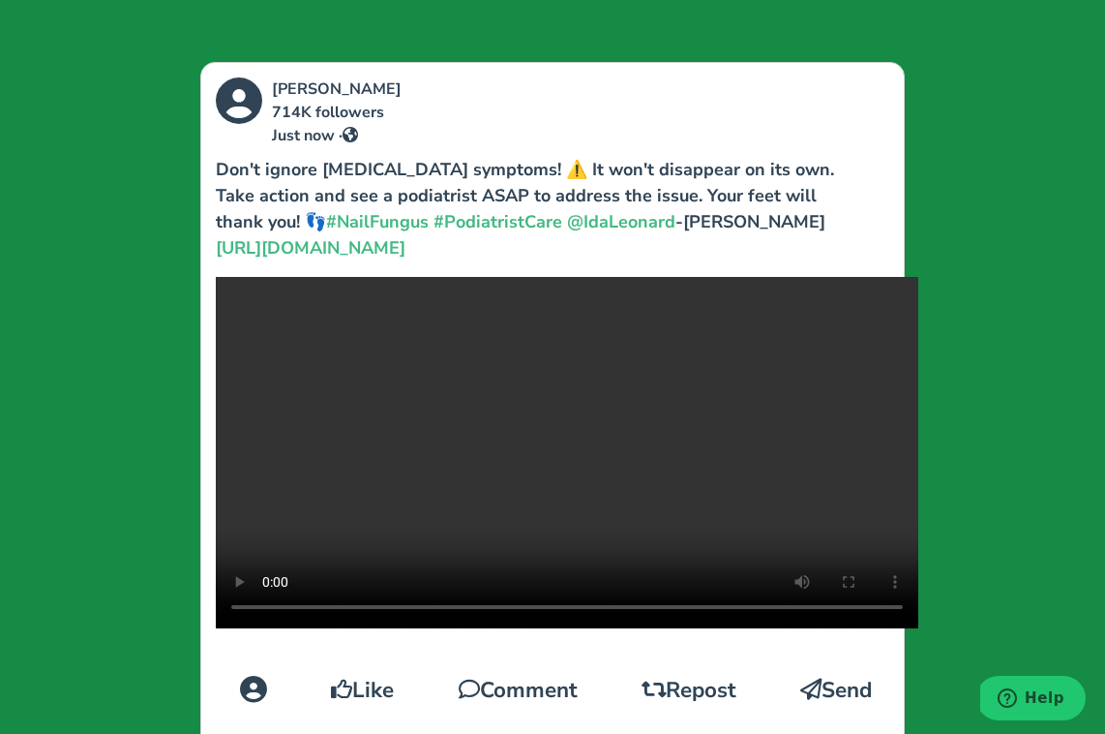
click at [763, 64] on div "Leilani Ross 714K followers Just now · Don't ignore nail fungus symptoms! ⚠️ It…" at bounding box center [552, 411] width 705 height 699
click at [756, 98] on div "Leilani Ross 714K followers Just now ·" at bounding box center [567, 112] width 732 height 70
click at [106, 253] on div "Leilani Ross 714K followers Just now · Don't ignore nail fungus symptoms! ⚠️ It…" at bounding box center [552, 367] width 1105 height 734
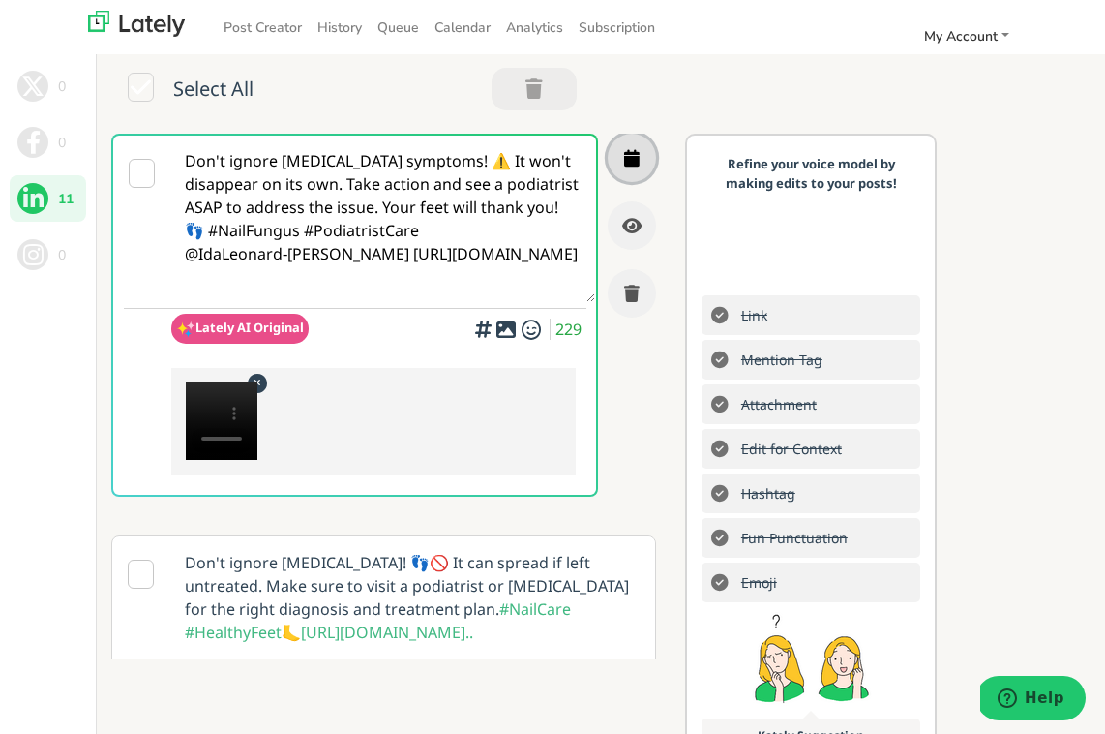
click at [626, 169] on button "button" at bounding box center [632, 158] width 48 height 48
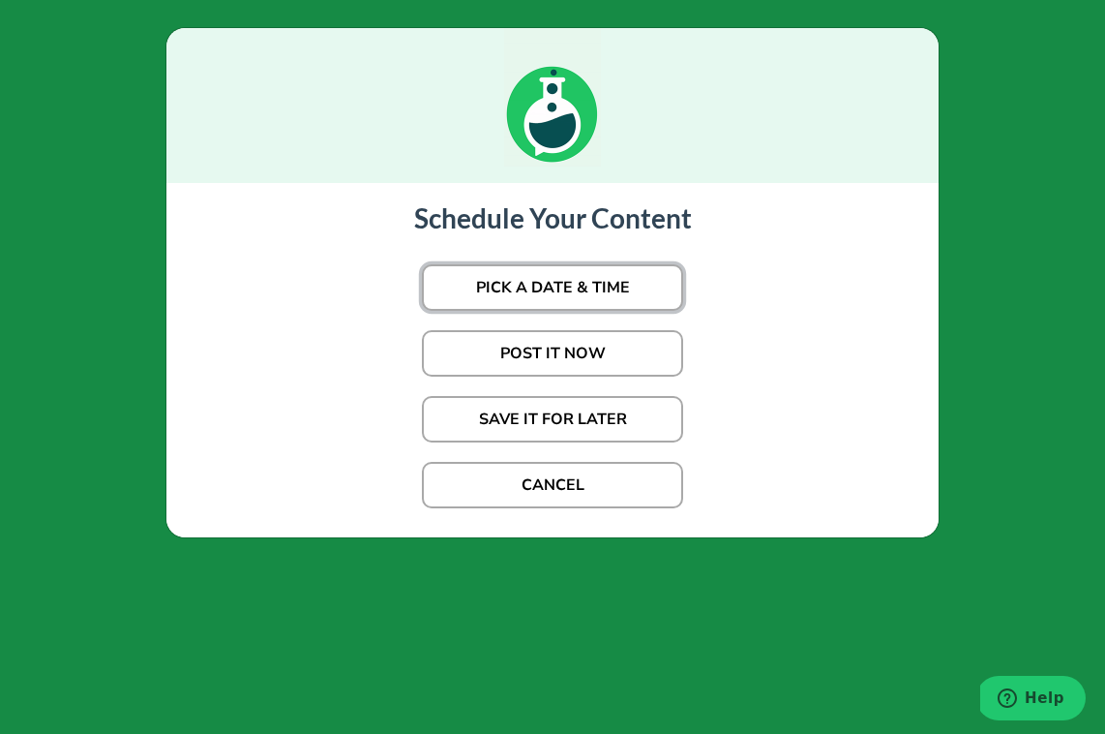
click at [535, 289] on button "PICK A DATE & TIME" at bounding box center [552, 287] width 261 height 46
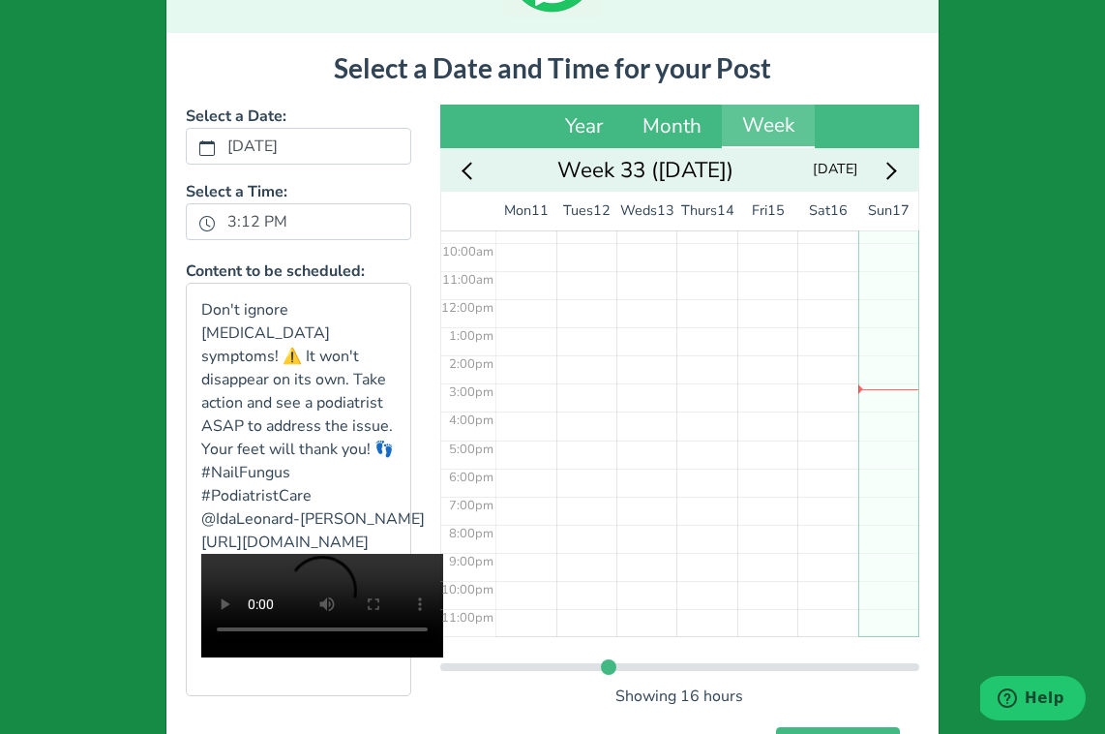
scroll to position [247, 0]
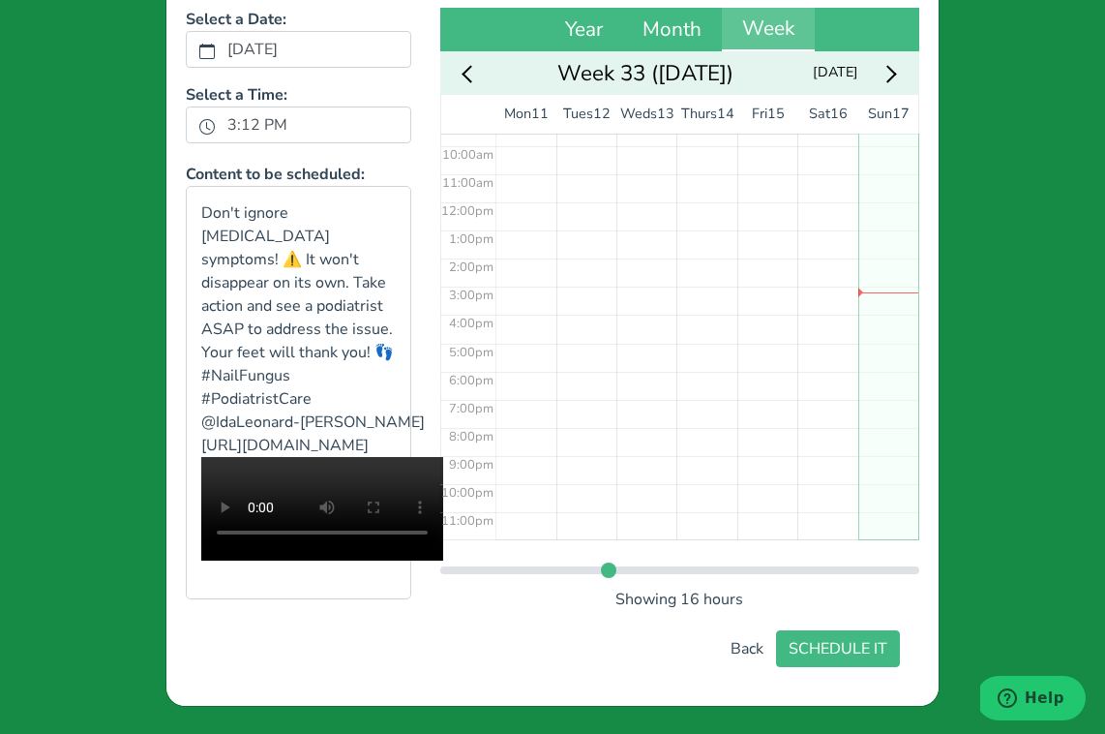
click at [888, 61] on div "Next week" at bounding box center [888, 73] width 36 height 30
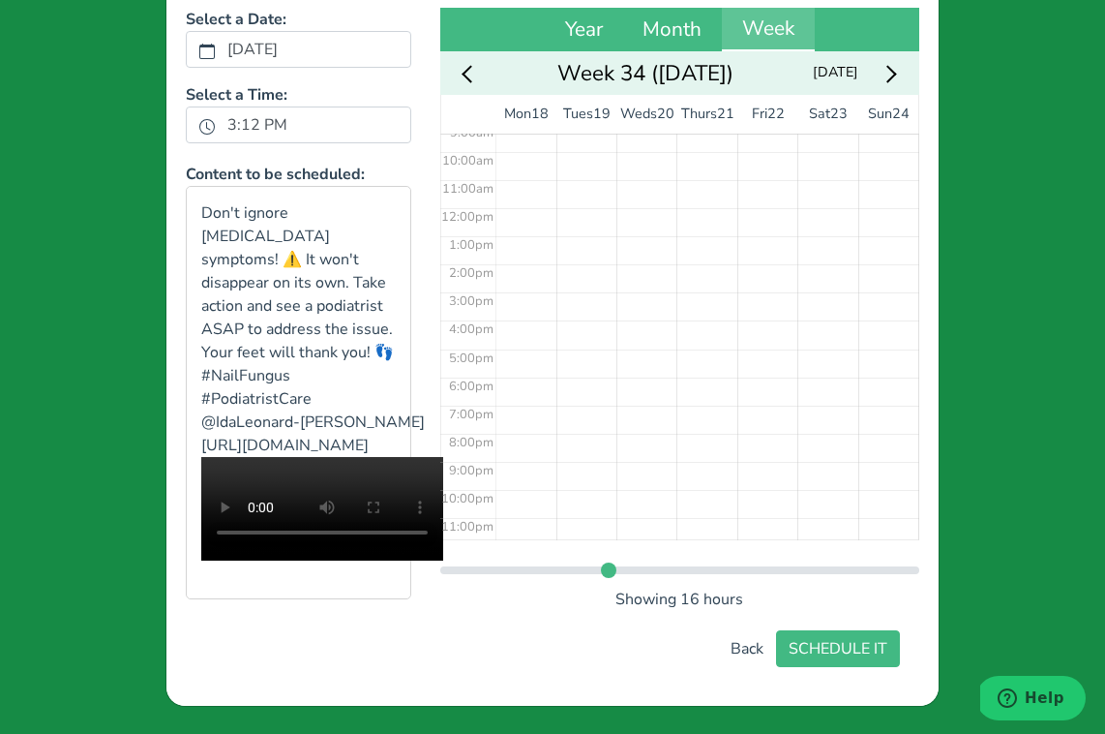
scroll to position [269, 0]
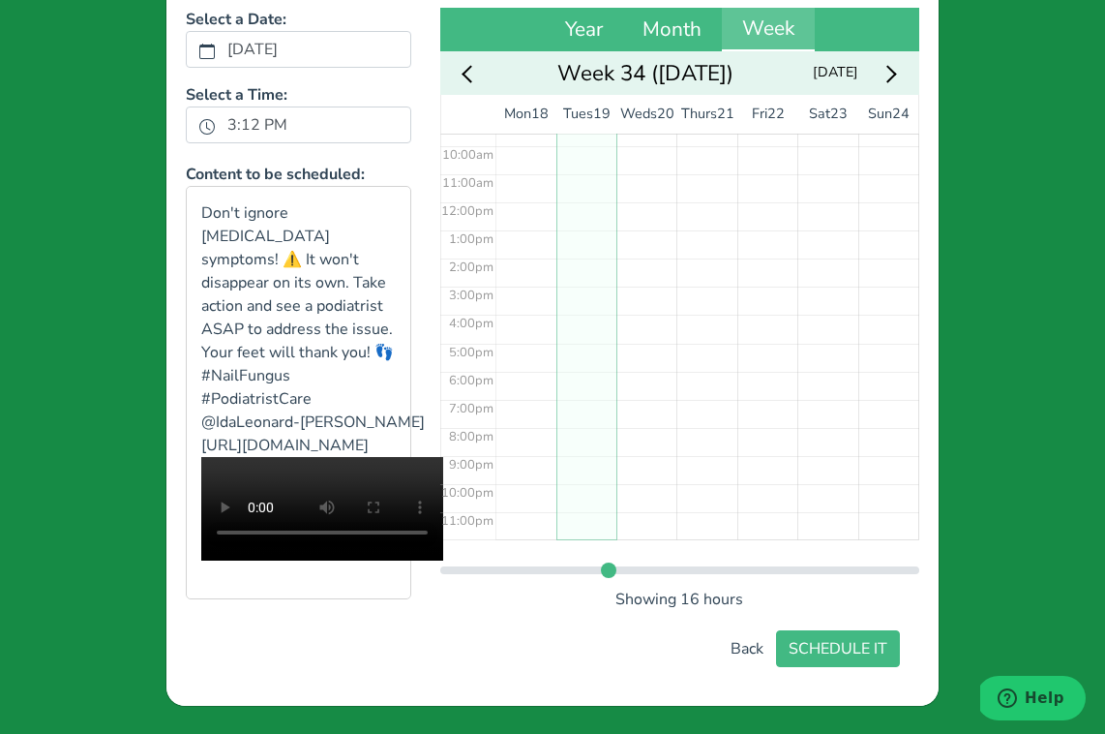
click at [596, 347] on div "No Event" at bounding box center [587, 201] width 60 height 675
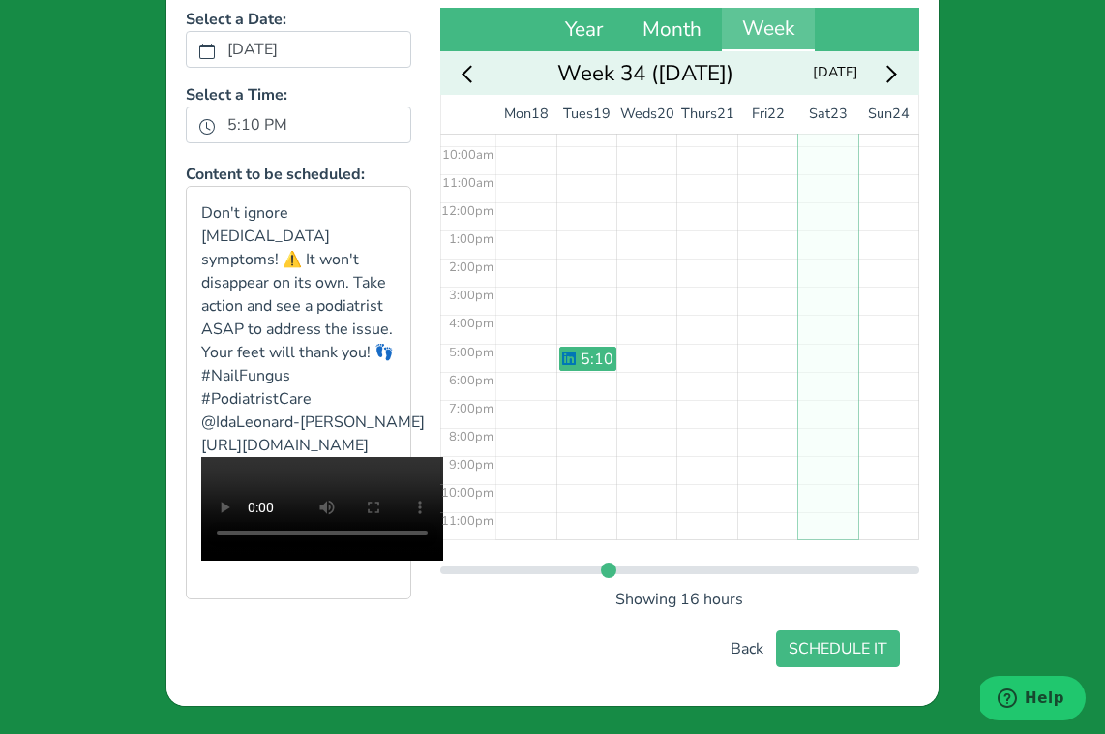
click at [825, 510] on div "No Event" at bounding box center [828, 201] width 60 height 675
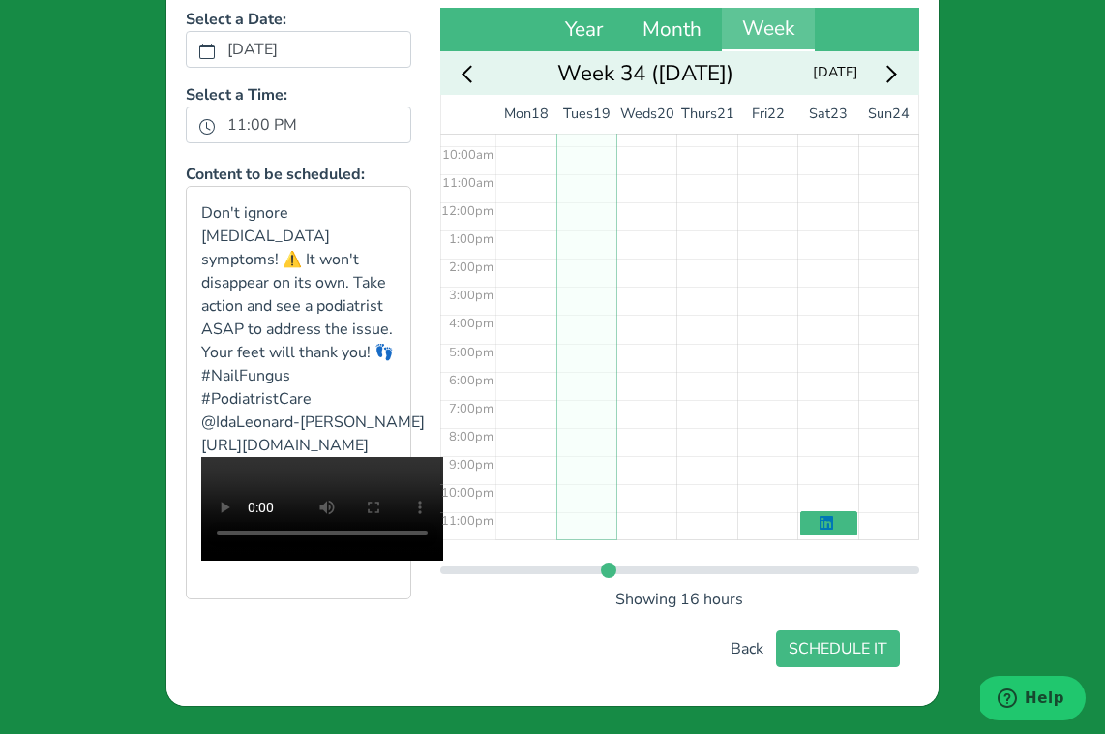
click at [572, 304] on div "No Event" at bounding box center [587, 201] width 60 height 675
click at [572, 288] on div "3:39 pm" at bounding box center [587, 201] width 60 height 675
click at [601, 329] on div "3:06 pm" at bounding box center [587, 201] width 60 height 675
click at [587, 274] on div "4:33 pm" at bounding box center [587, 201] width 60 height 675
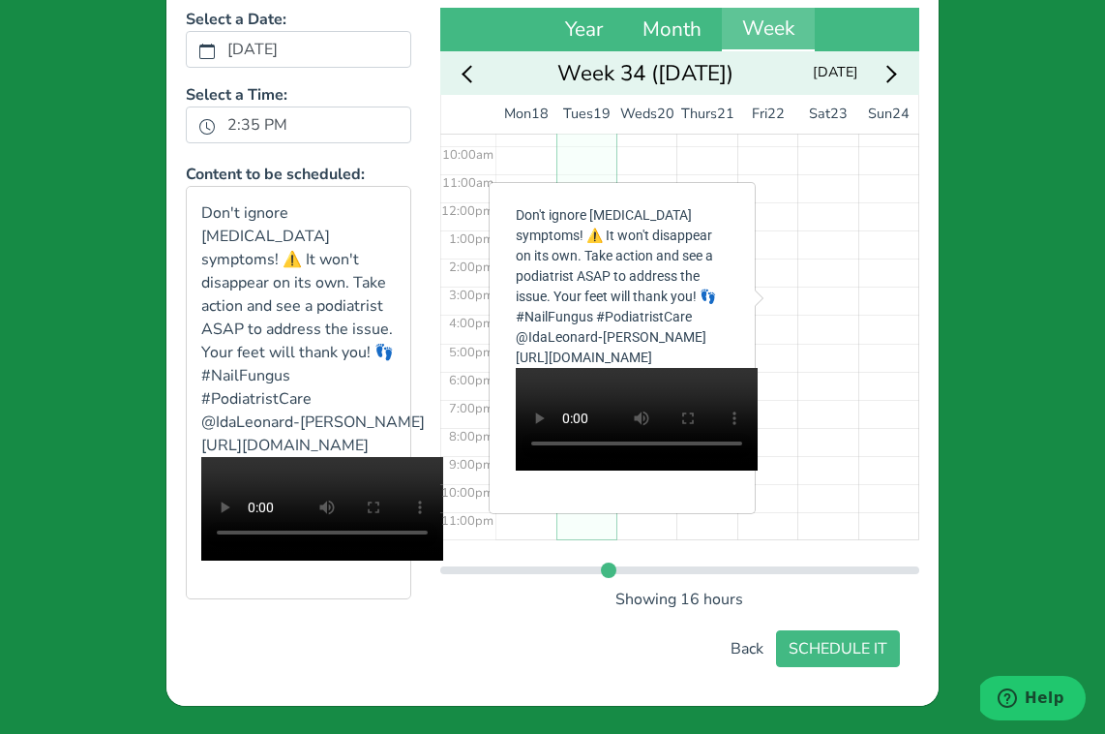
click at [587, 285] on p "Don't ignore nail fungus symptoms! ⚠️ It won't disappear on its own. Take actio…" at bounding box center [622, 286] width 213 height 163
click at [847, 271] on div "No Event" at bounding box center [828, 201] width 60 height 675
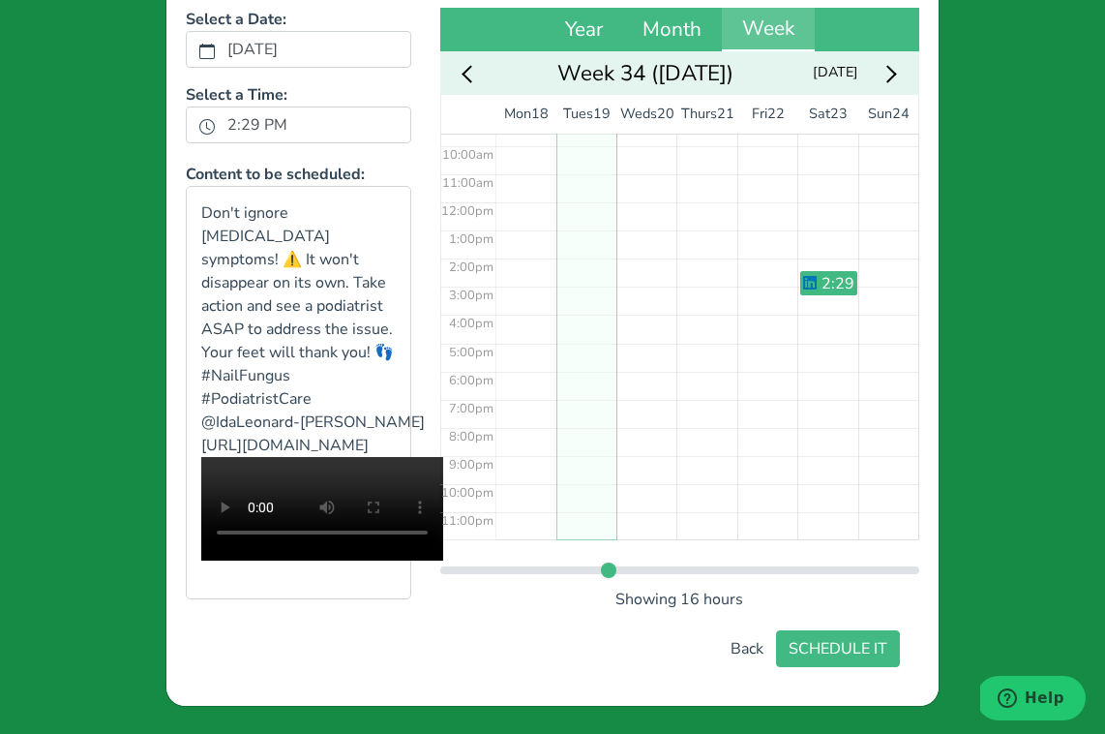
click at [586, 266] on div "No Event" at bounding box center [587, 201] width 60 height 675
click at [588, 301] on div "2:19 pm" at bounding box center [587, 201] width 60 height 675
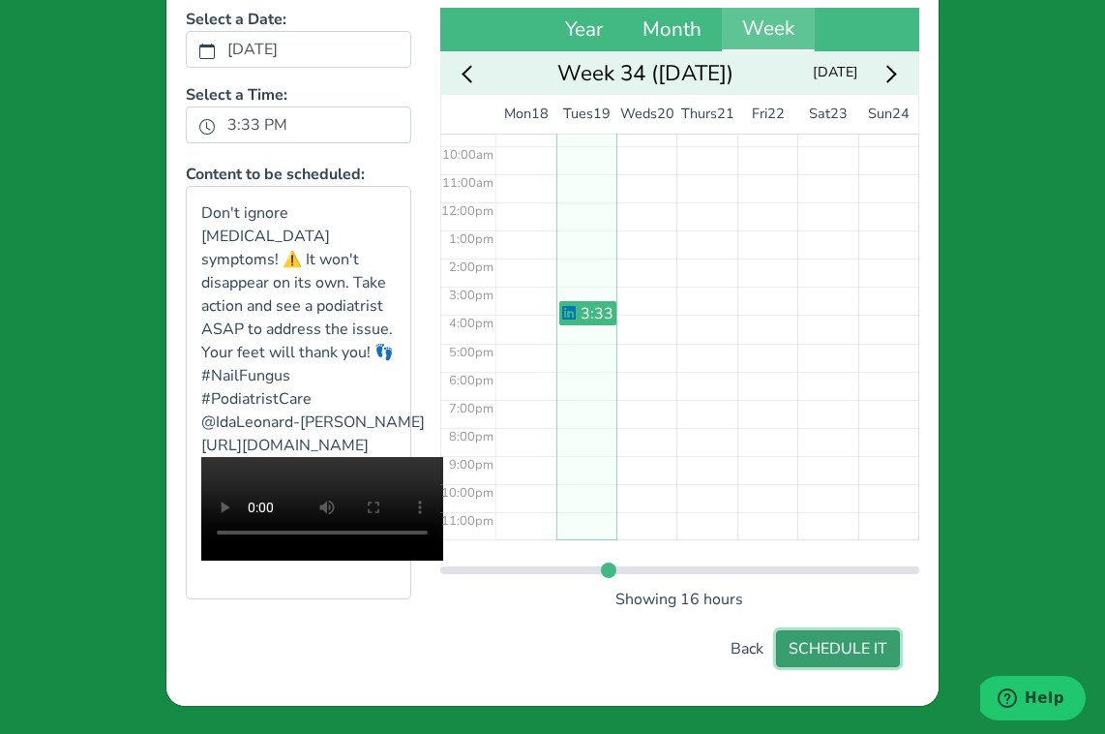
click at [884, 665] on button "SCHEDULE IT" at bounding box center [838, 648] width 124 height 37
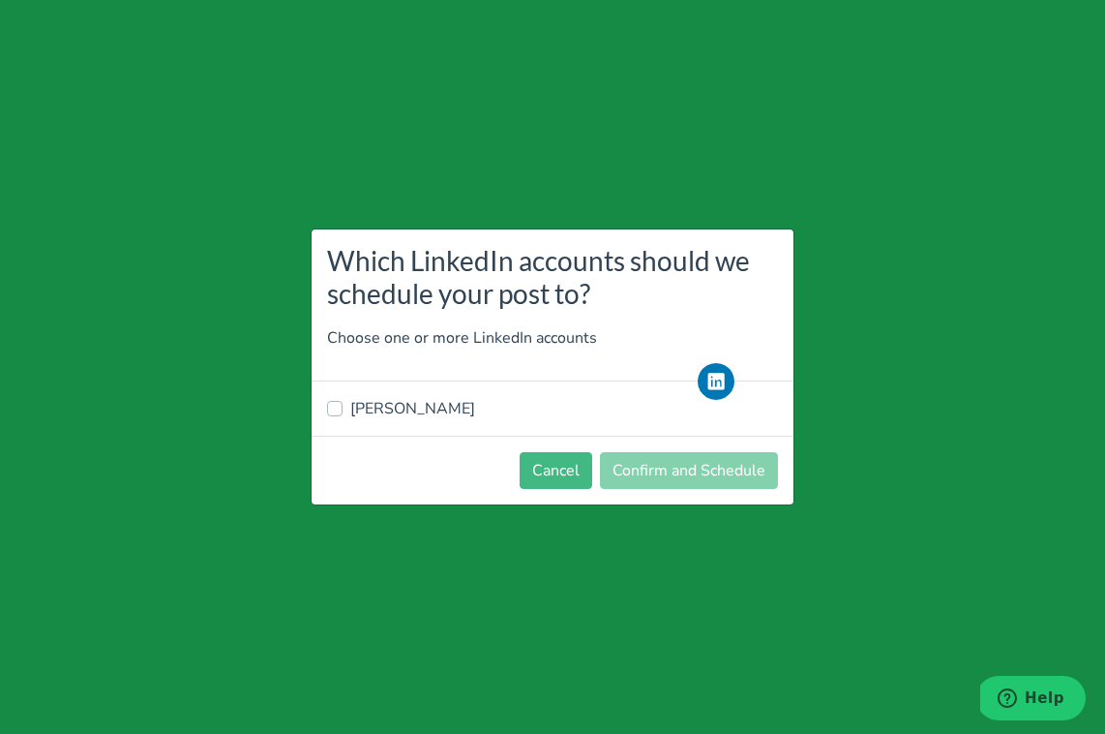
click at [333, 418] on div "[PERSON_NAME]" at bounding box center [552, 408] width 451 height 23
click at [350, 413] on label "[PERSON_NAME]" at bounding box center [412, 408] width 125 height 23
click at [334, 413] on input "[PERSON_NAME]" at bounding box center [334, 406] width 15 height 19
checkbox input "true"
click at [656, 477] on button "Confirm and Schedule" at bounding box center [689, 470] width 178 height 37
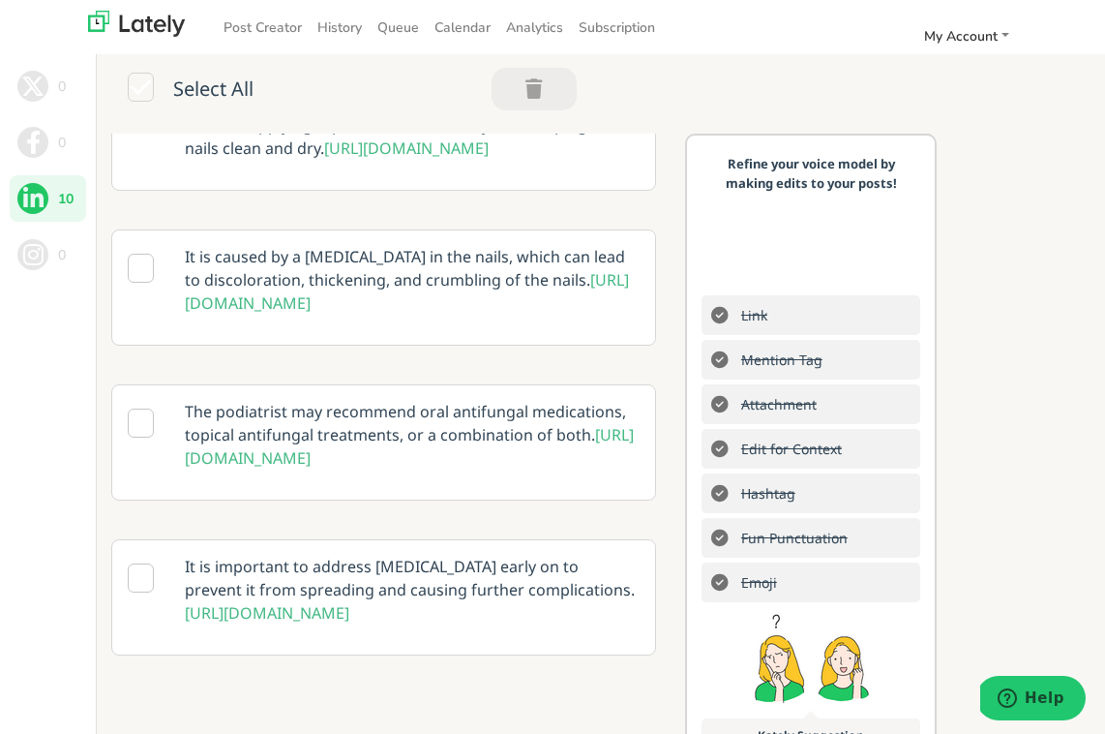
scroll to position [1256, 0]
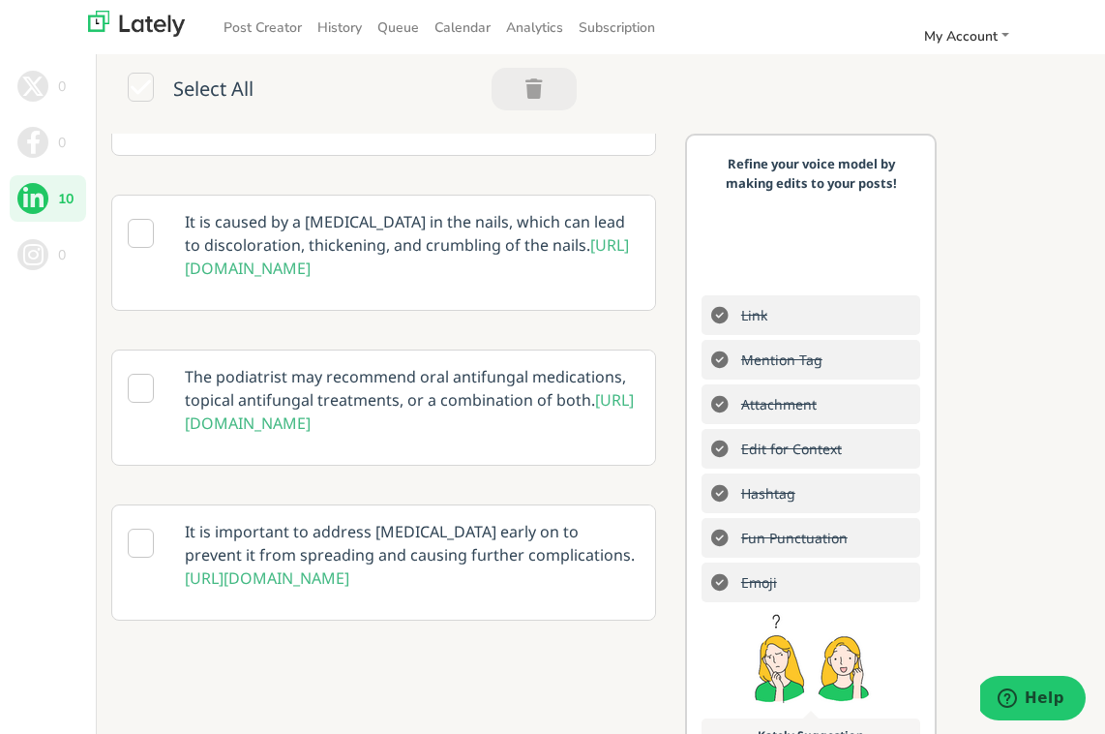
click at [316, 586] on span "https://www.instagram.com/p/DLpmdgeAZsl/" at bounding box center [267, 577] width 165 height 21
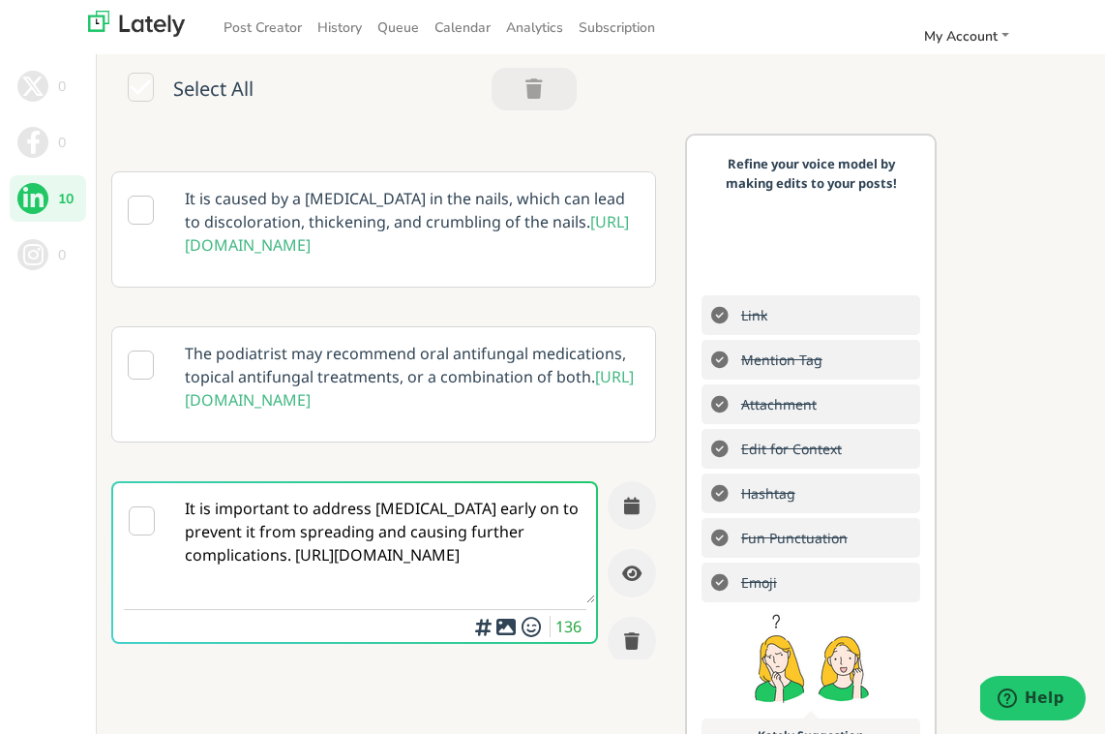
scroll to position [0, 0]
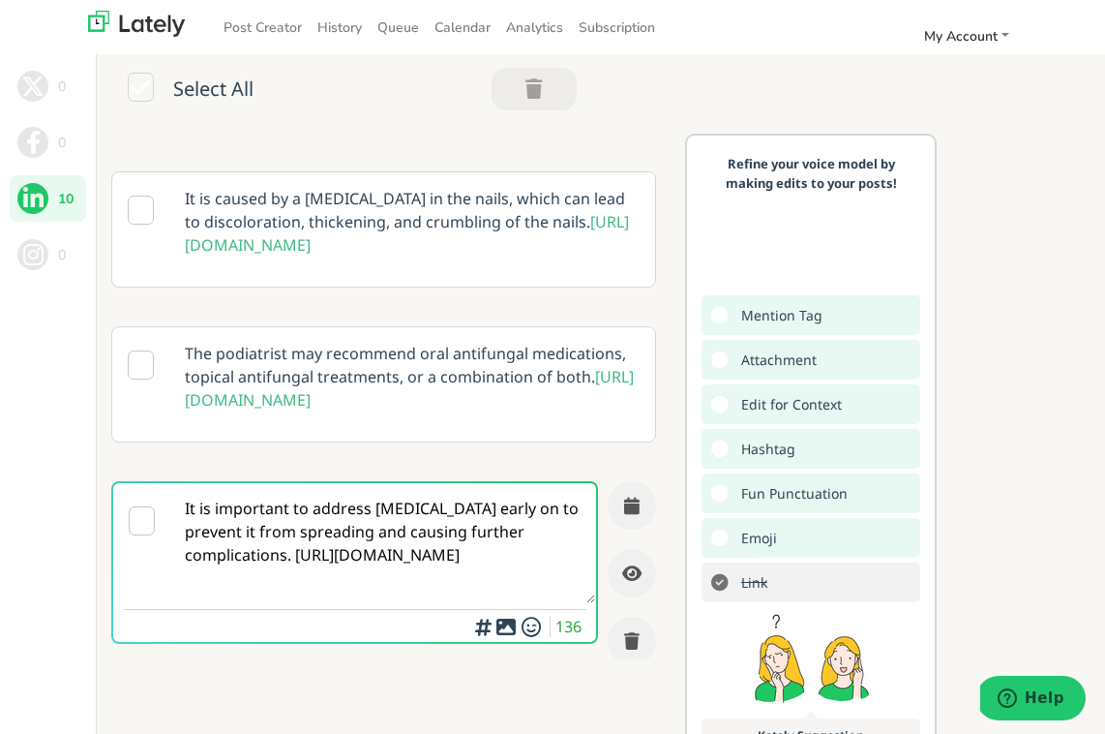
drag, startPoint x: 544, startPoint y: 610, endPoint x: 157, endPoint y: 593, distance: 387.6
click at [157, 593] on div "It is important to address nail fungus early on to prevent it from spreading an…" at bounding box center [354, 562] width 487 height 163
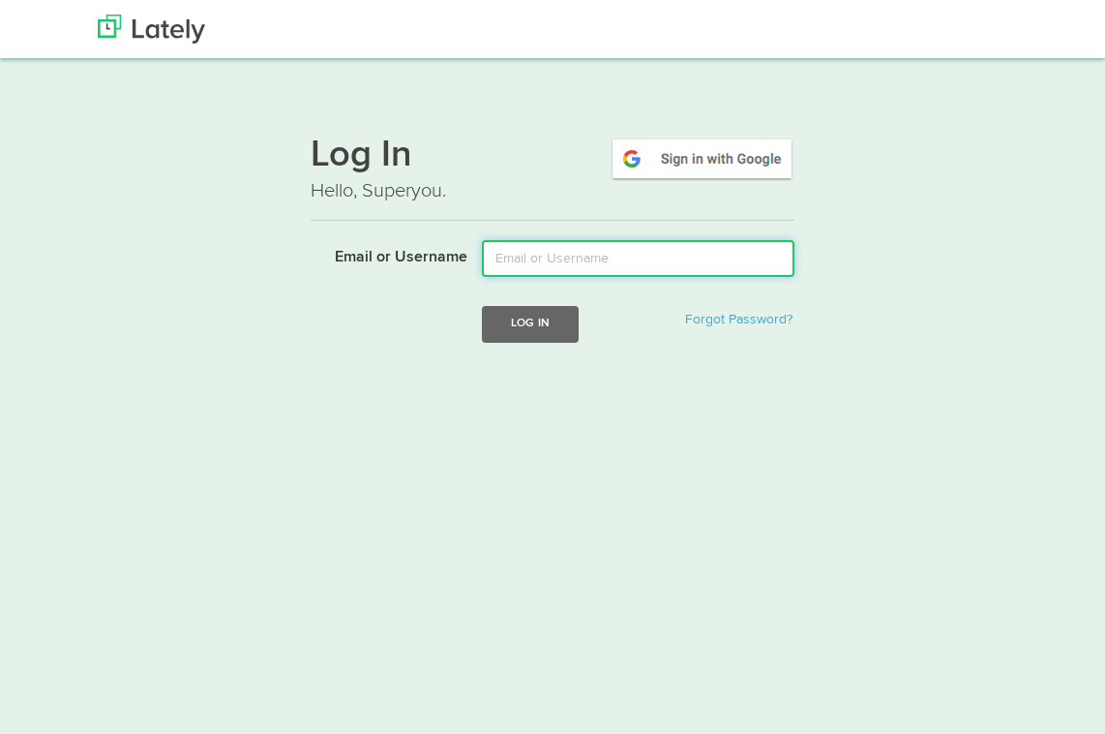
click at [615, 255] on input "Email or Username" at bounding box center [638, 258] width 313 height 37
type input "[EMAIL_ADDRESS][DOMAIN_NAME]"
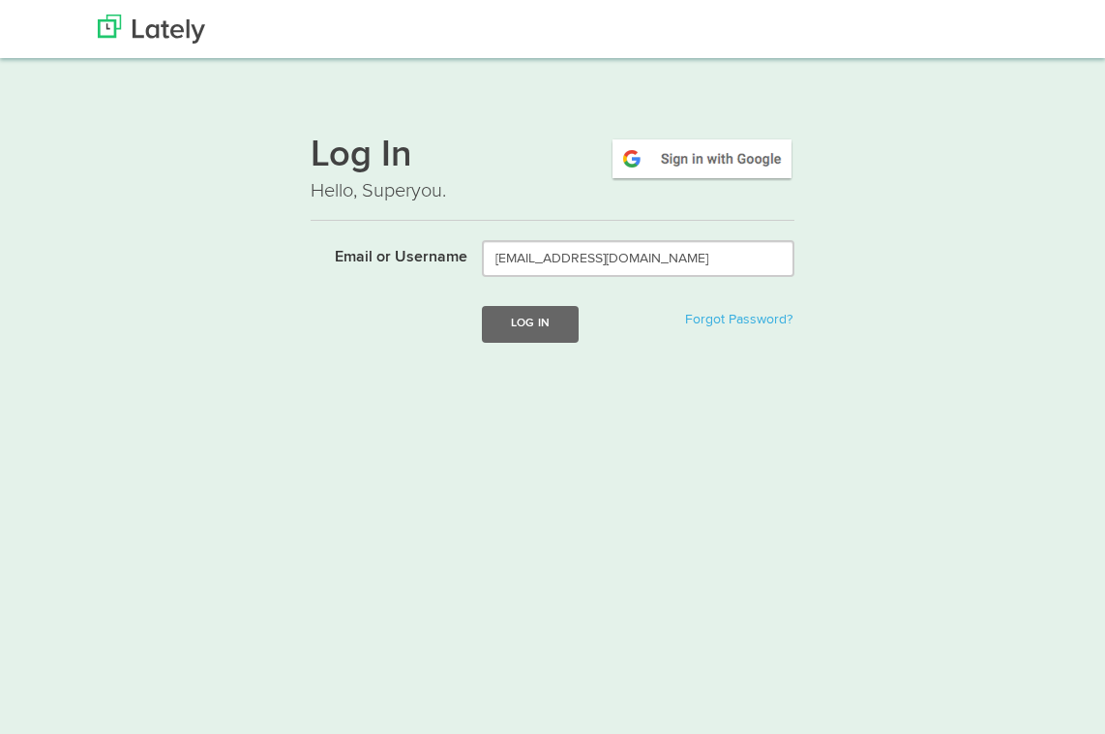
click at [543, 352] on form "Email or Username nailanatomyllc@gmail.com Log In Forgot Password?" at bounding box center [553, 306] width 484 height 132
click at [544, 333] on button "Log In" at bounding box center [530, 324] width 97 height 36
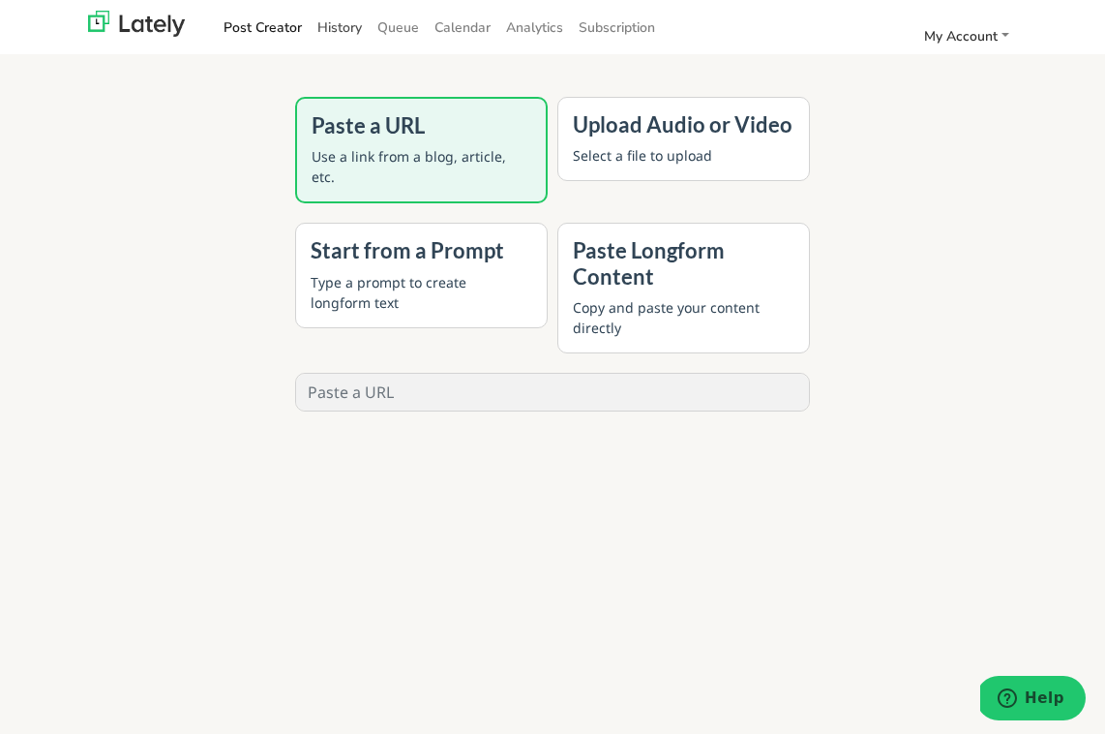
click at [340, 28] on link "History" at bounding box center [340, 28] width 60 height 32
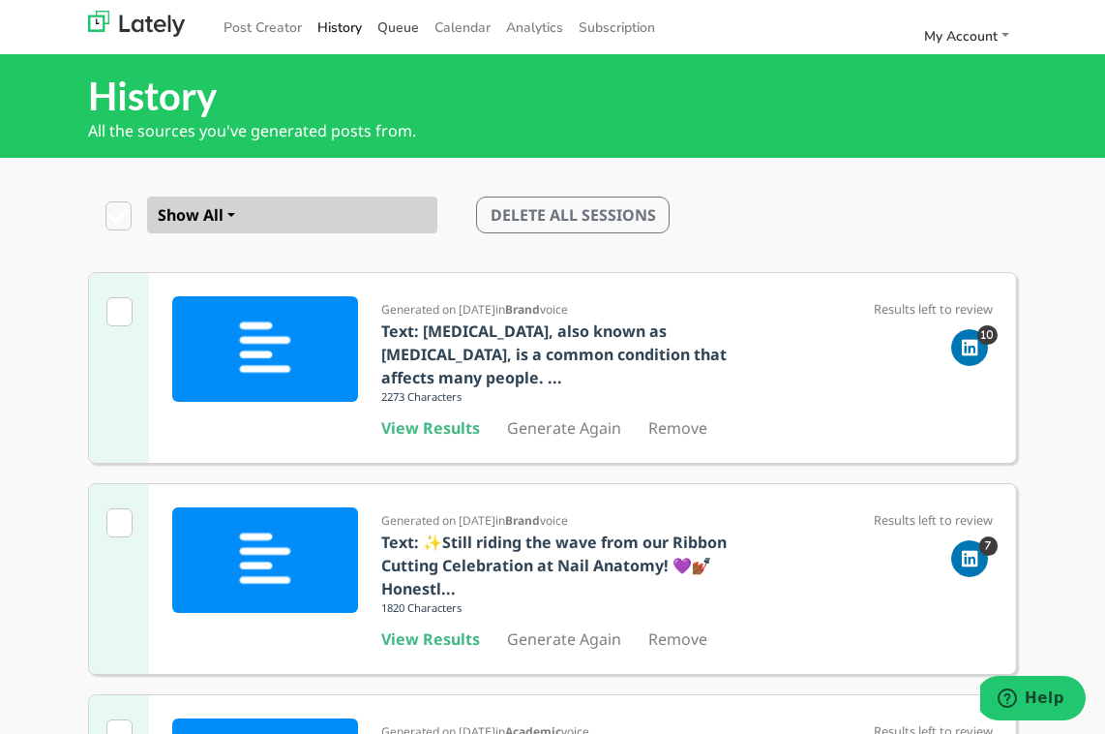
click at [402, 13] on link "Queue" at bounding box center [398, 28] width 57 height 32
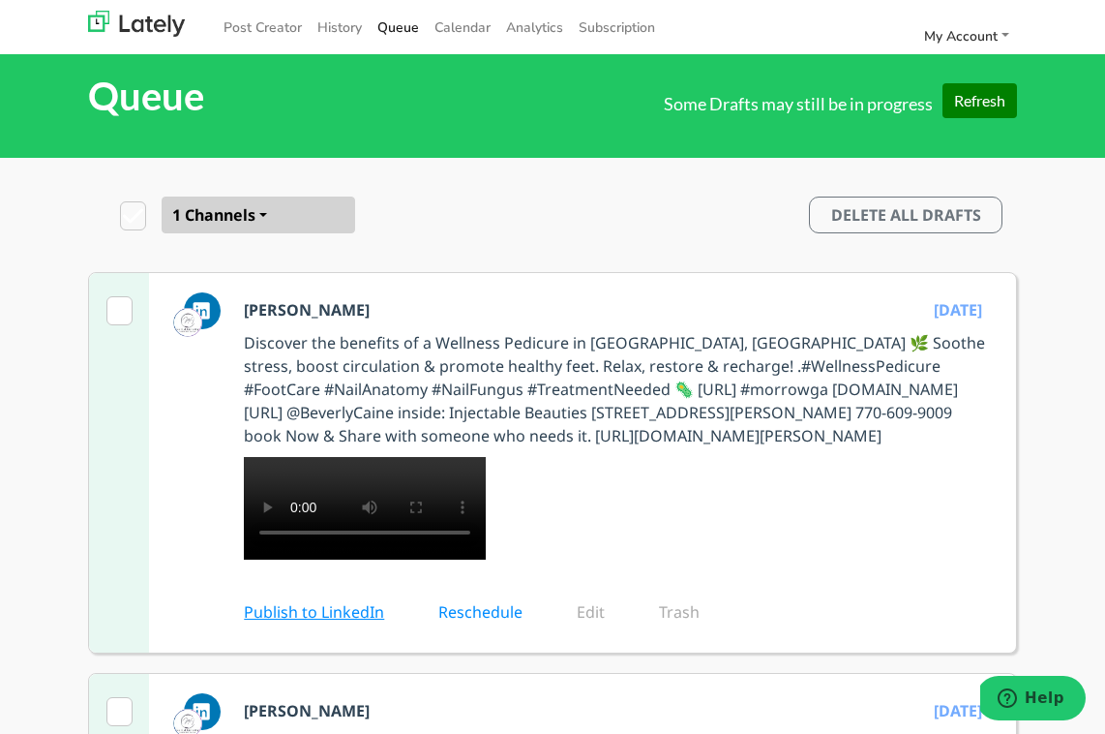
click at [280, 622] on link "Publish to LinkedIn" at bounding box center [327, 611] width 167 height 21
